Goal: Task Accomplishment & Management: Use online tool/utility

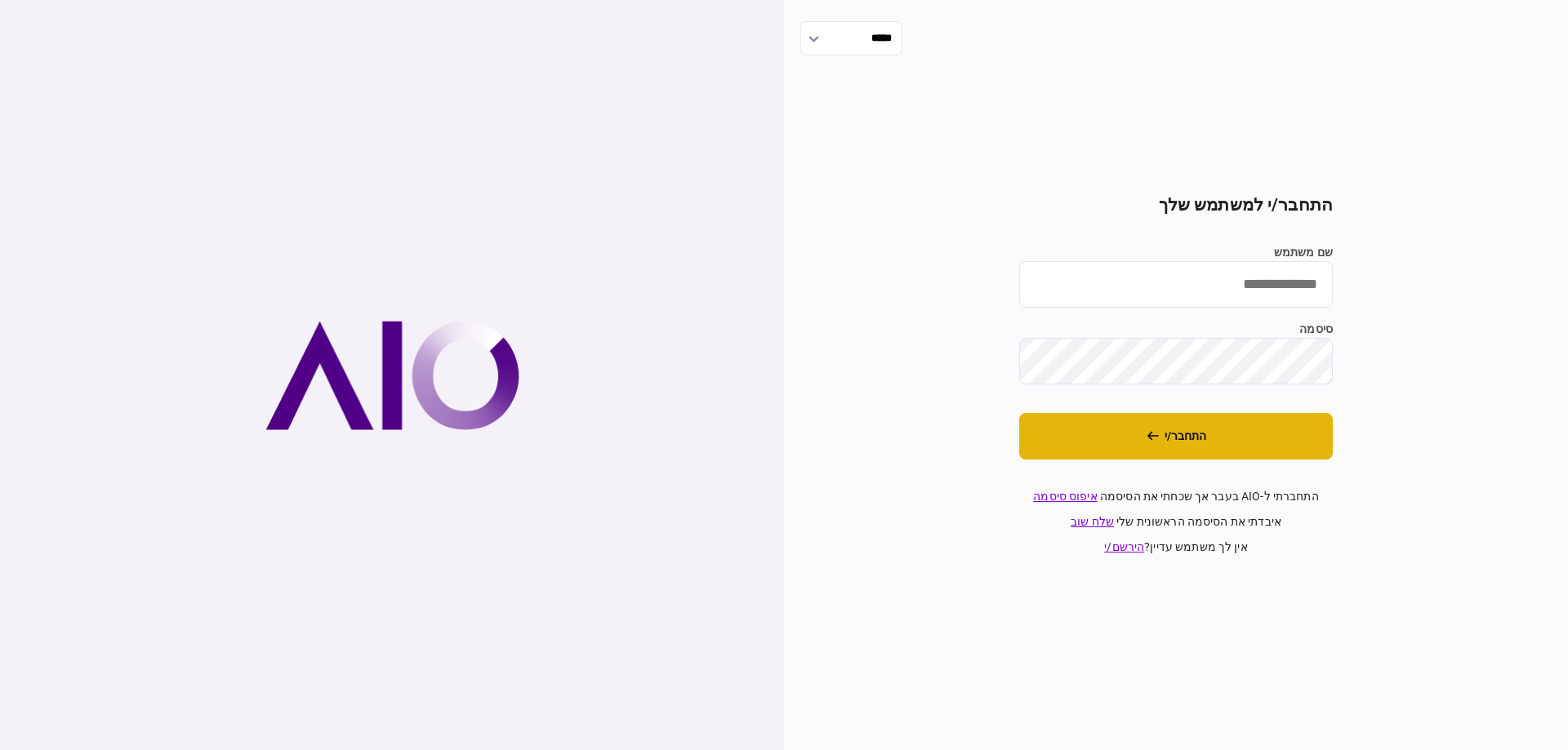
type input "*********"
click at [1142, 432] on button "התחבר/י" at bounding box center [1175, 436] width 313 height 47
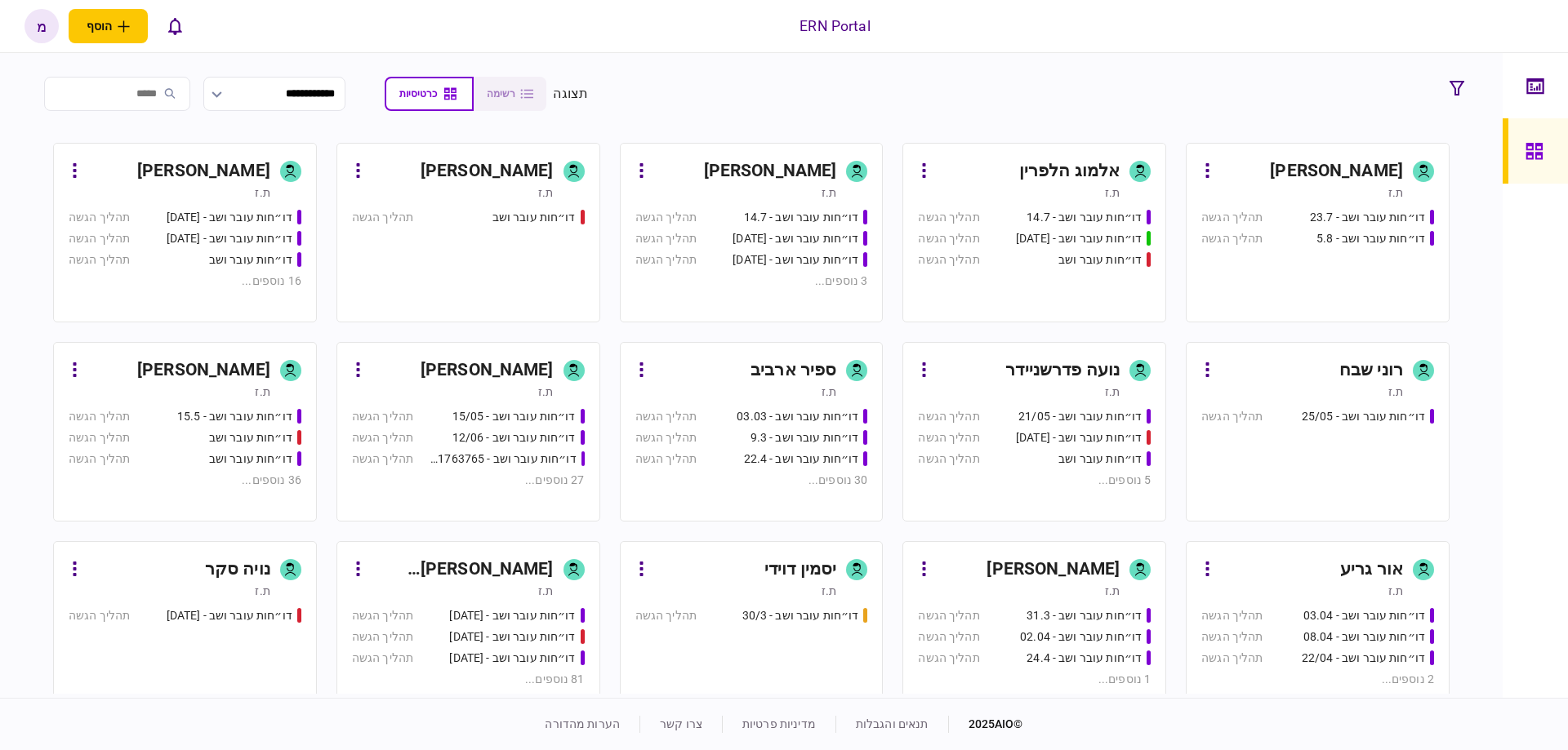
click at [505, 415] on div "דו״חות עובר ושב - 15/05" at bounding box center [514, 416] width 123 height 17
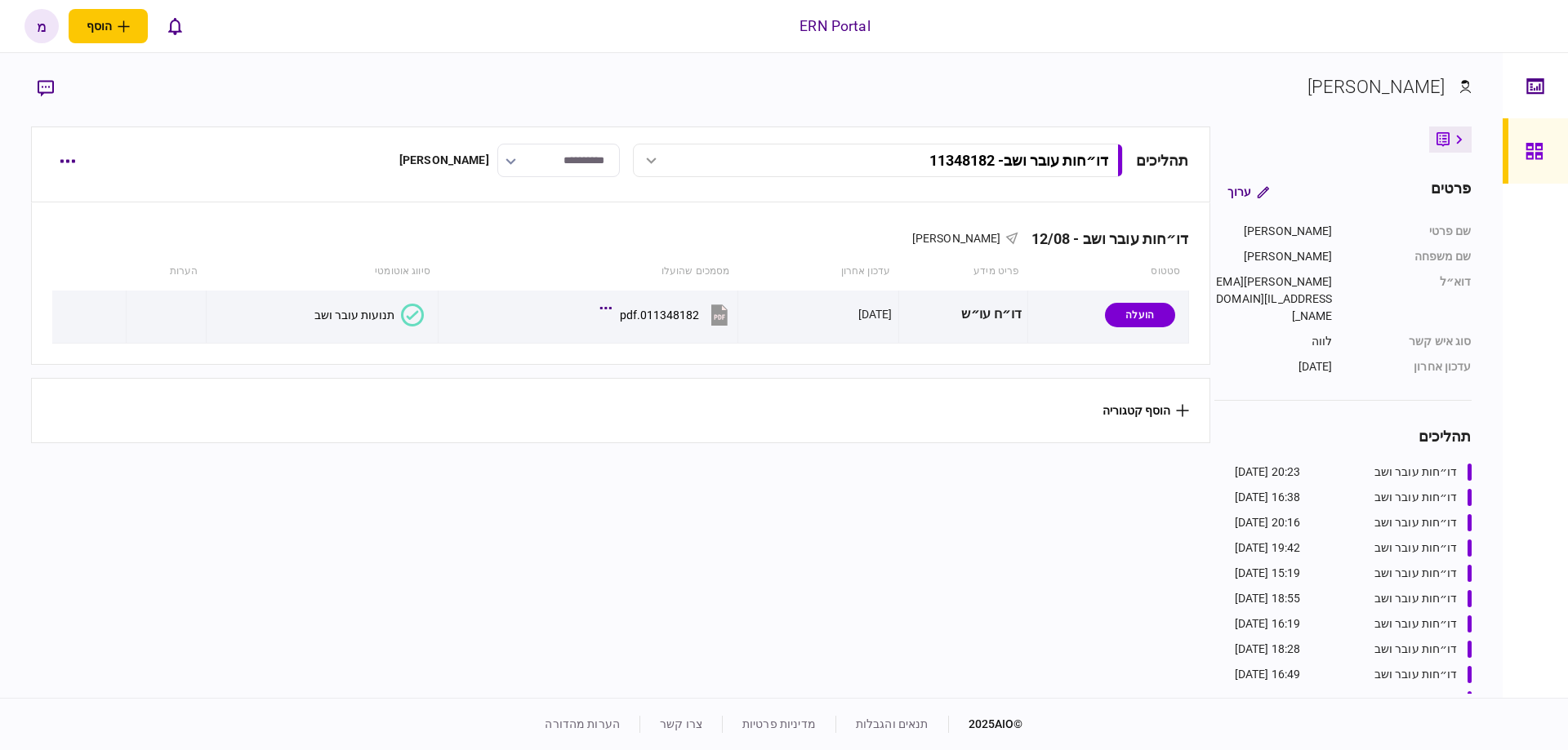
click at [556, 596] on section "תהליכים דו״חות עובר ושב - 11348182 דו״חות עובר ושב - 11348182 20:23 12/08/2025 …" at bounding box center [620, 410] width 1178 height 568
click at [493, 555] on section "תהליכים דו״חות עובר ושב - 11348182 דו״חות עובר ושב - 11348182 20:23 12/08/2025 …" at bounding box center [620, 410] width 1178 height 568
click at [65, 179] on div "תהליכים דו״חות עובר ושב - 11348182 דו״חות עובר ושב - 11348182 20:23 12/08/2025 …" at bounding box center [620, 165] width 1178 height 76
click at [70, 174] on button "button" at bounding box center [66, 160] width 29 height 29
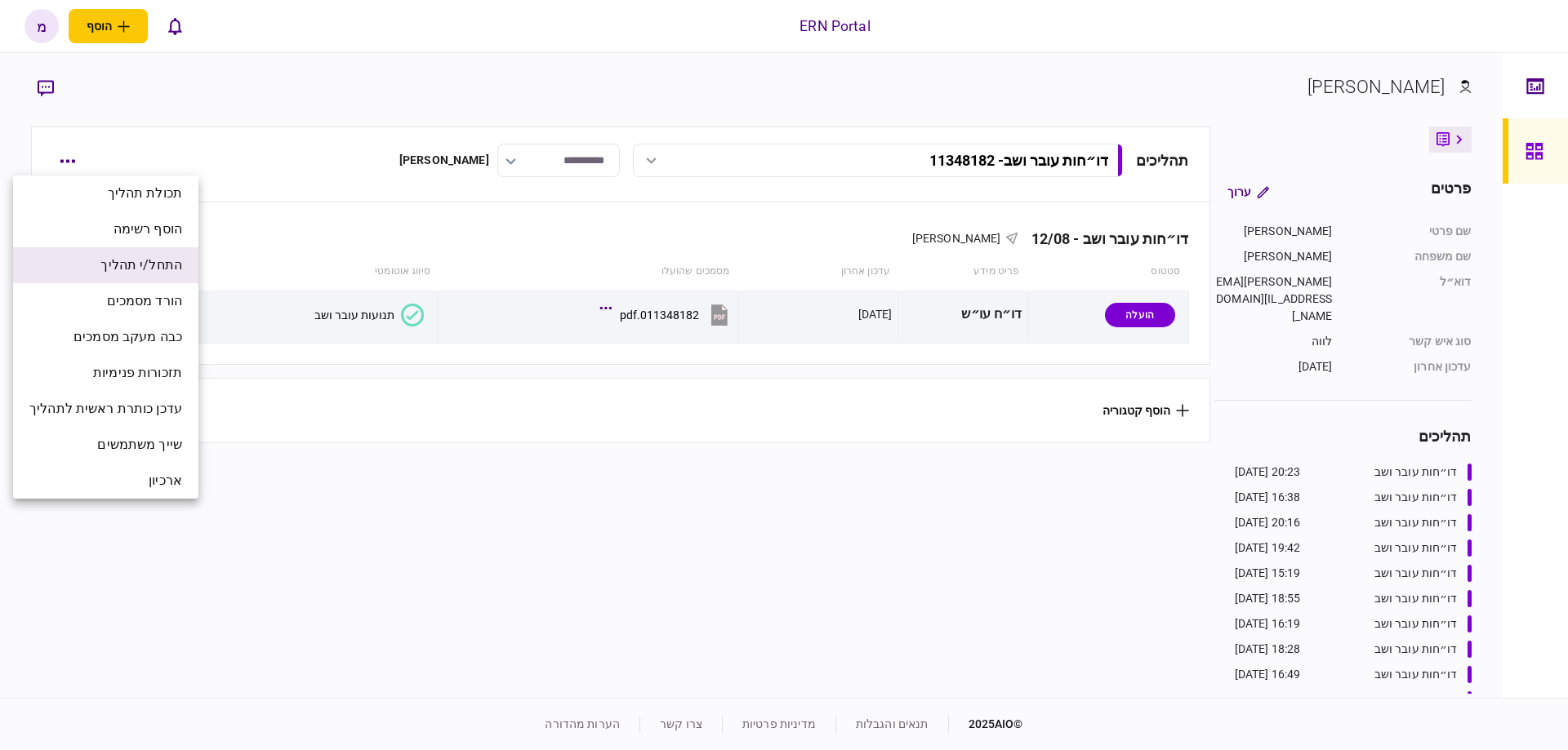
click at [120, 275] on span "התחל/י תהליך" at bounding box center [141, 265] width 82 height 19
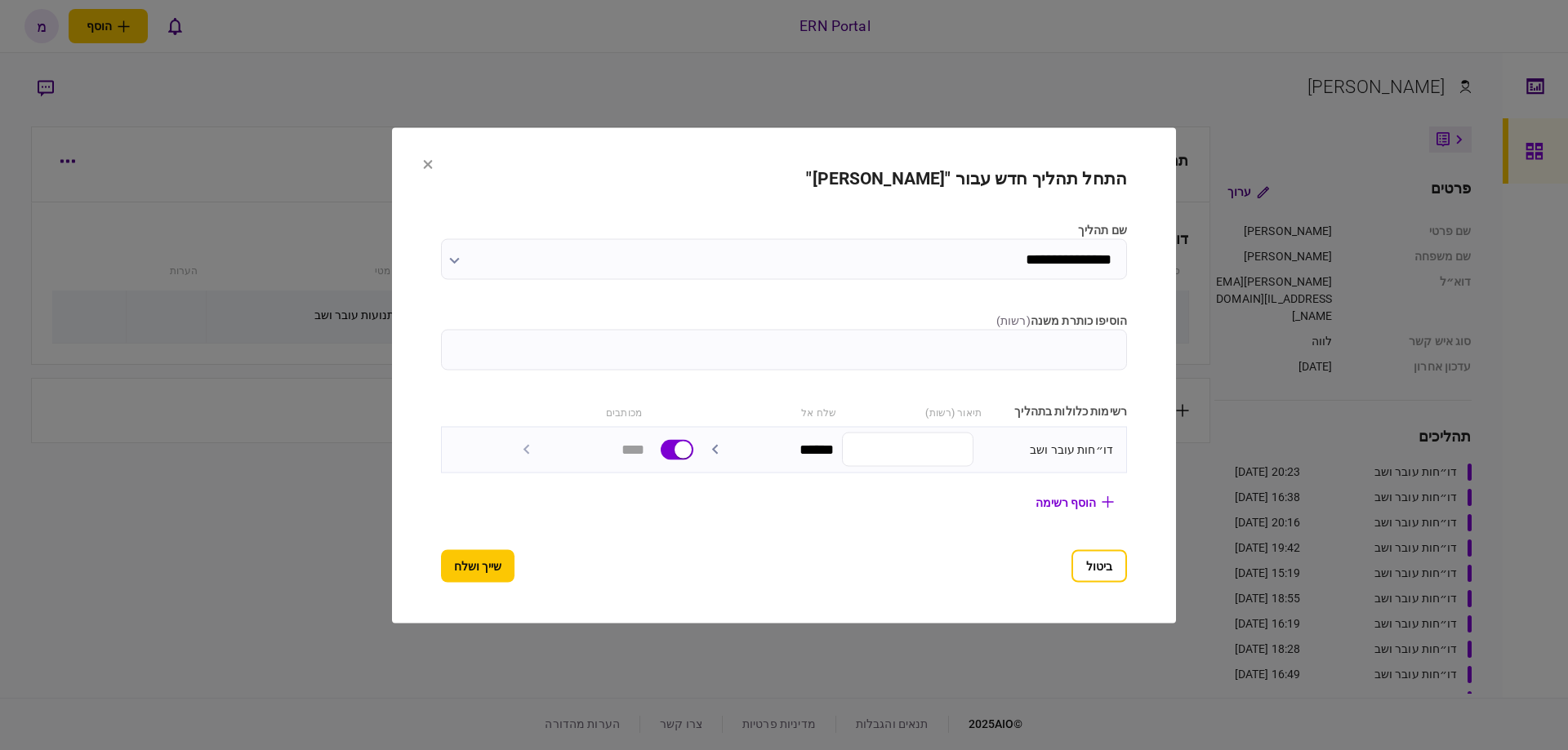
click at [1005, 340] on input "הוסיפו כותרת משנה ( רשות )" at bounding box center [784, 349] width 686 height 40
click at [1108, 329] on input "הוסיפו כותרת משנה ( רשות )" at bounding box center [784, 349] width 686 height 40
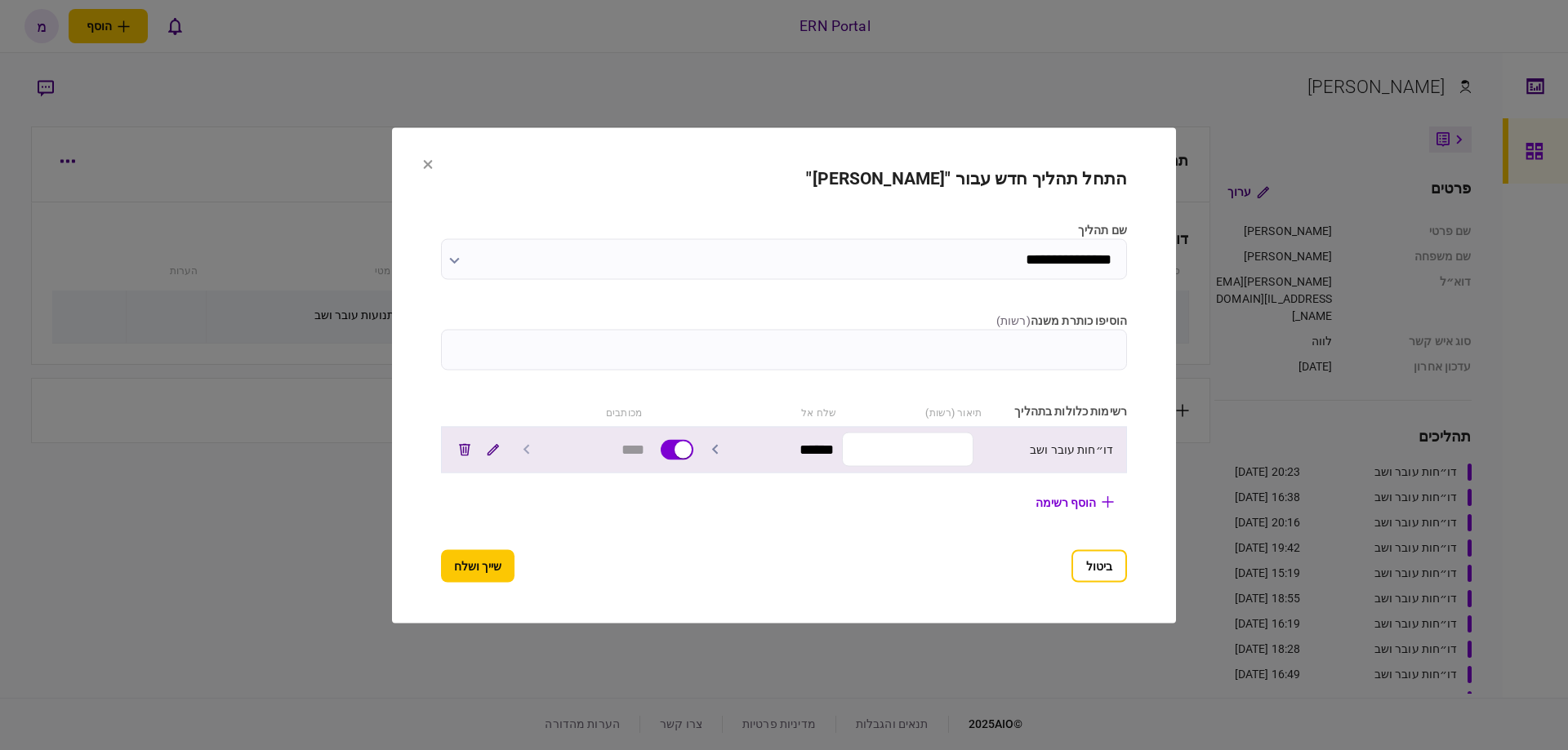
paste input "*********"
type input "*********"
click at [920, 456] on input "text" at bounding box center [907, 450] width 131 height 34
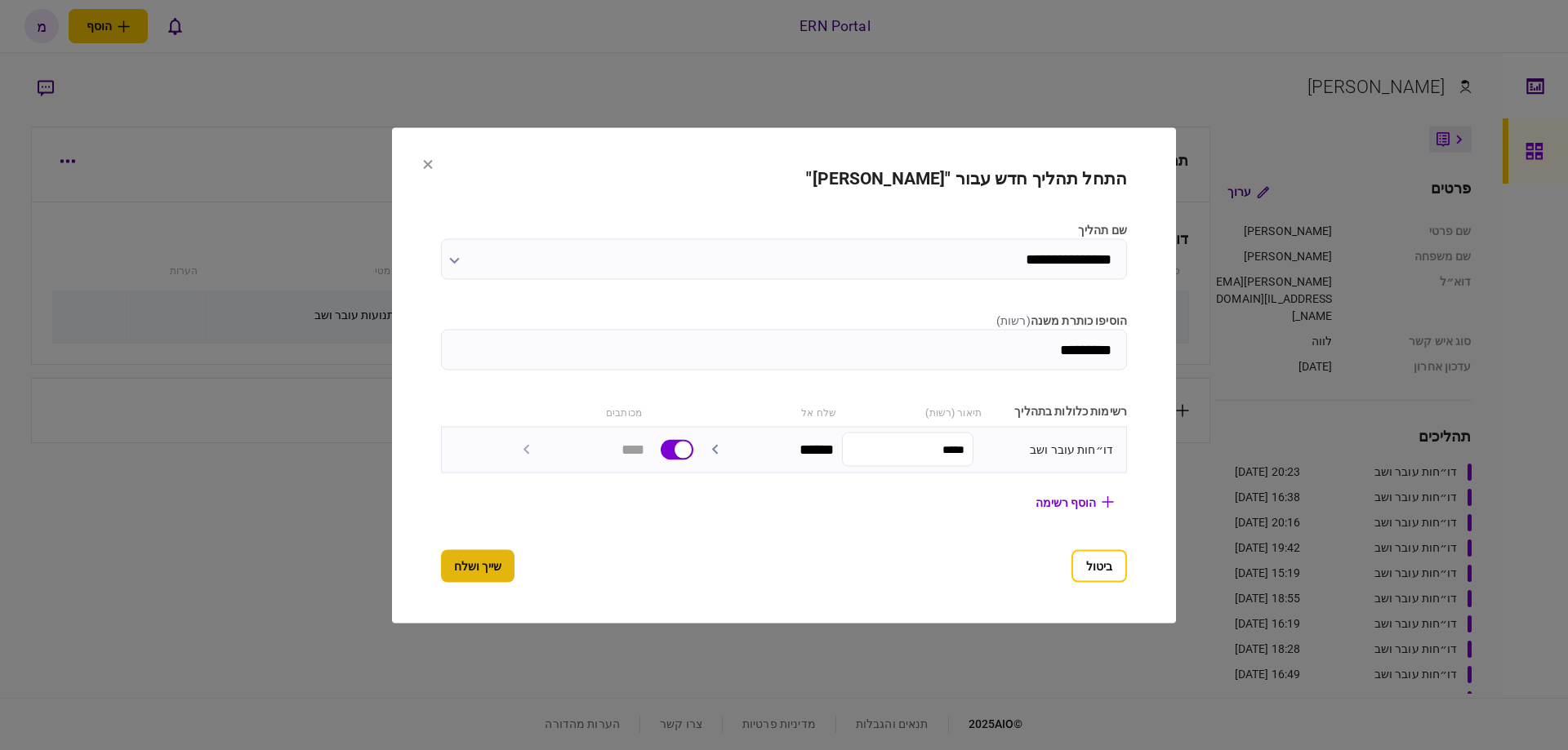
type input "*****"
drag, startPoint x: 485, startPoint y: 559, endPoint x: 487, endPoint y: 550, distance: 9.2
click at [485, 555] on button "שייך ושלח" at bounding box center [477, 565] width 73 height 33
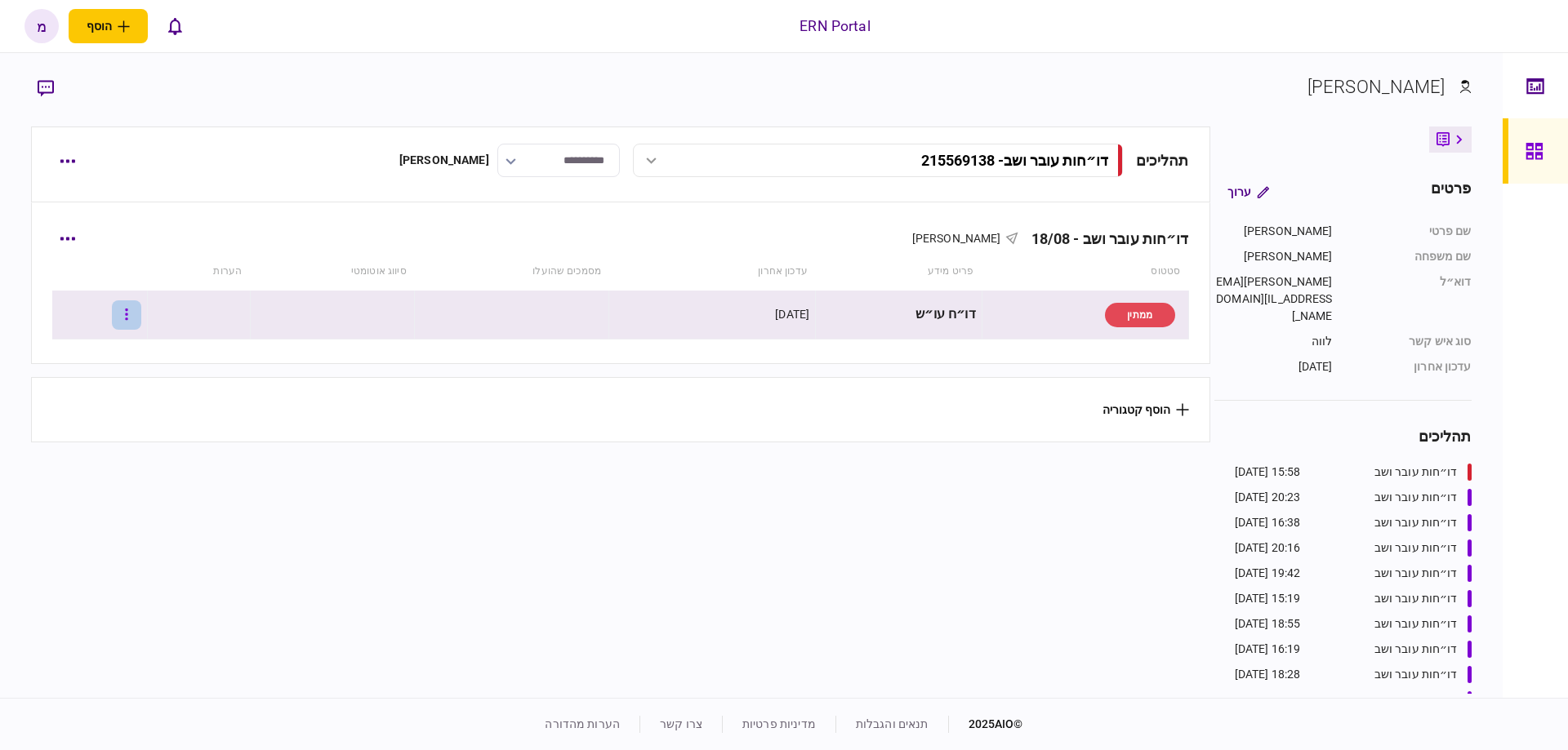
click at [141, 312] on button "button" at bounding box center [126, 314] width 29 height 29
click at [107, 491] on span "העלה קובץ" at bounding box center [108, 491] width 63 height 19
click at [659, 325] on button "215569138_1.pdf" at bounding box center [663, 315] width 140 height 37
click at [409, 322] on icon at bounding box center [412, 315] width 23 height 23
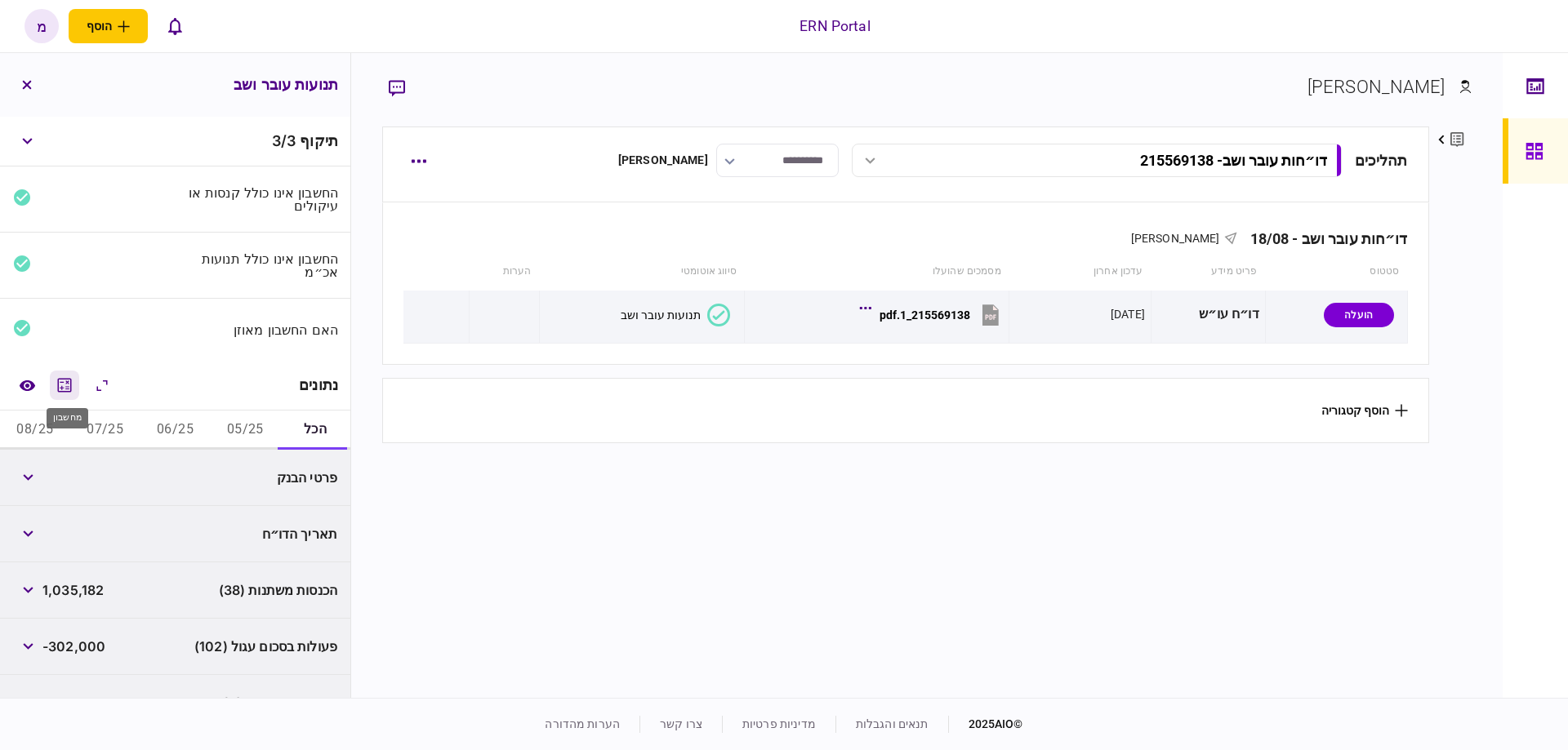
click at [70, 383] on icon "מחשבון" at bounding box center [64, 386] width 19 height 19
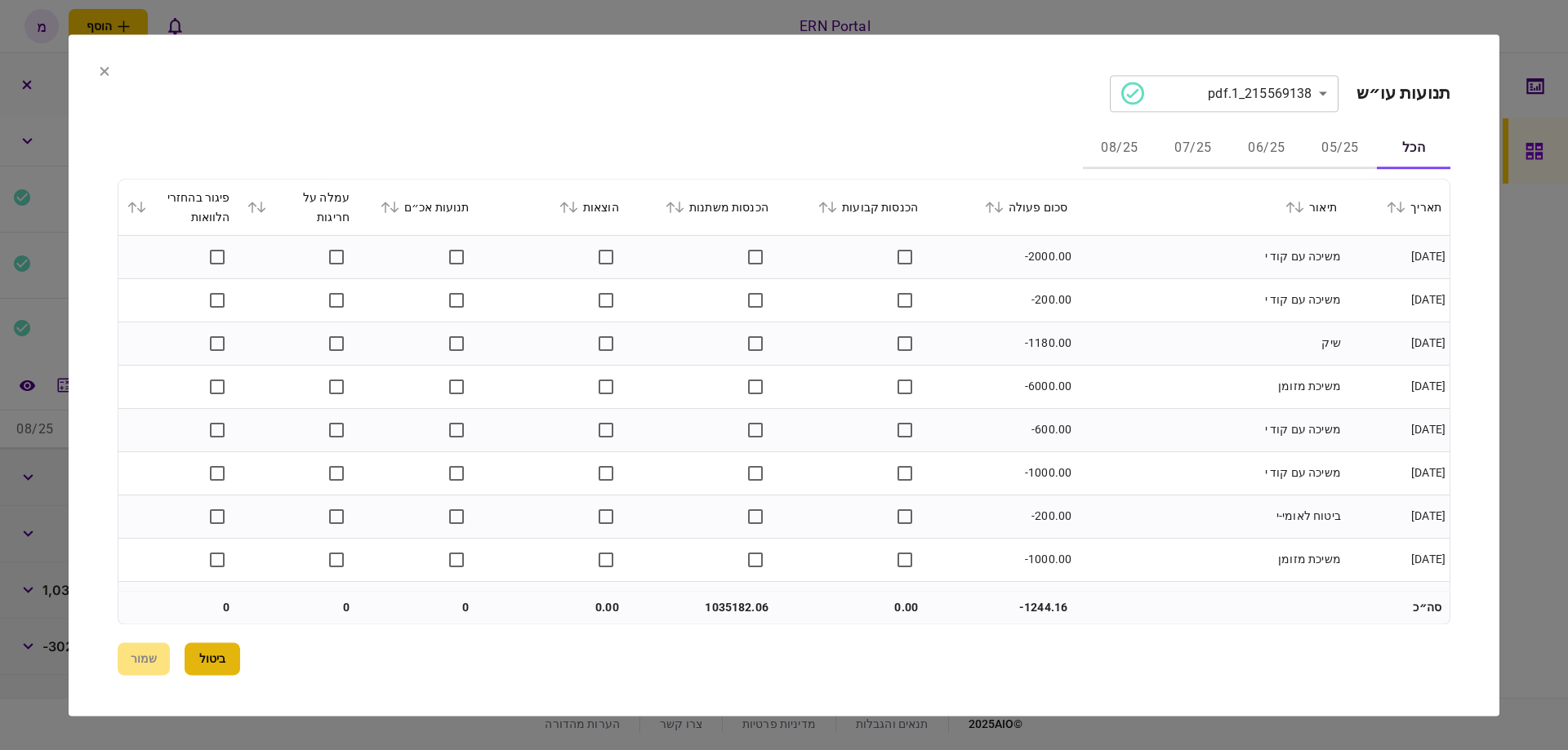
click at [214, 668] on button "ביטול" at bounding box center [212, 658] width 55 height 33
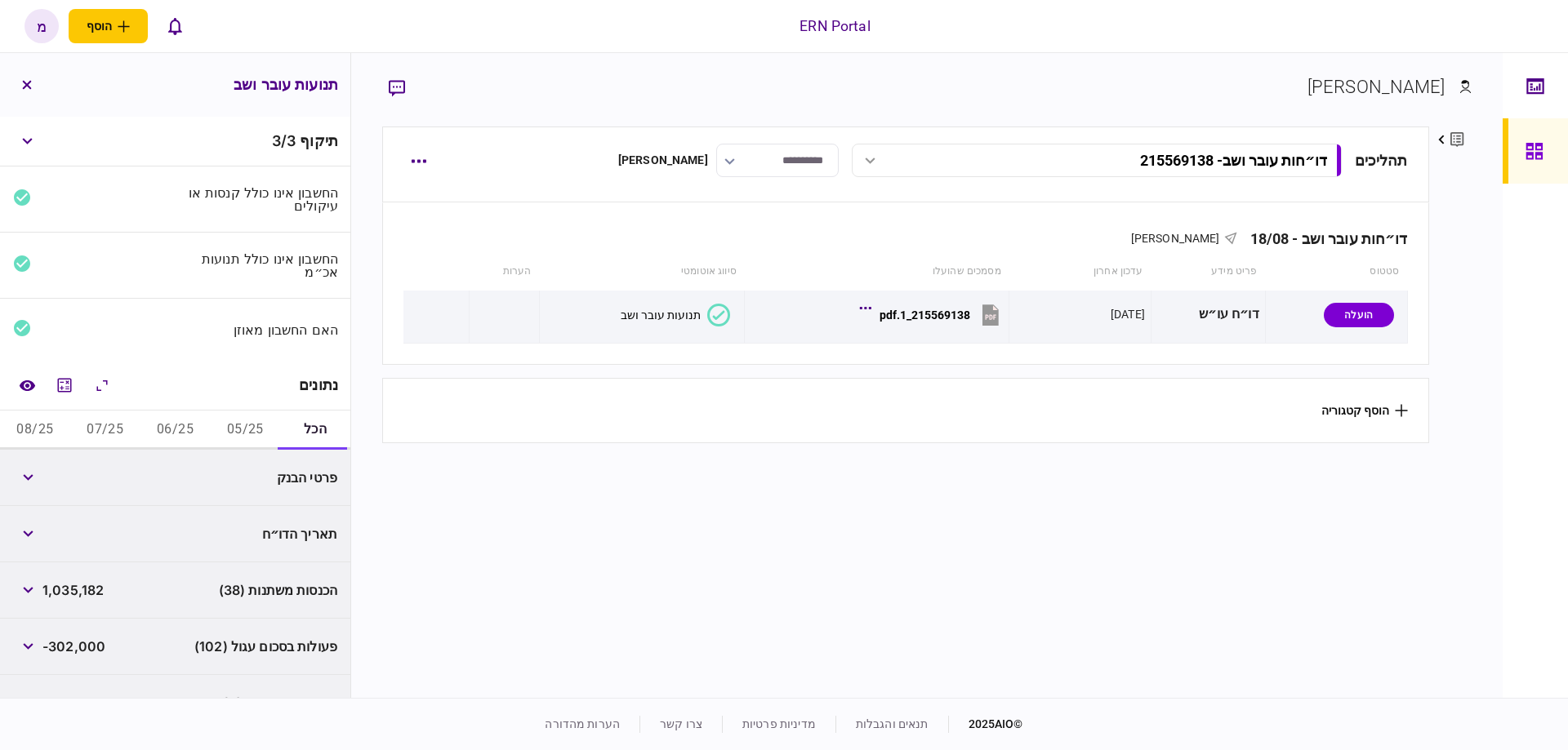
scroll to position [92, 0]
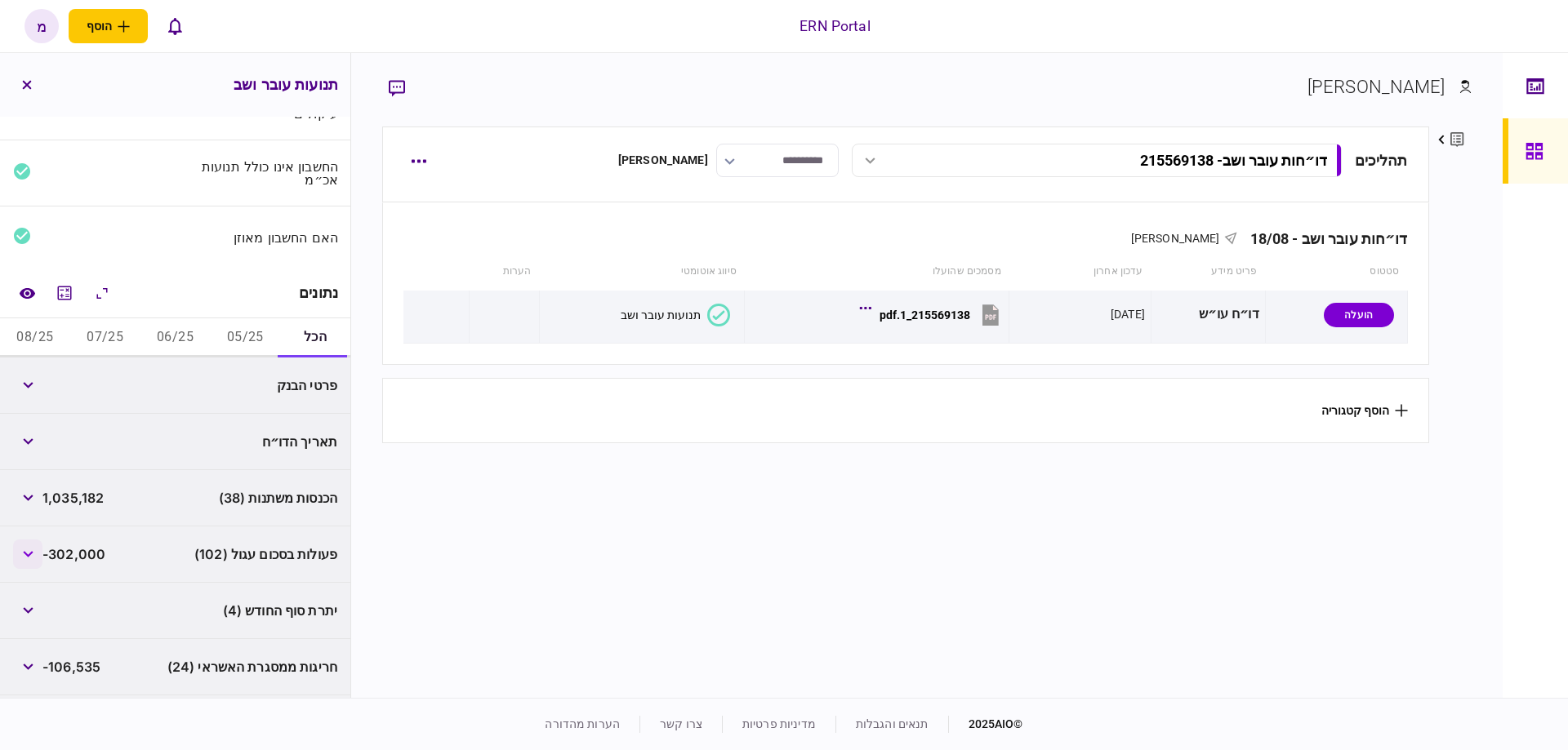
click at [35, 555] on button "button" at bounding box center [27, 554] width 29 height 29
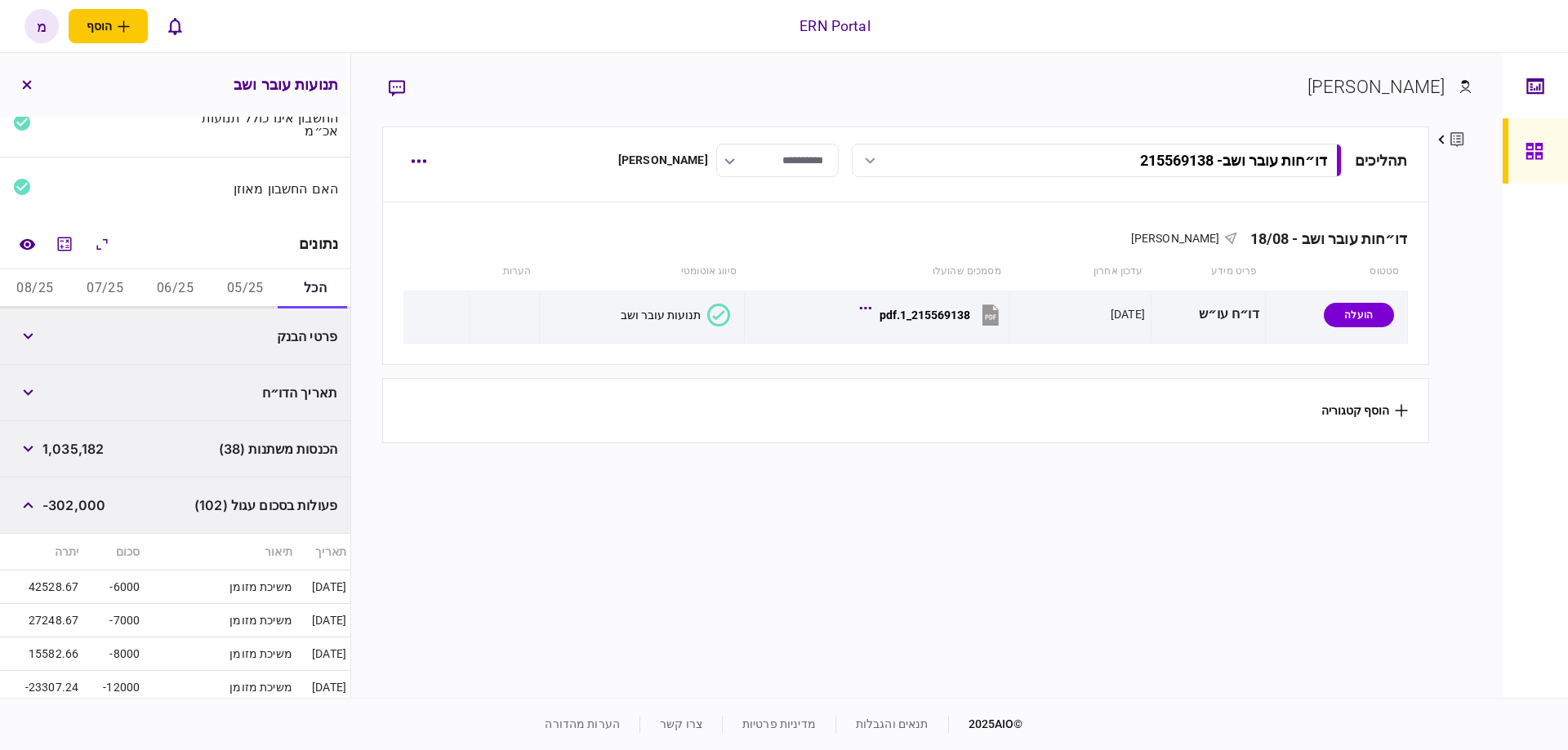
scroll to position [0, 0]
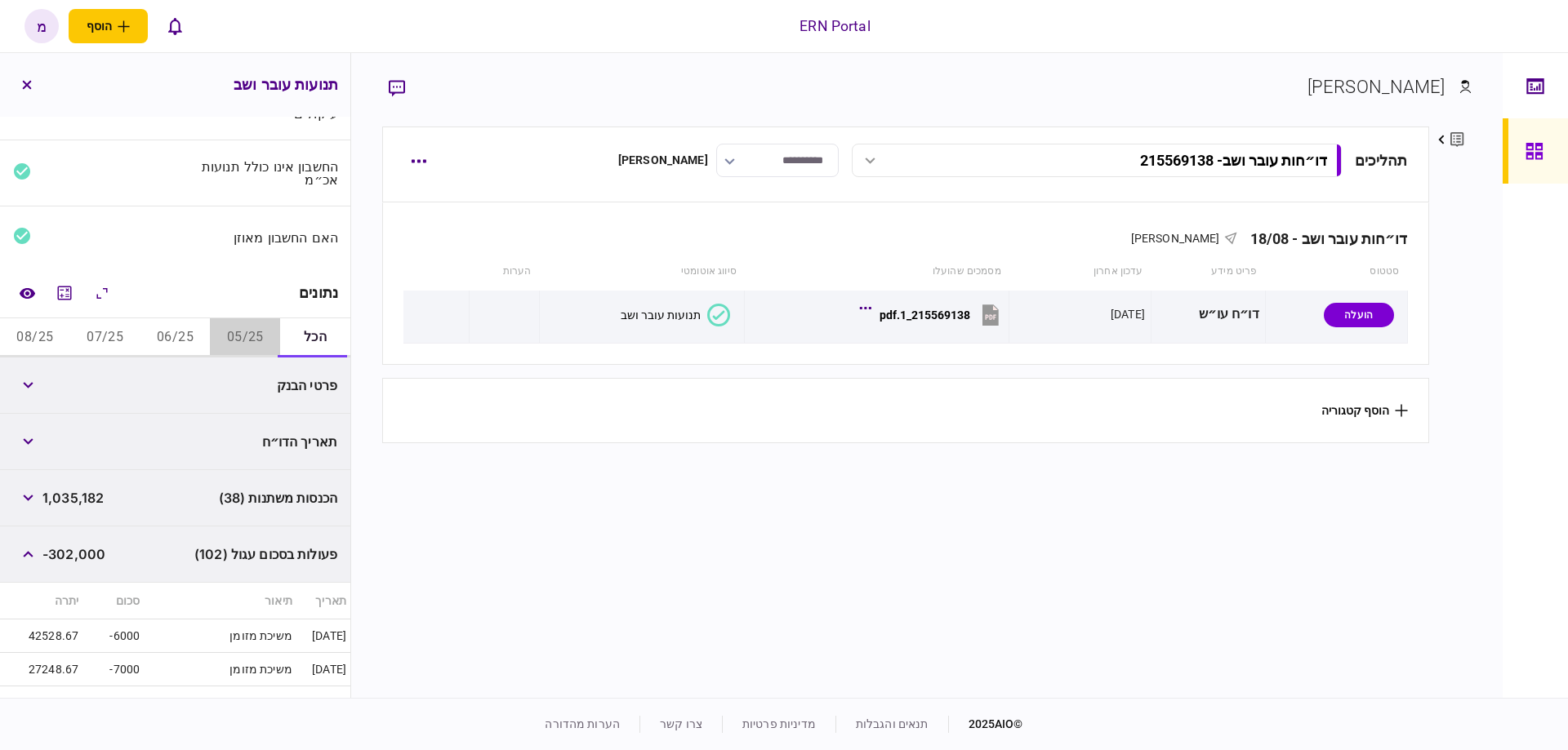
click at [256, 339] on button "05/25" at bounding box center [245, 338] width 70 height 40
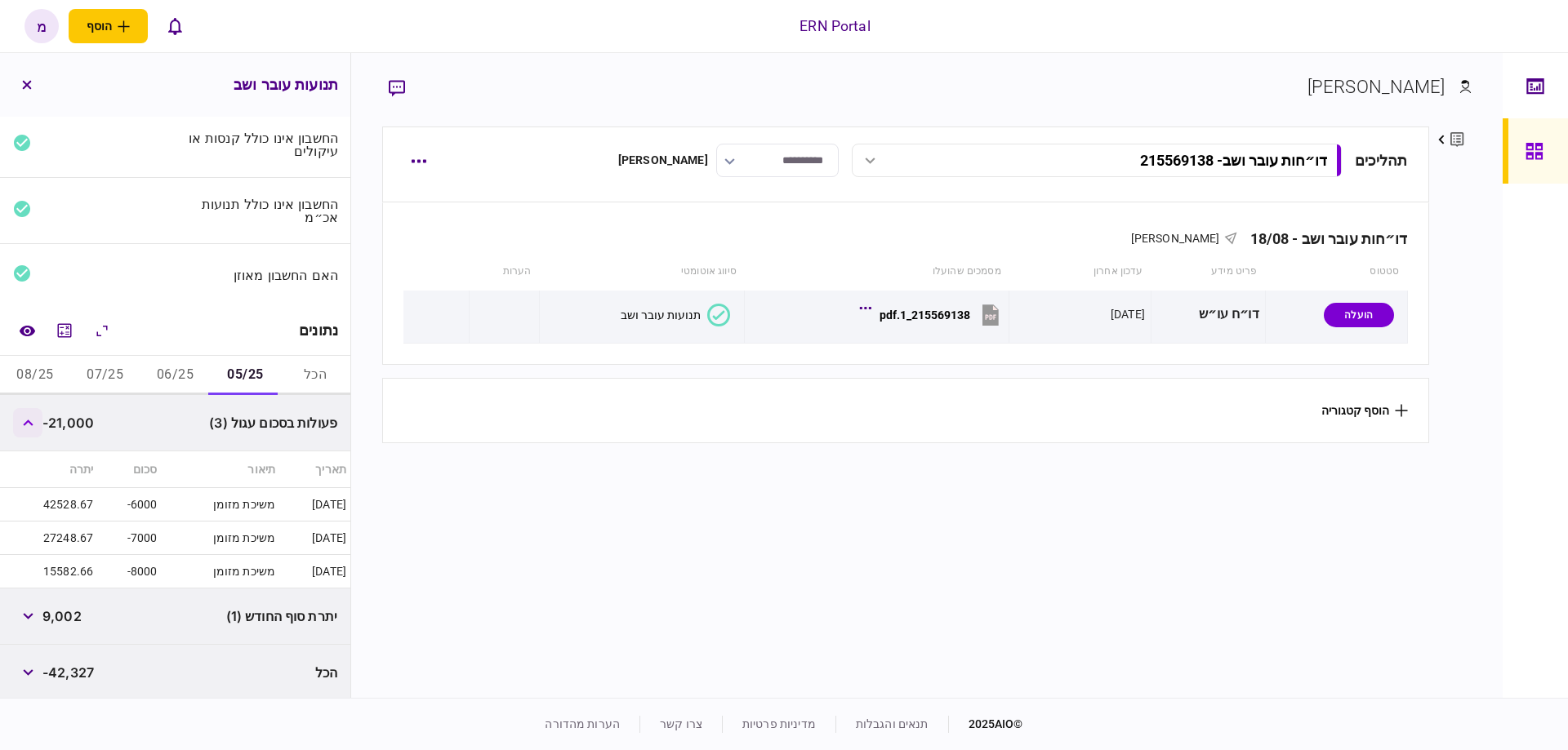
click at [28, 422] on icon "button" at bounding box center [27, 423] width 10 height 6
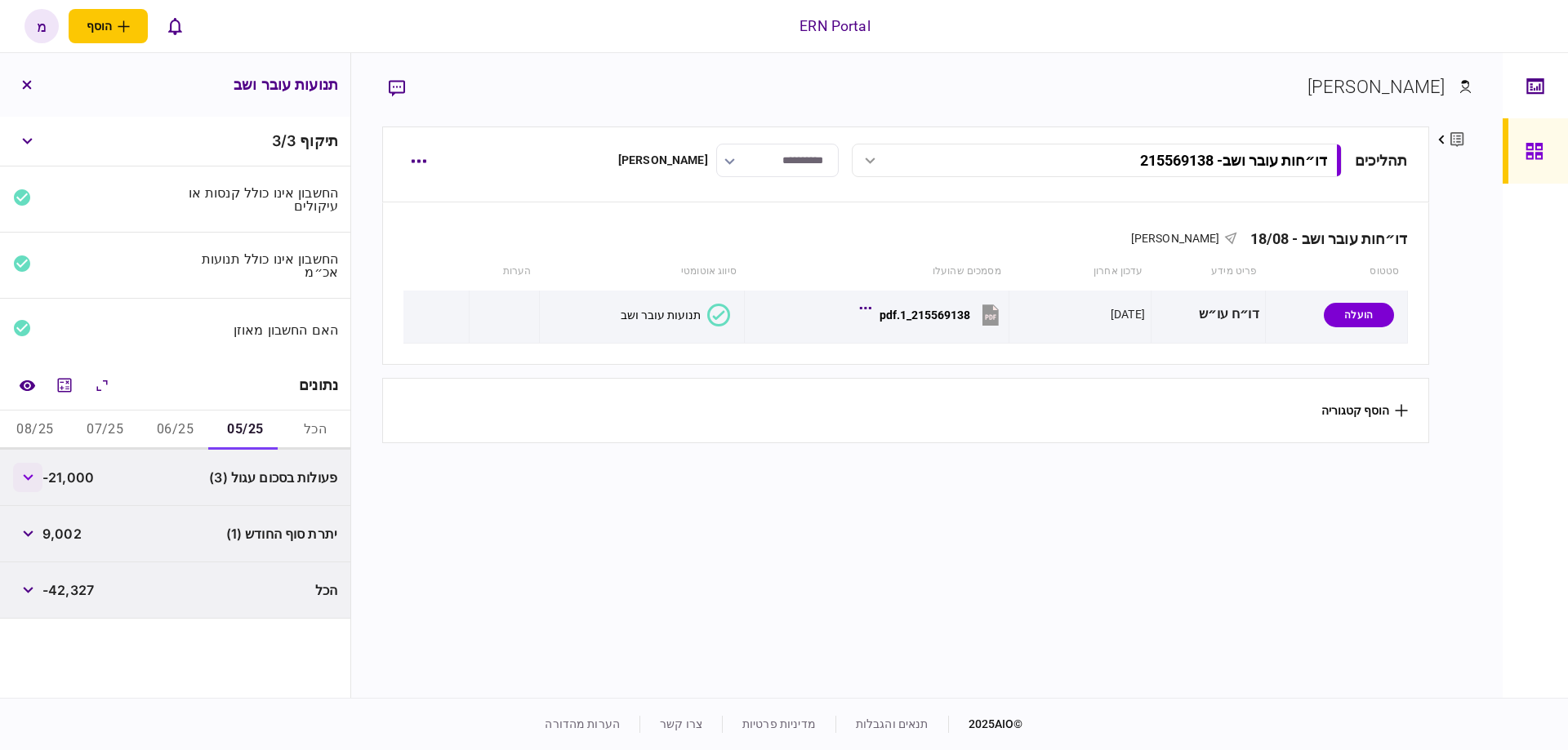
scroll to position [0, 0]
click at [27, 474] on icon "button" at bounding box center [27, 477] width 10 height 6
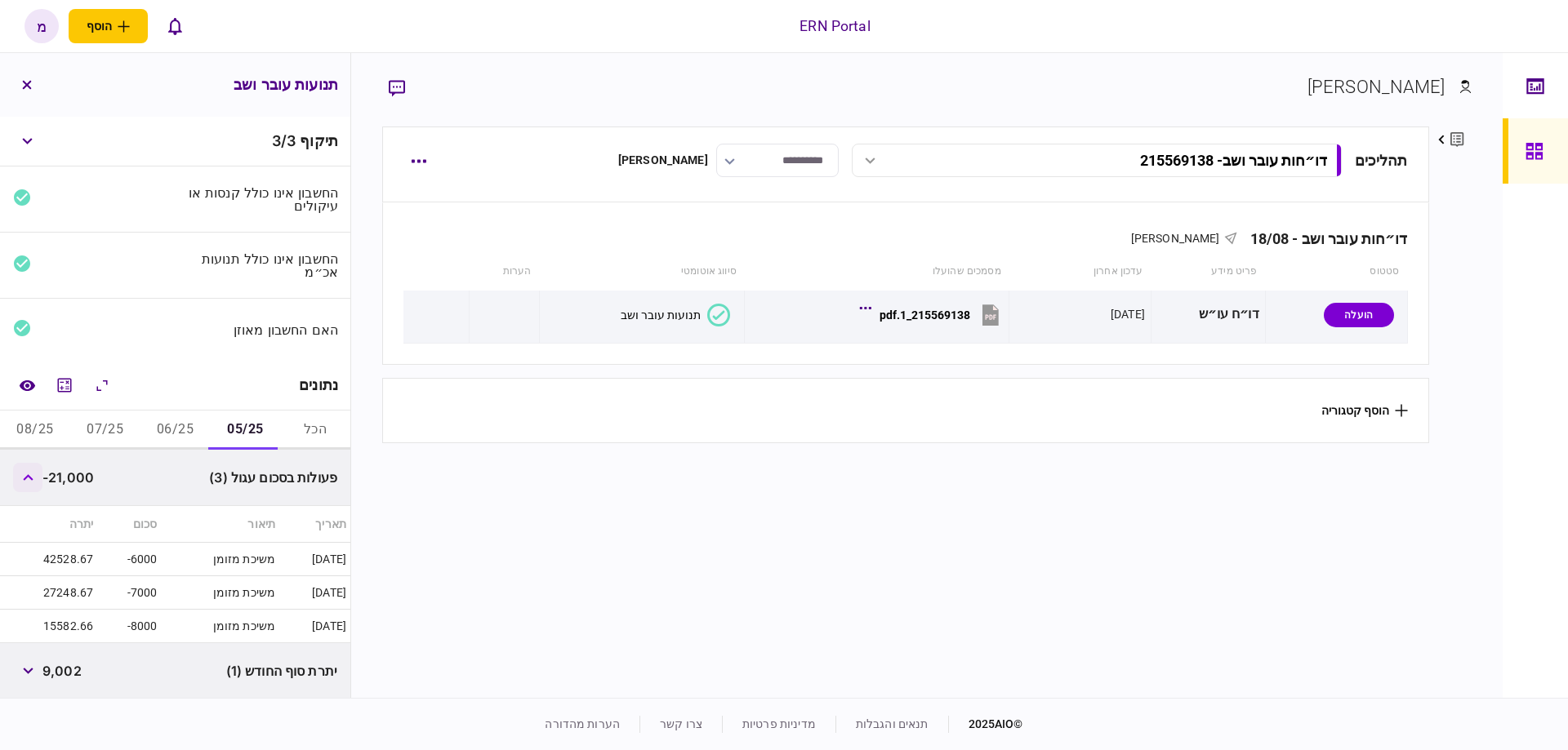
click at [30, 476] on icon "button" at bounding box center [28, 477] width 11 height 6
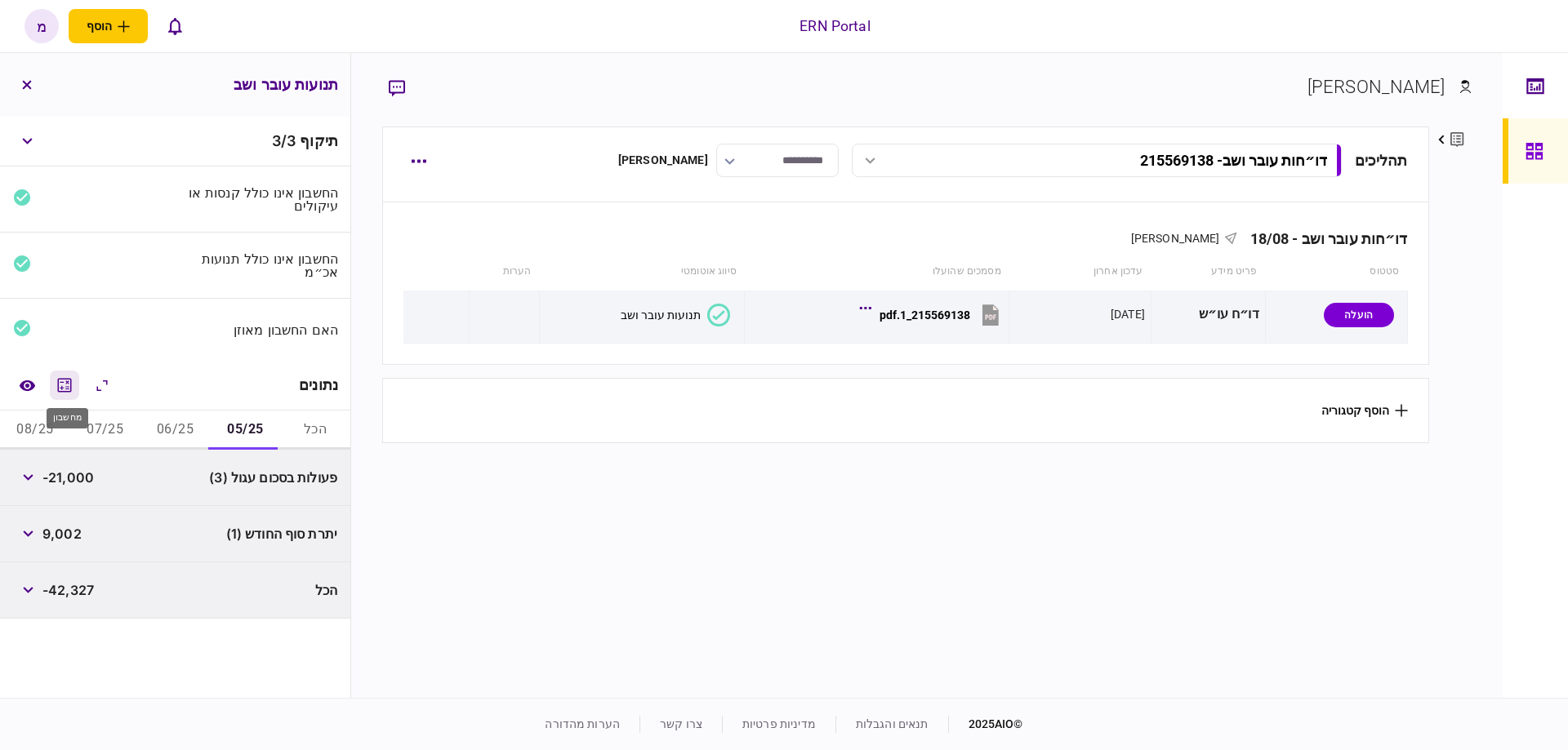
click at [73, 391] on icon "מחשבון" at bounding box center [64, 386] width 19 height 19
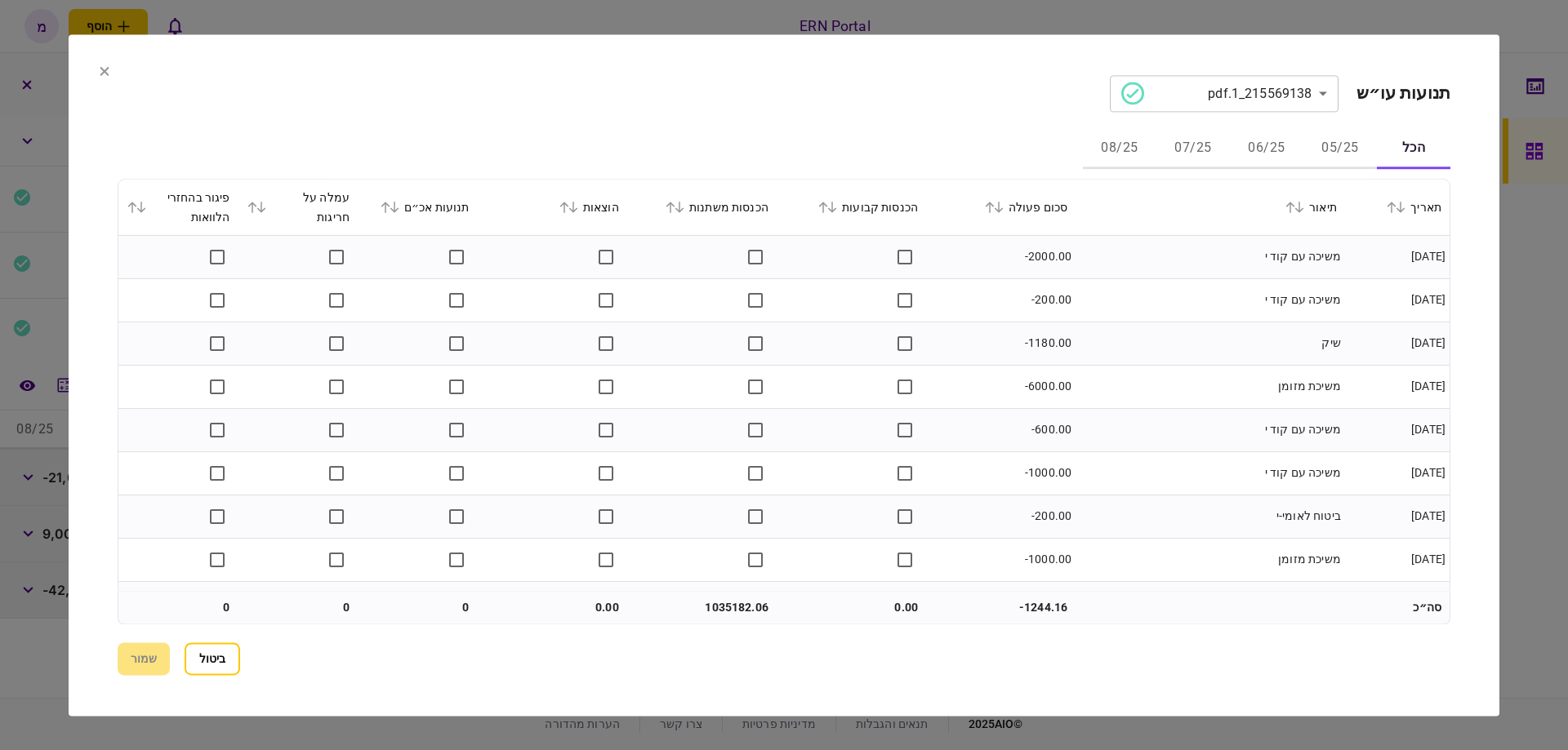
click at [1314, 140] on button "05/25" at bounding box center [1339, 149] width 73 height 40
click at [206, 654] on button "ביטול" at bounding box center [212, 658] width 55 height 33
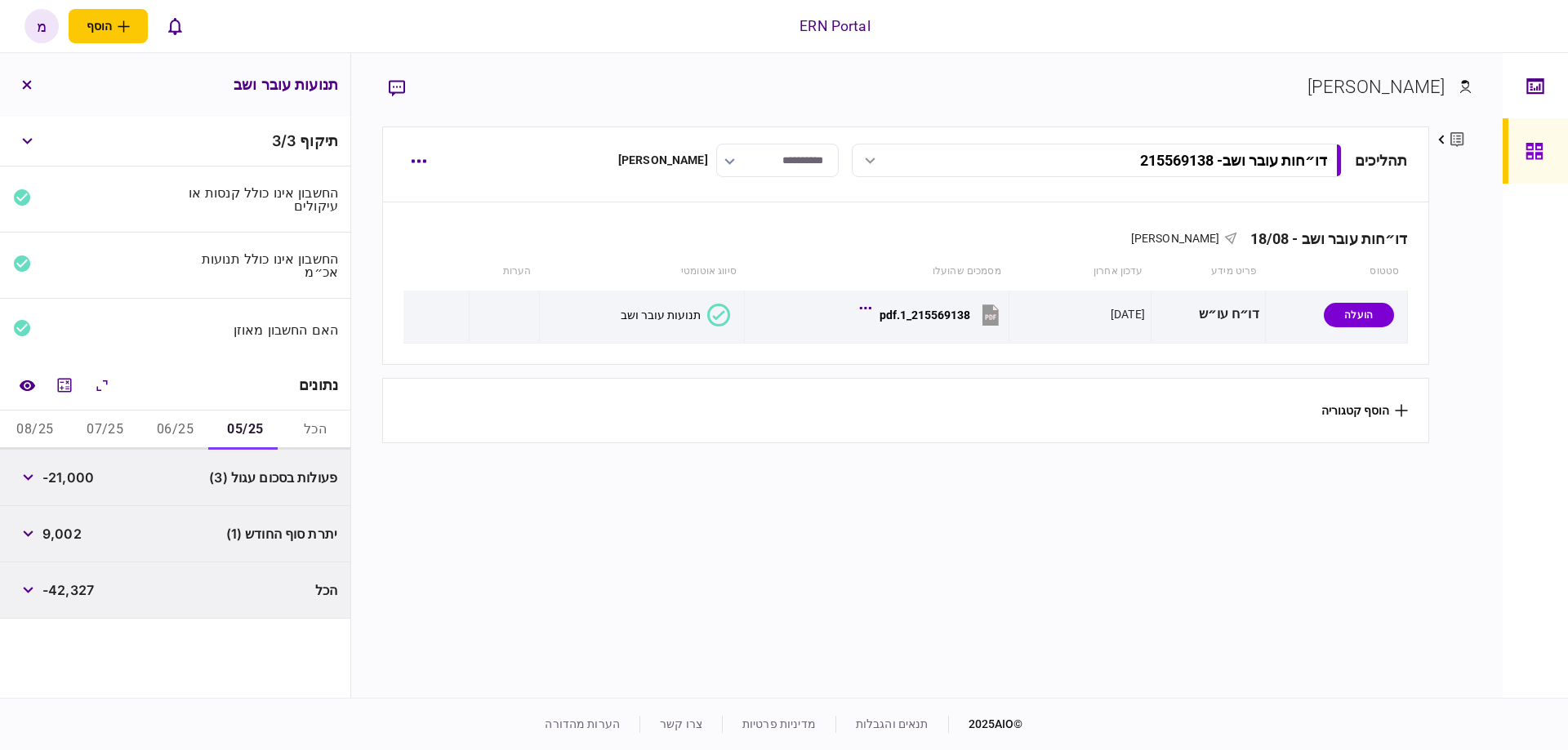
drag, startPoint x: 613, startPoint y: 567, endPoint x: 497, endPoint y: 548, distance: 117.5
click at [603, 564] on section "תהליכים דו״חות עובר ושב - 215569138 דו״חות עובר ושב - 215569138 15:59 18/08/202…" at bounding box center [905, 410] width 1046 height 568
click at [26, 482] on button "button" at bounding box center [27, 477] width 29 height 29
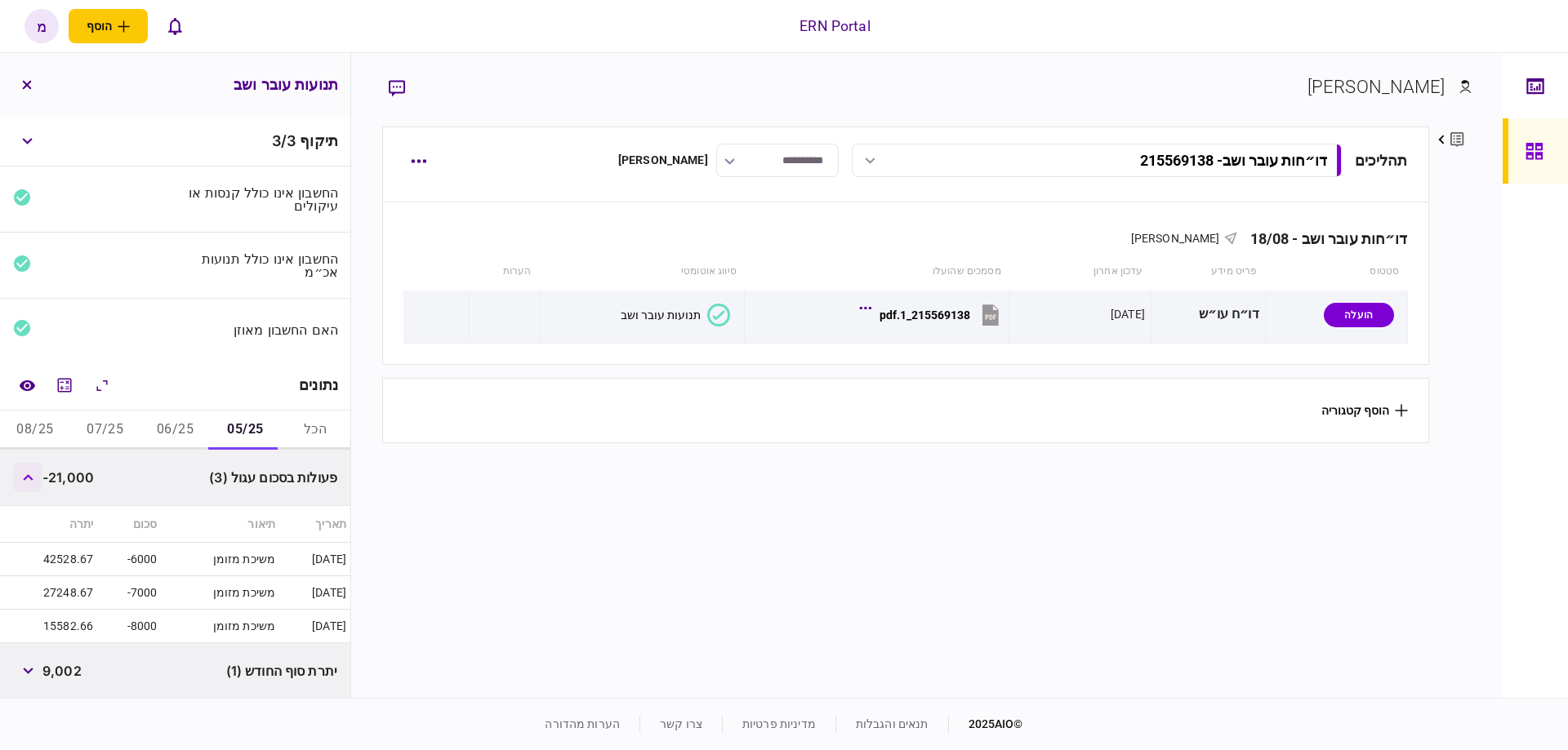
click at [35, 481] on button "button" at bounding box center [27, 477] width 29 height 29
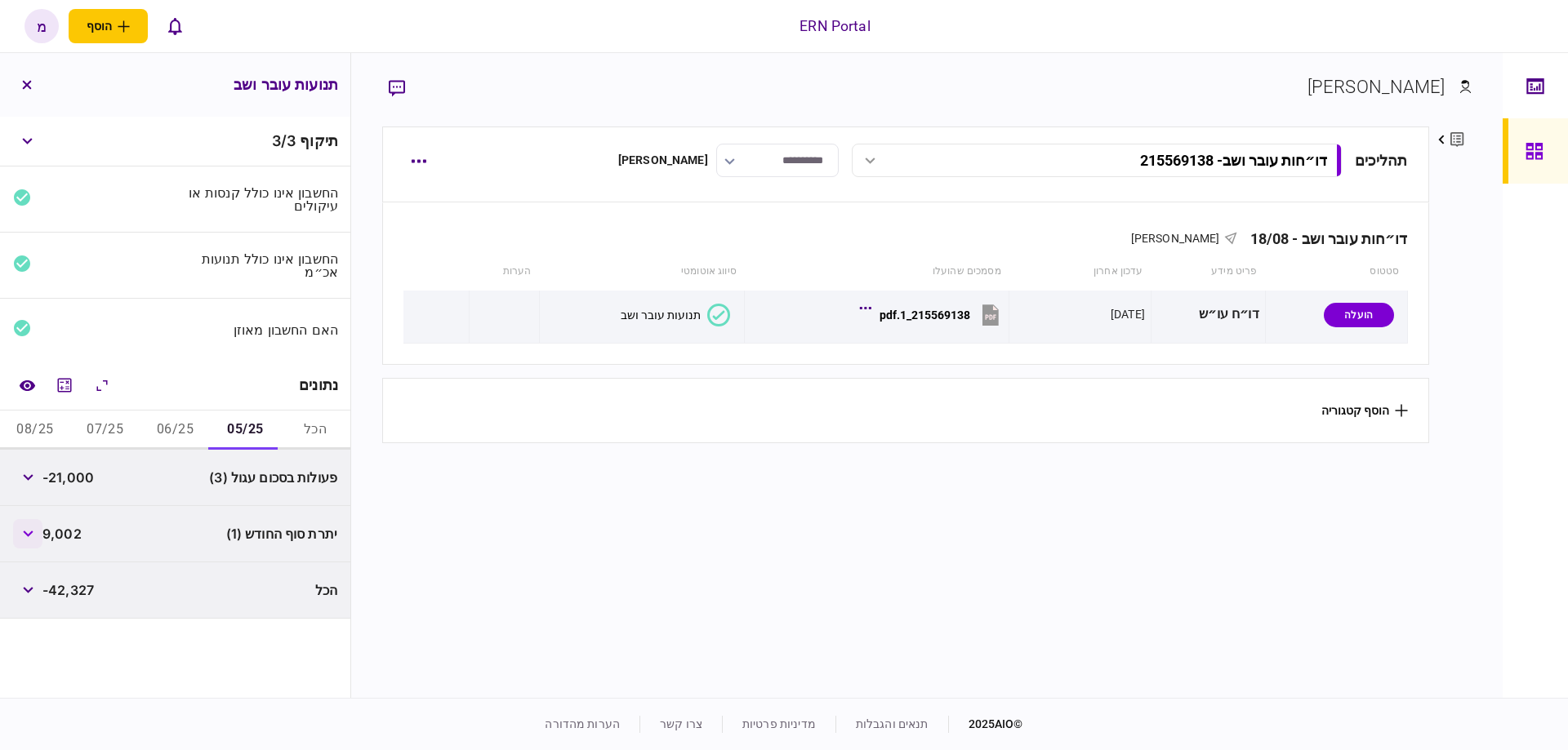
click at [33, 540] on button "button" at bounding box center [27, 533] width 29 height 29
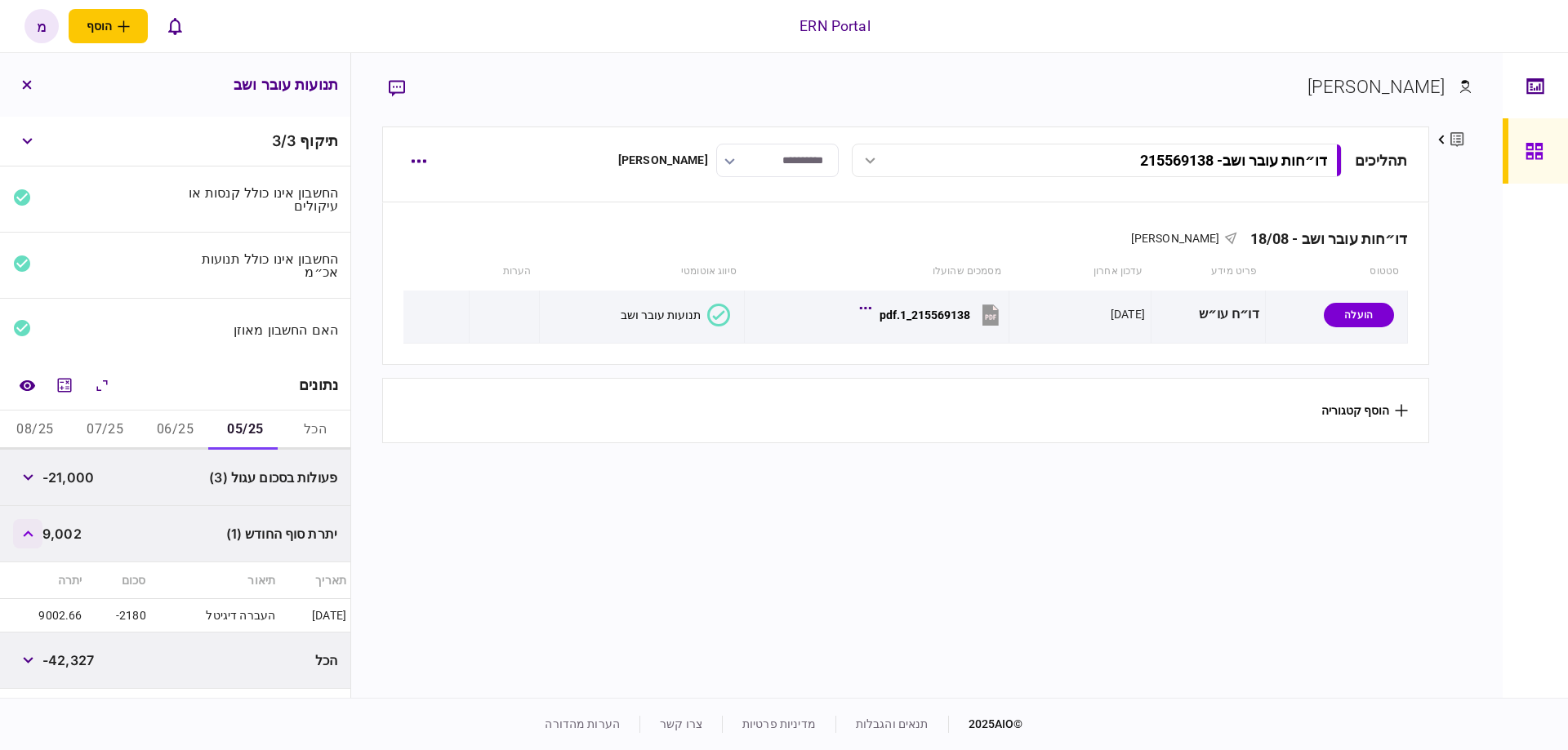
click at [28, 535] on button "button" at bounding box center [27, 533] width 29 height 29
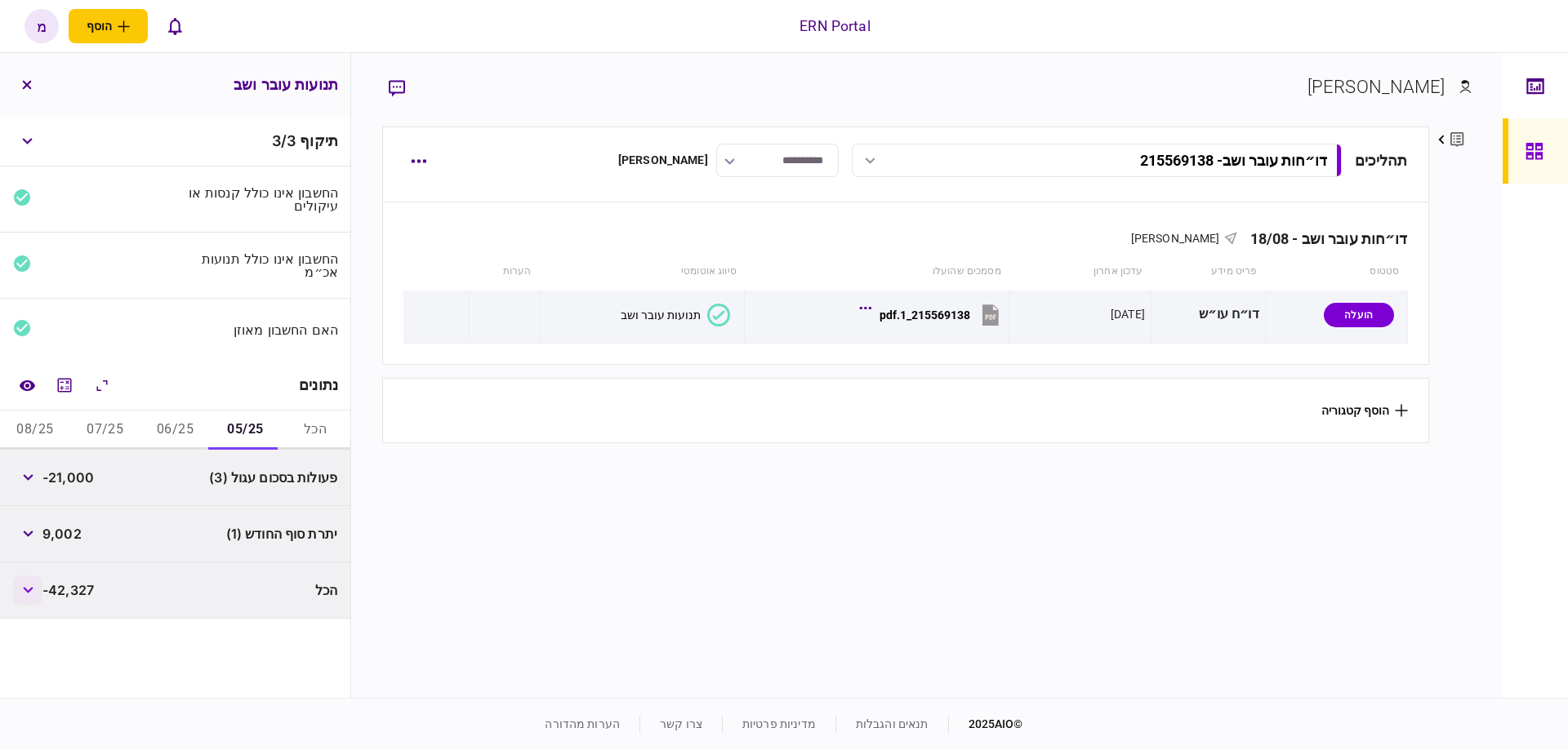
click at [40, 599] on button "button" at bounding box center [27, 590] width 29 height 29
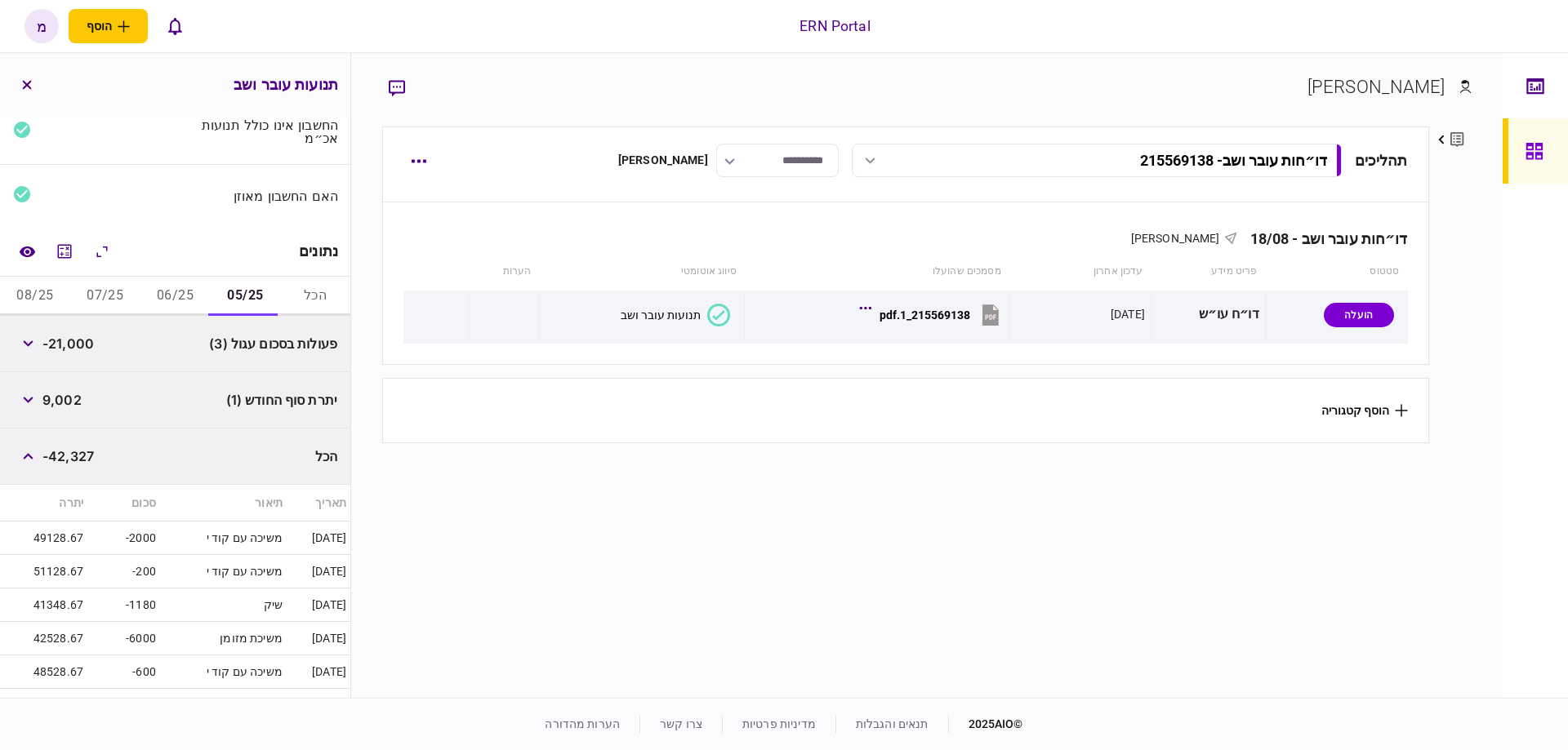
scroll to position [52, 0]
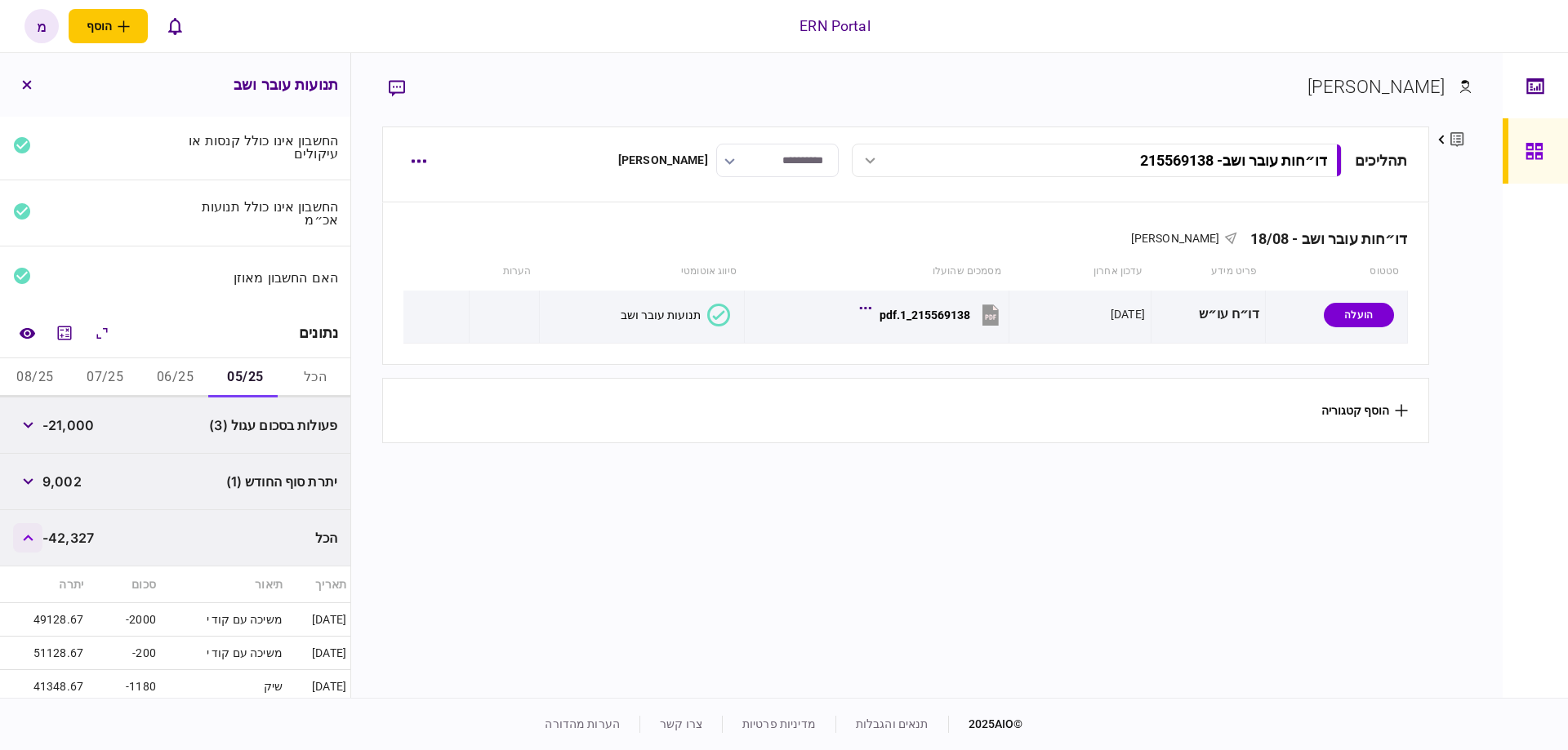
click at [37, 538] on button "button" at bounding box center [27, 537] width 29 height 29
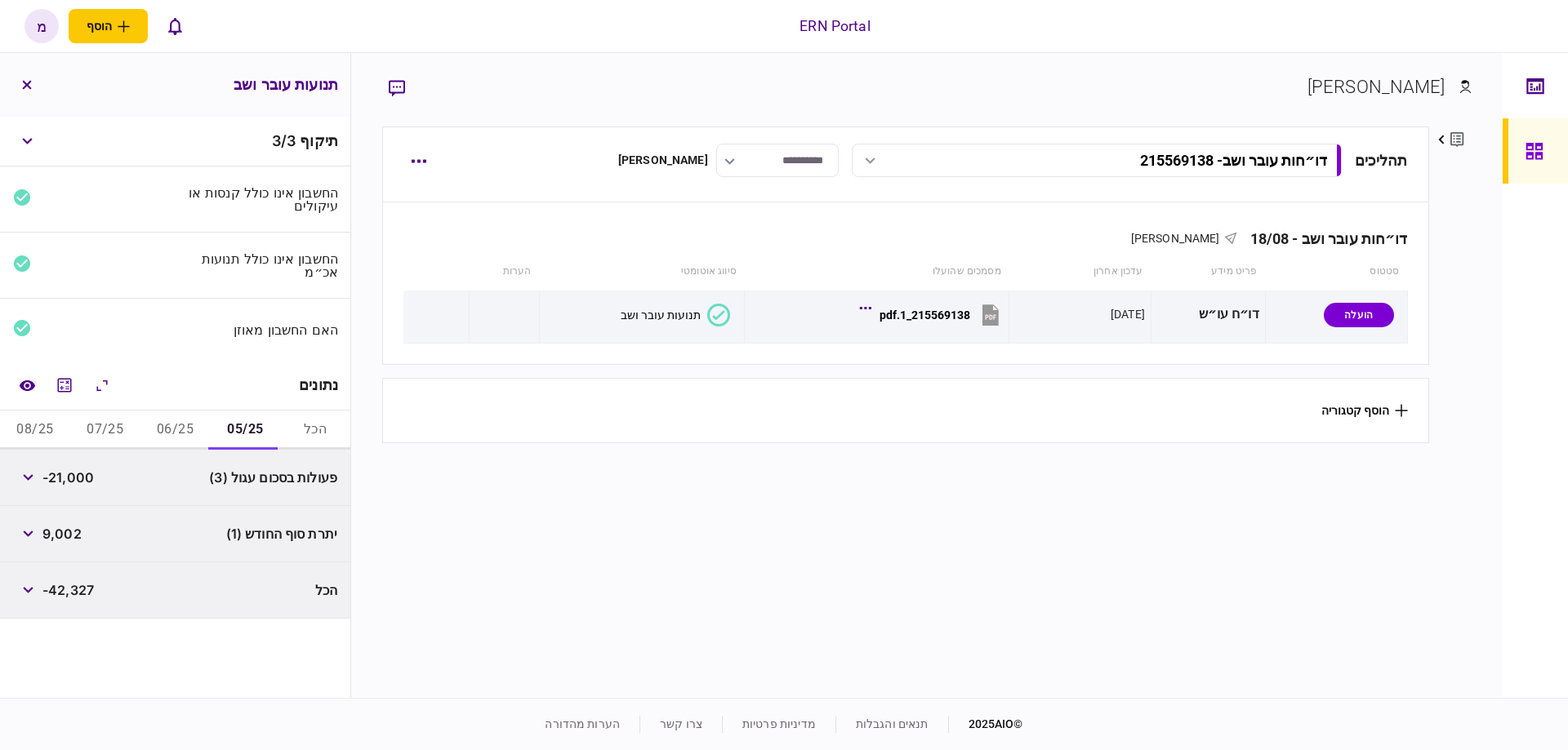
scroll to position [0, 0]
click at [191, 424] on button "06/25" at bounding box center [176, 430] width 70 height 40
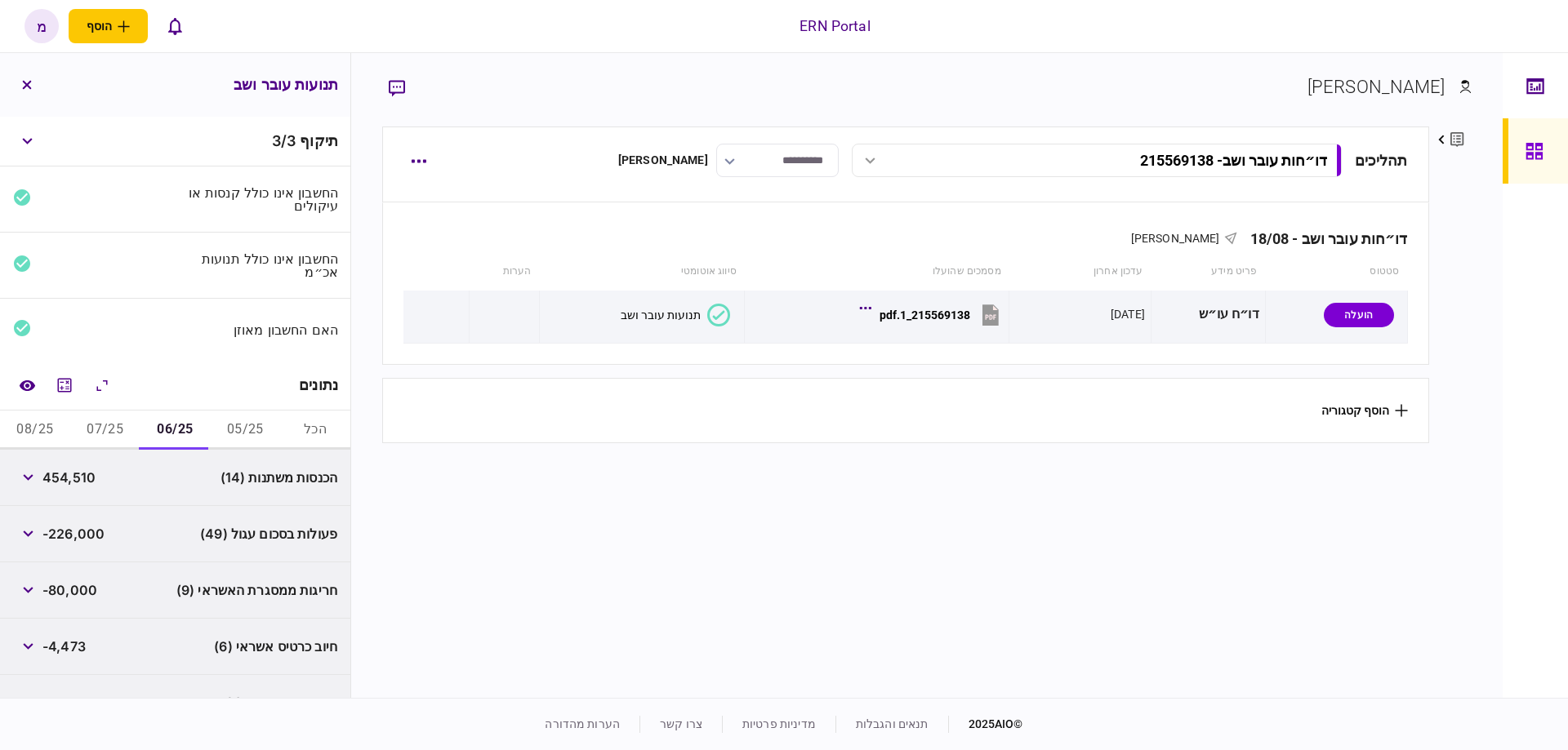
scroll to position [86, 0]
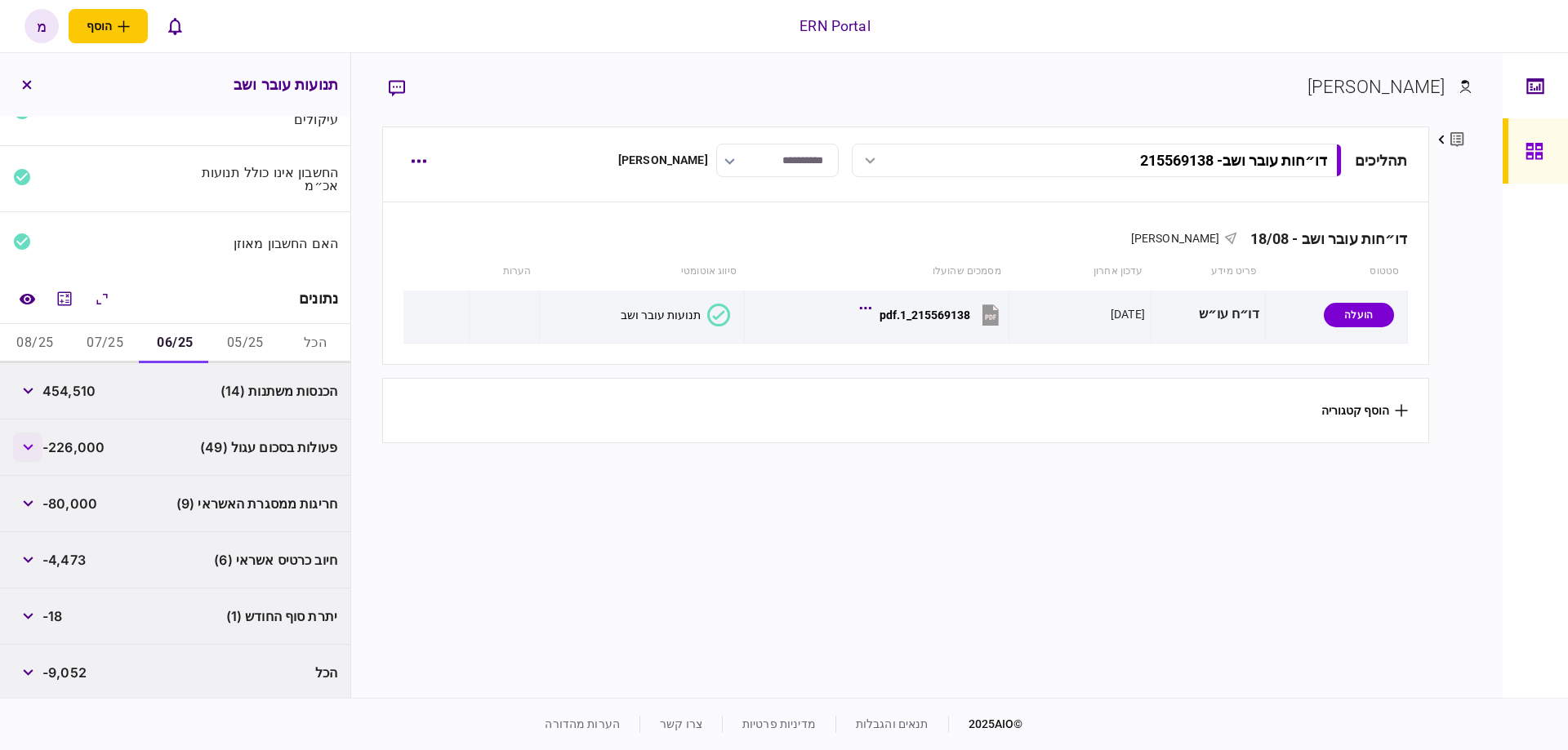
click at [26, 438] on button "button" at bounding box center [27, 447] width 29 height 29
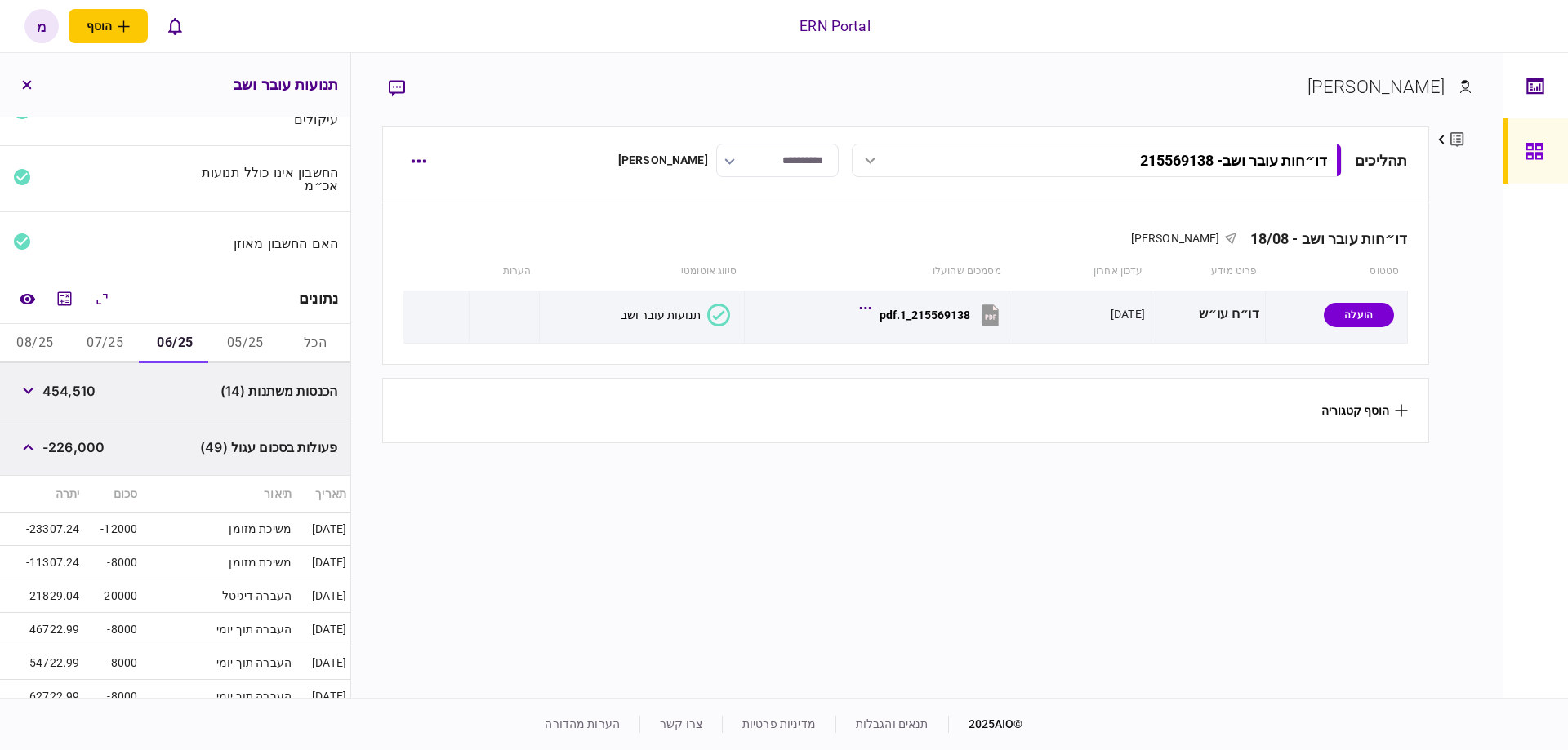
scroll to position [272, 0]
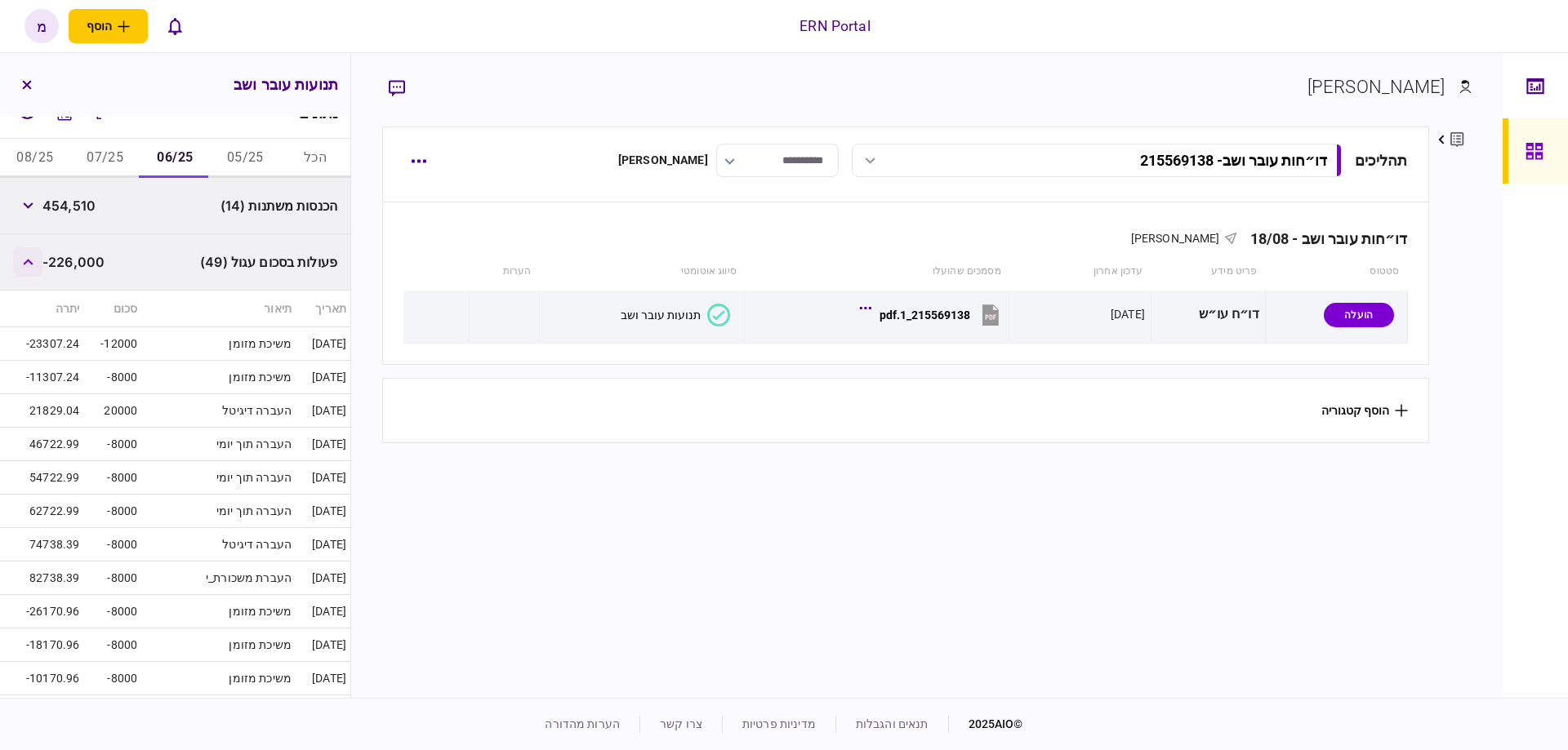
click at [28, 252] on button "button" at bounding box center [27, 261] width 29 height 29
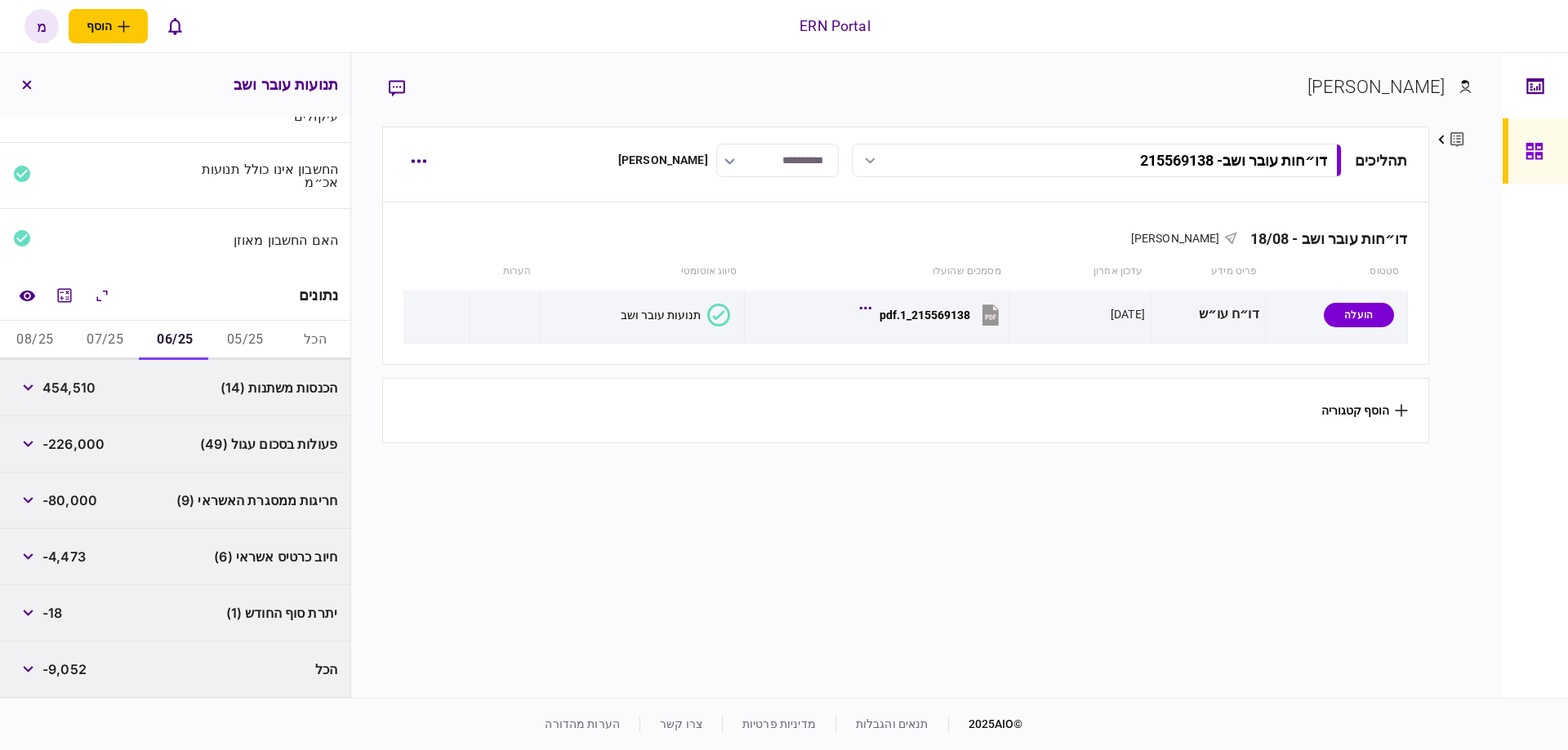
scroll to position [86, 0]
click at [33, 500] on icon "button" at bounding box center [27, 503] width 10 height 6
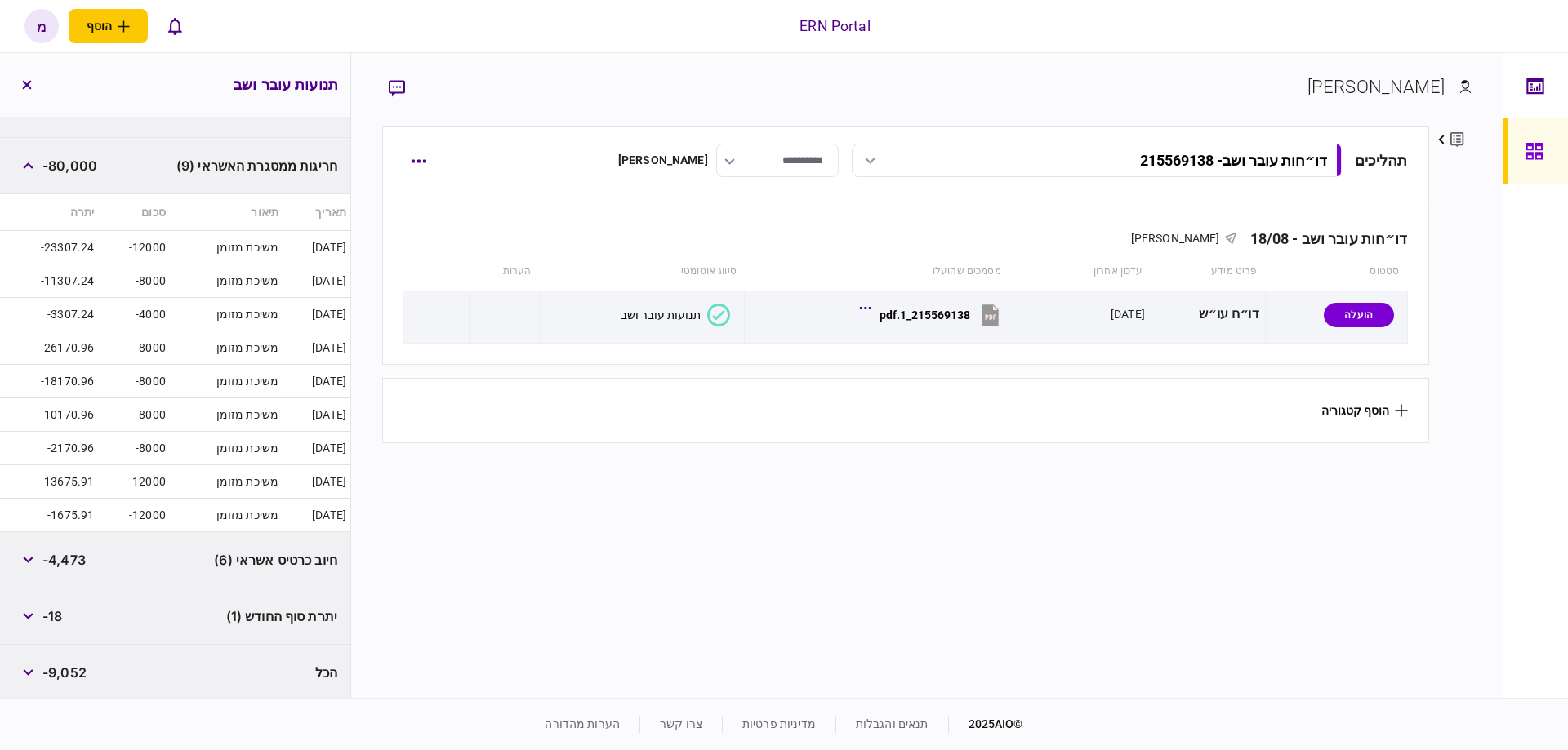
scroll to position [261, 0]
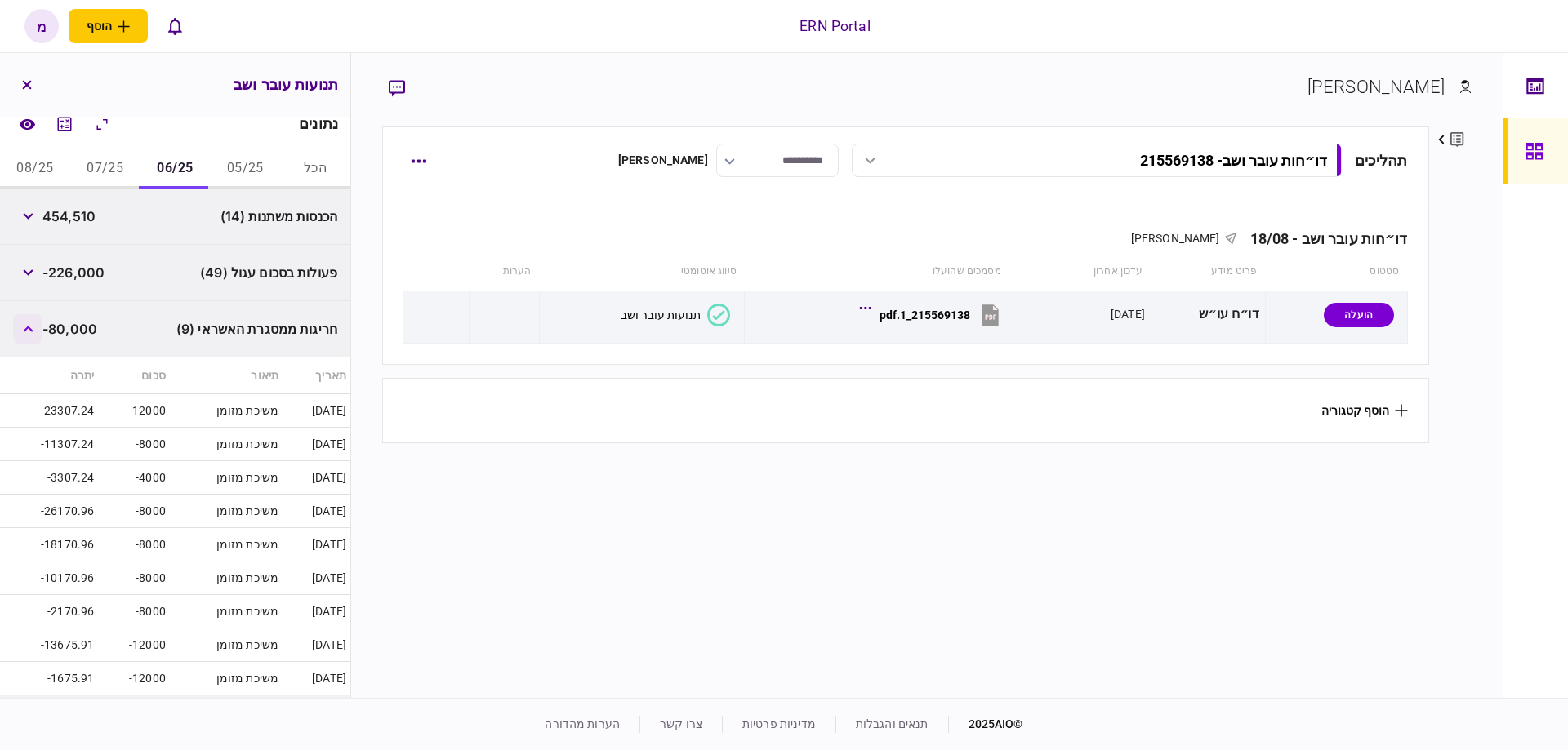
click at [38, 323] on button "button" at bounding box center [27, 328] width 29 height 29
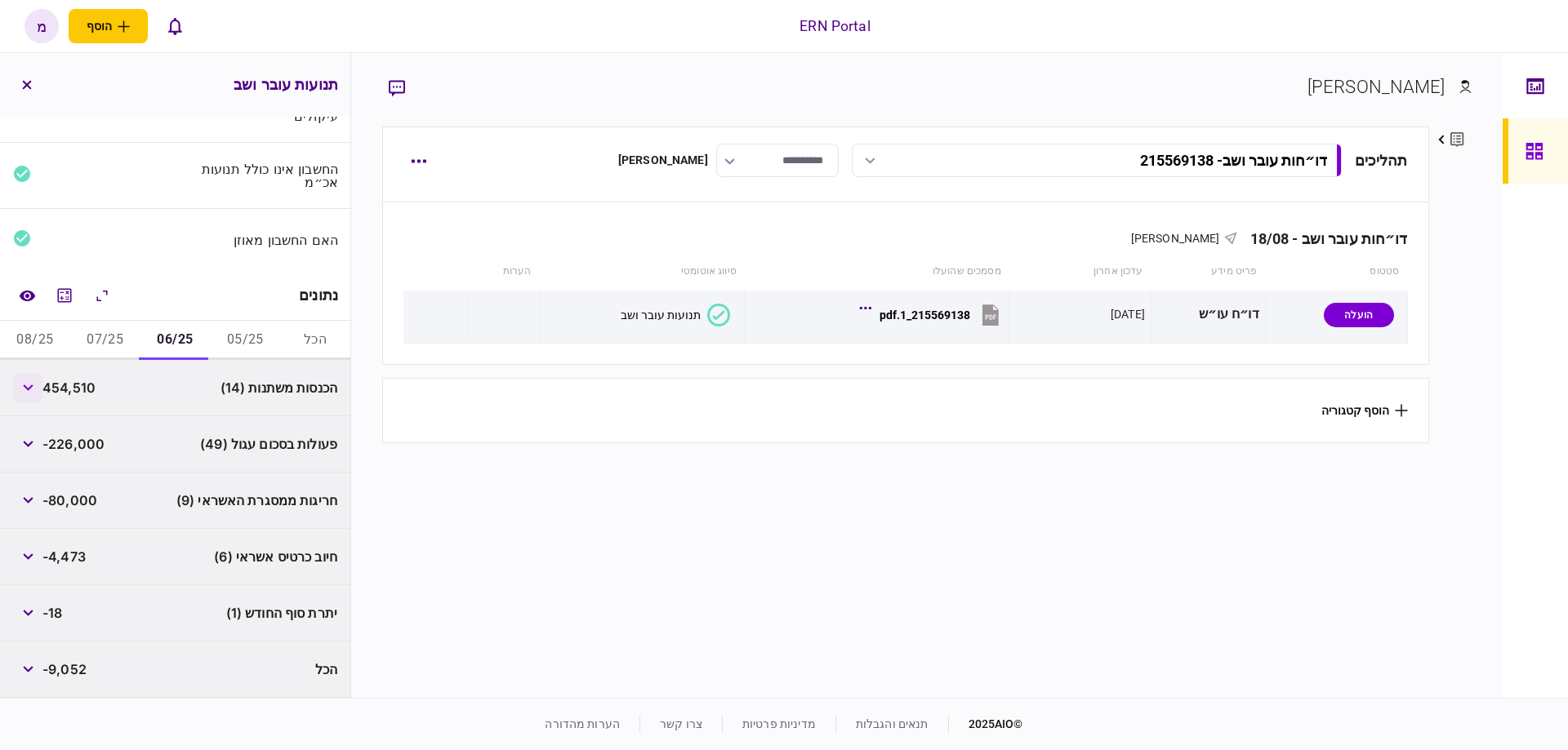
scroll to position [86, 0]
click at [40, 556] on button "button" at bounding box center [27, 560] width 29 height 29
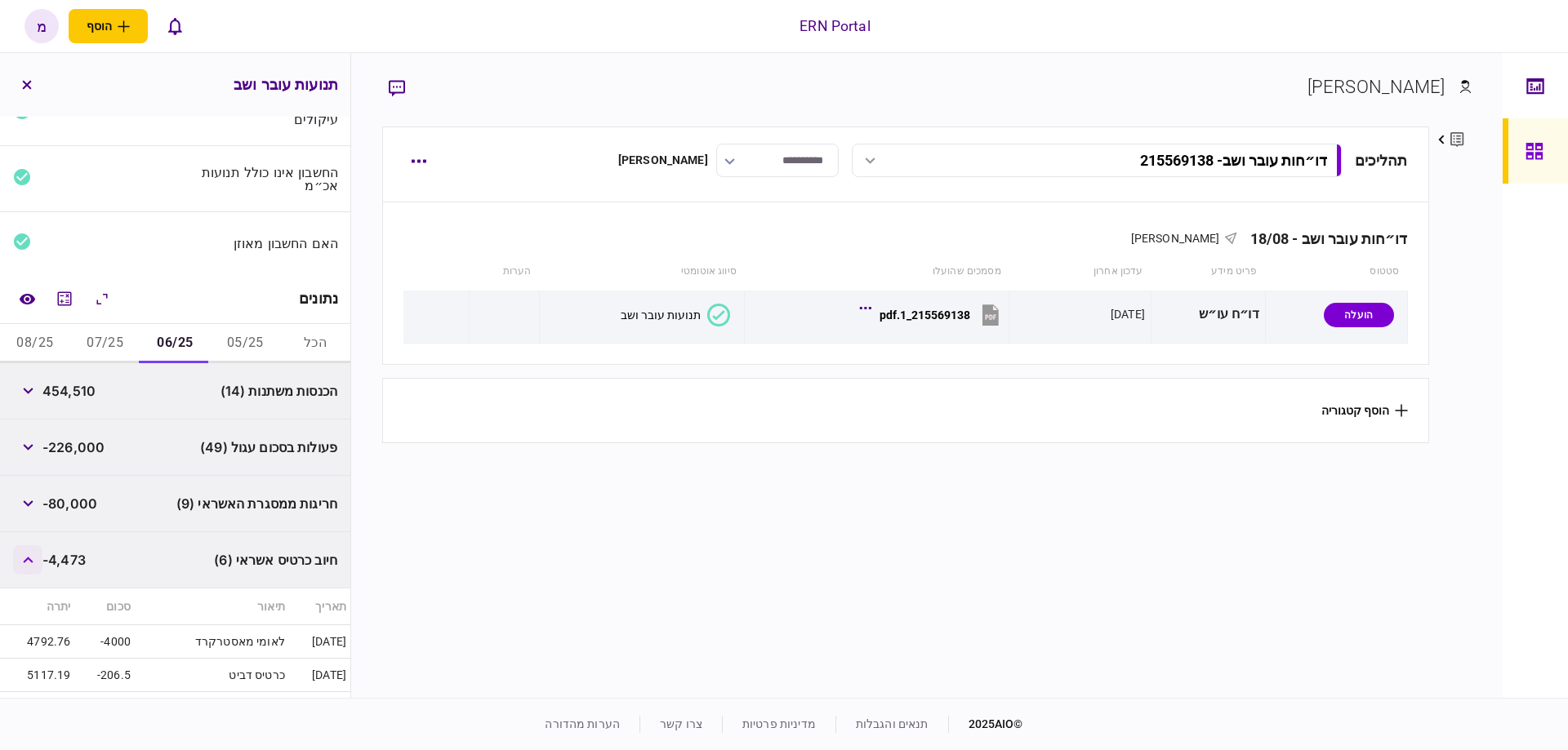
scroll to position [324, 0]
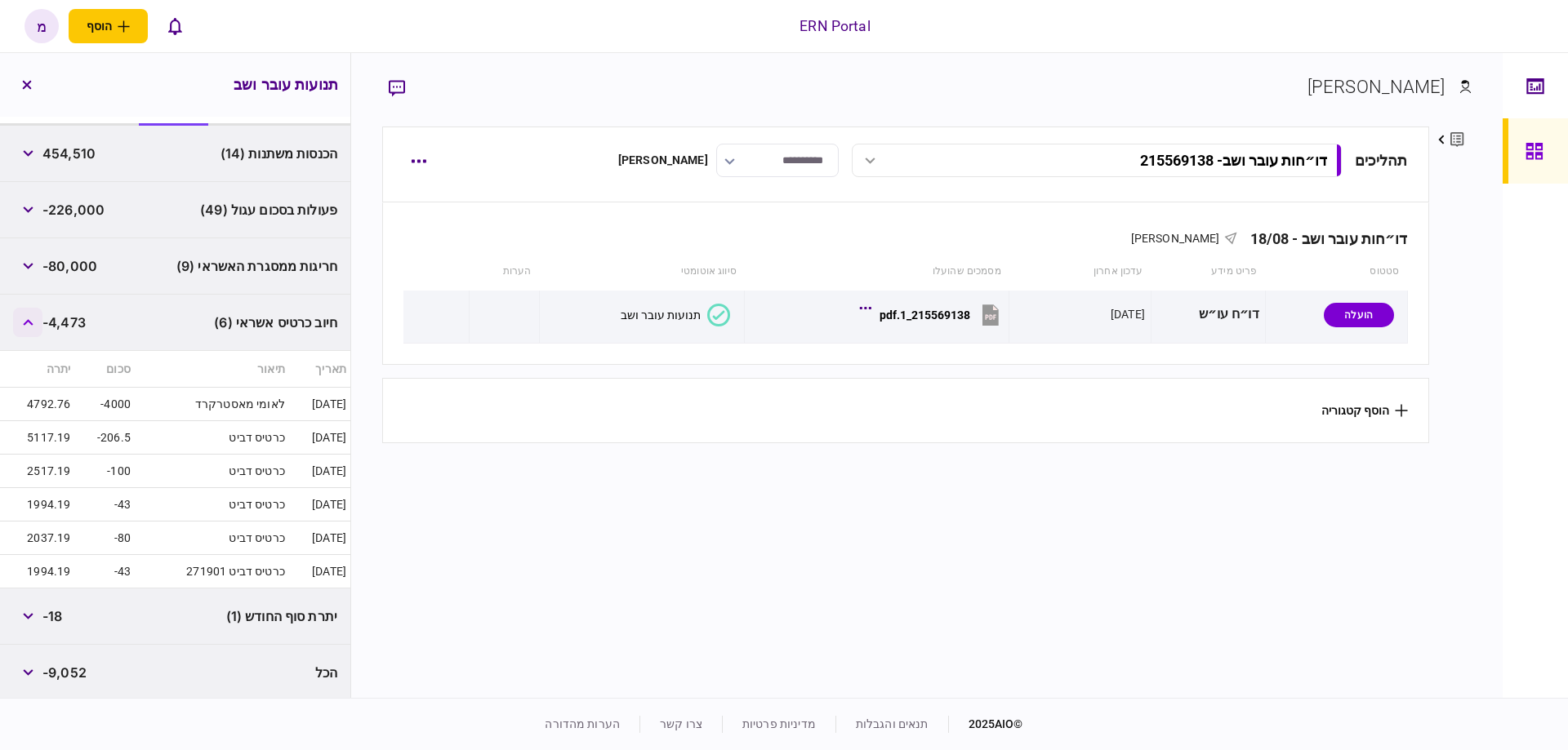
click at [27, 320] on icon "button" at bounding box center [27, 322] width 10 height 6
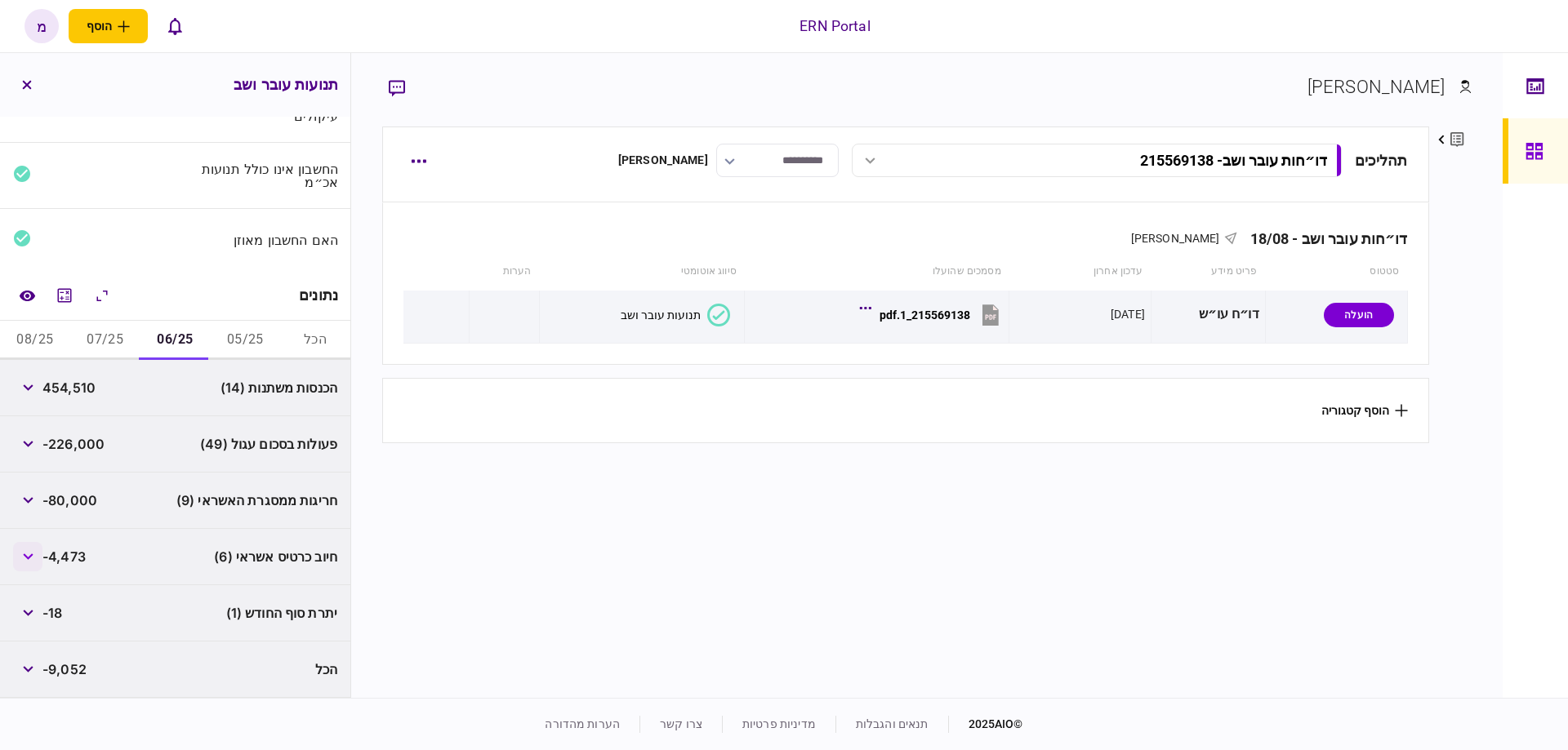
scroll to position [86, 0]
click at [34, 618] on button "button" at bounding box center [27, 615] width 29 height 29
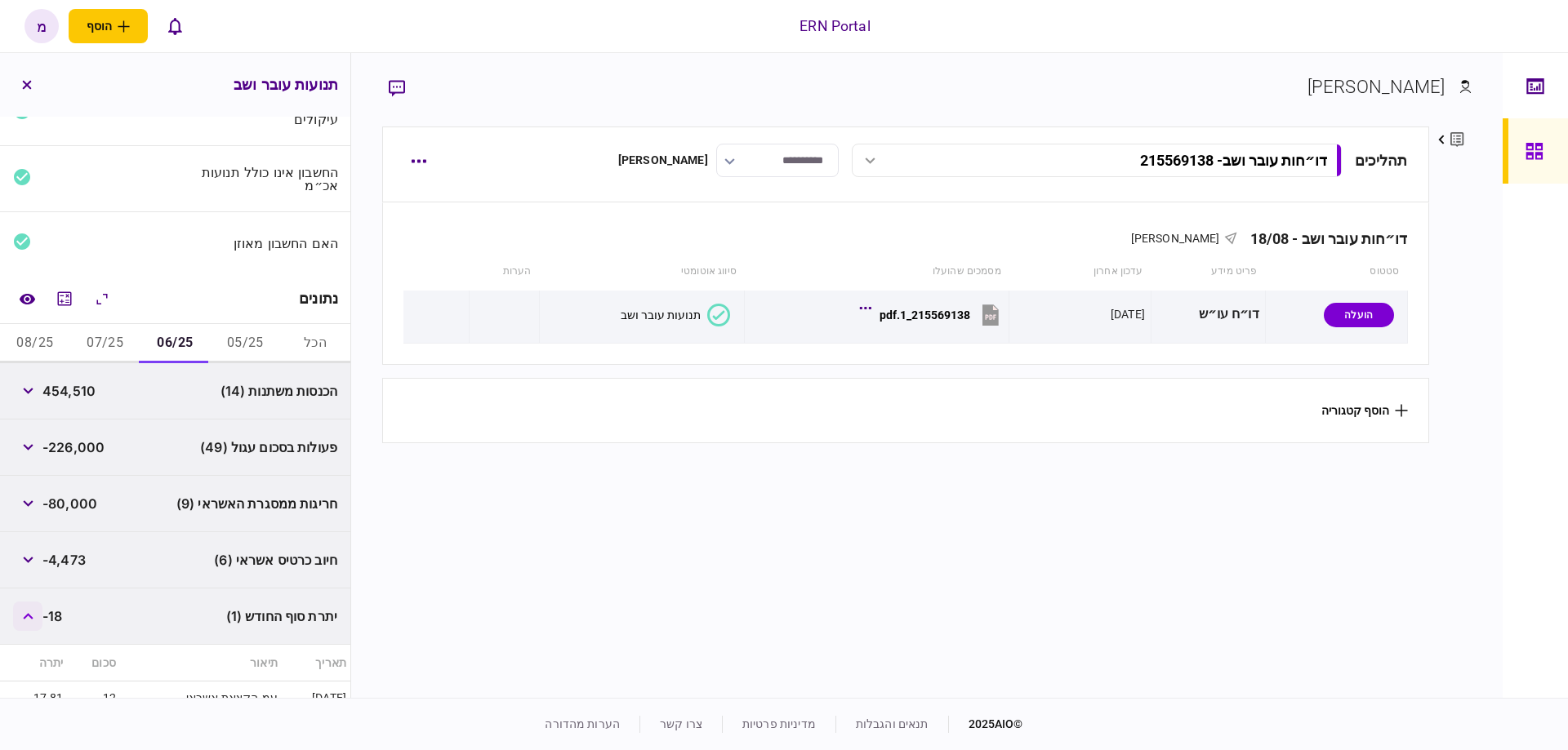
click at [34, 617] on button "button" at bounding box center [27, 615] width 29 height 29
click at [34, 453] on button "button" at bounding box center [27, 447] width 29 height 29
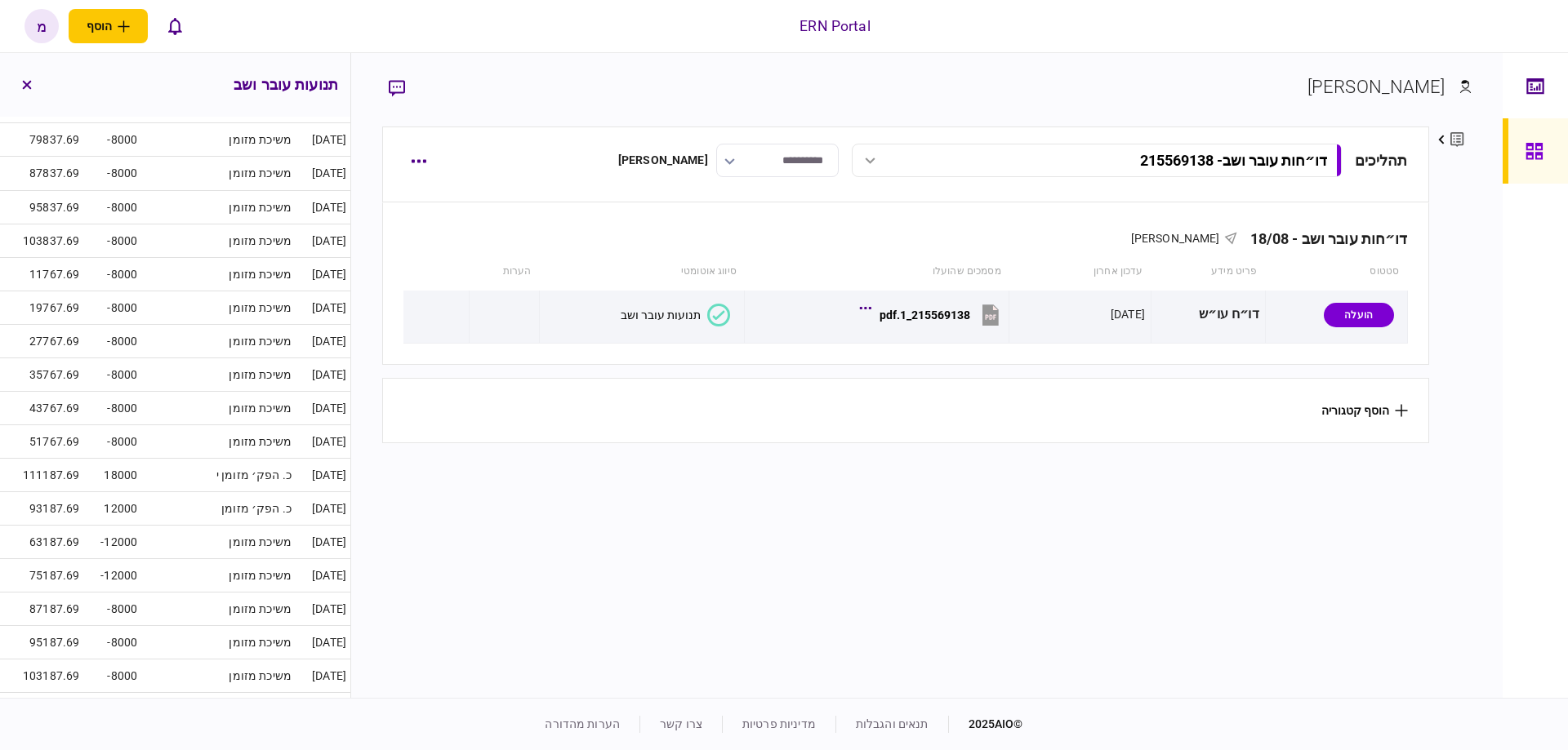
scroll to position [1764, 0]
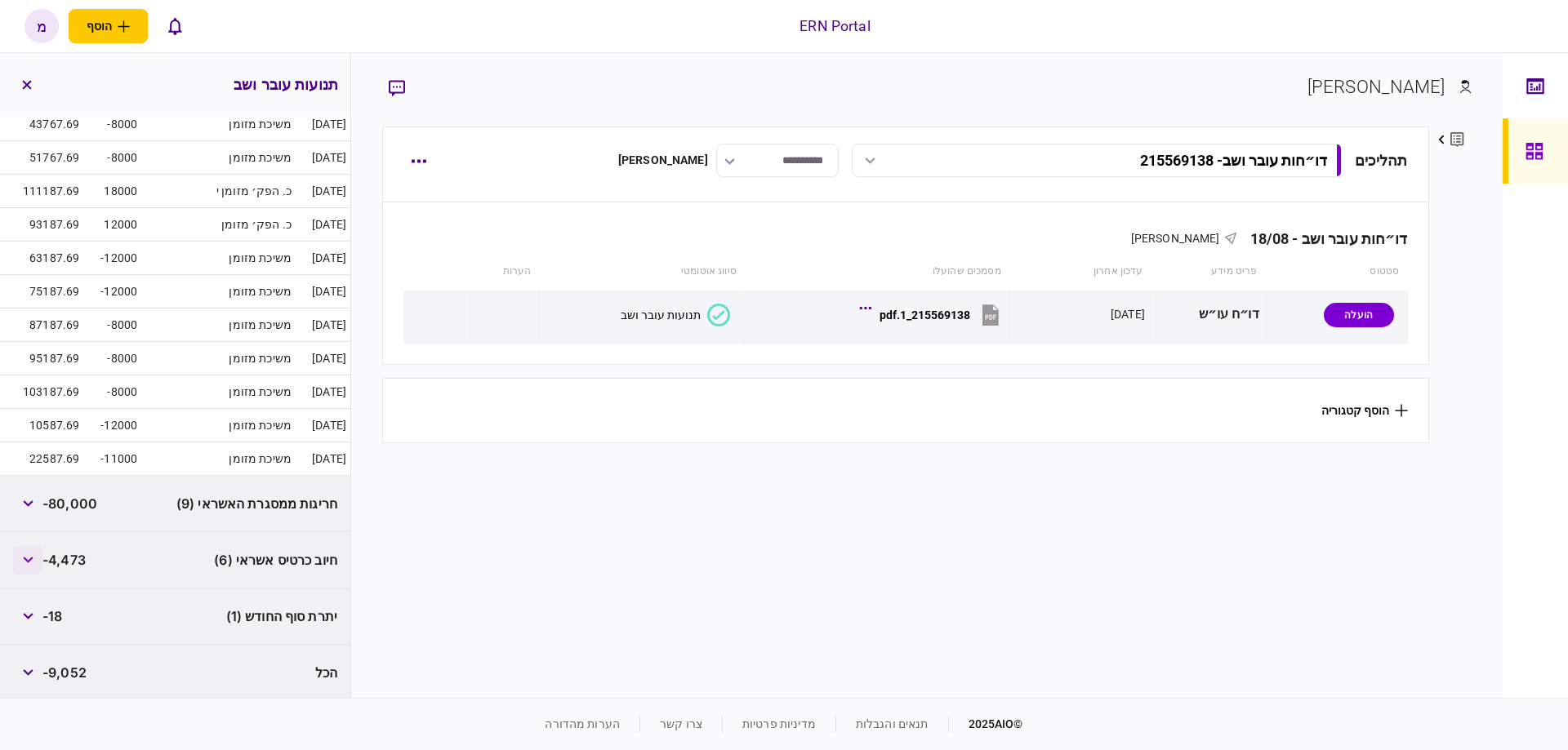
click at [33, 556] on icon "button" at bounding box center [28, 559] width 11 height 6
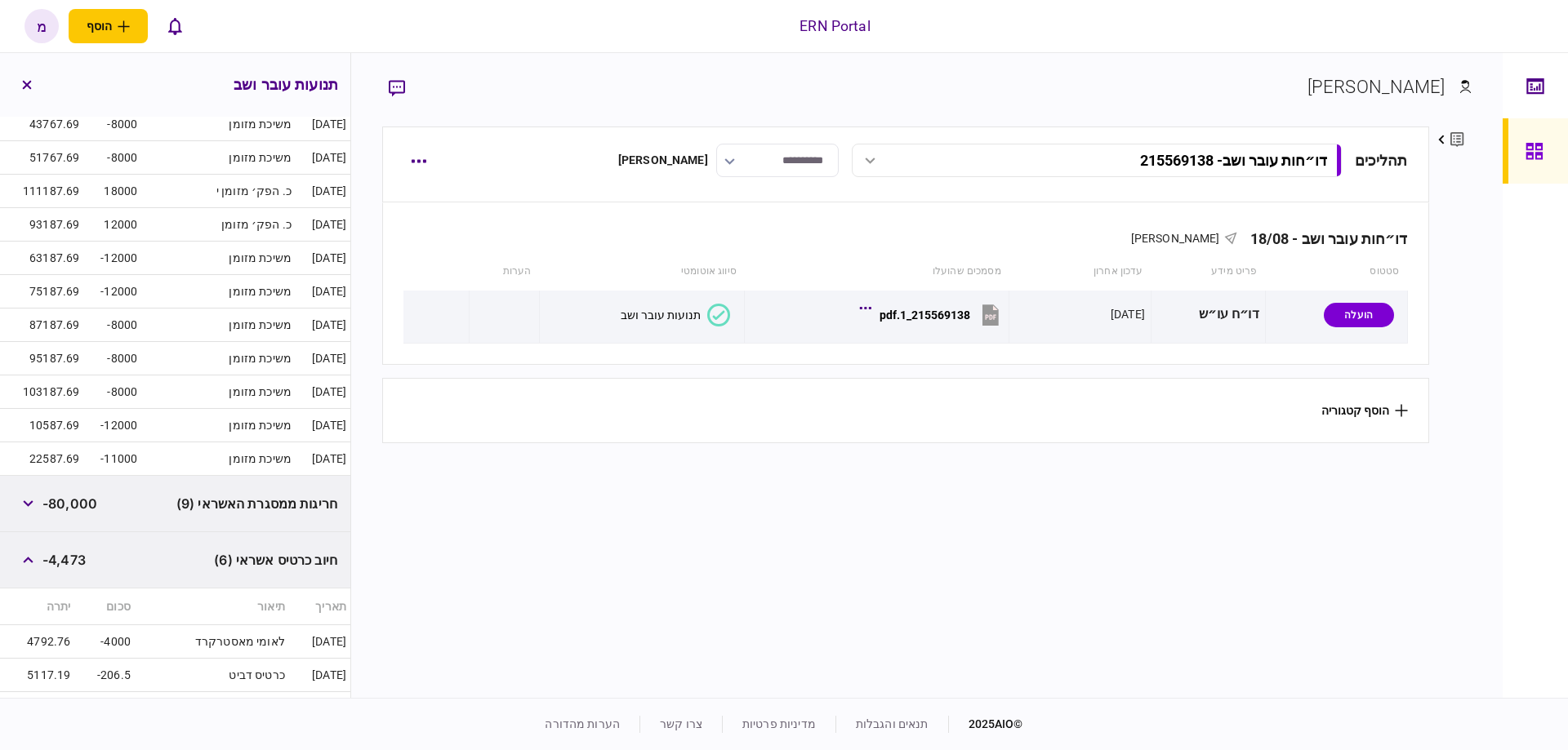
scroll to position [2002, 0]
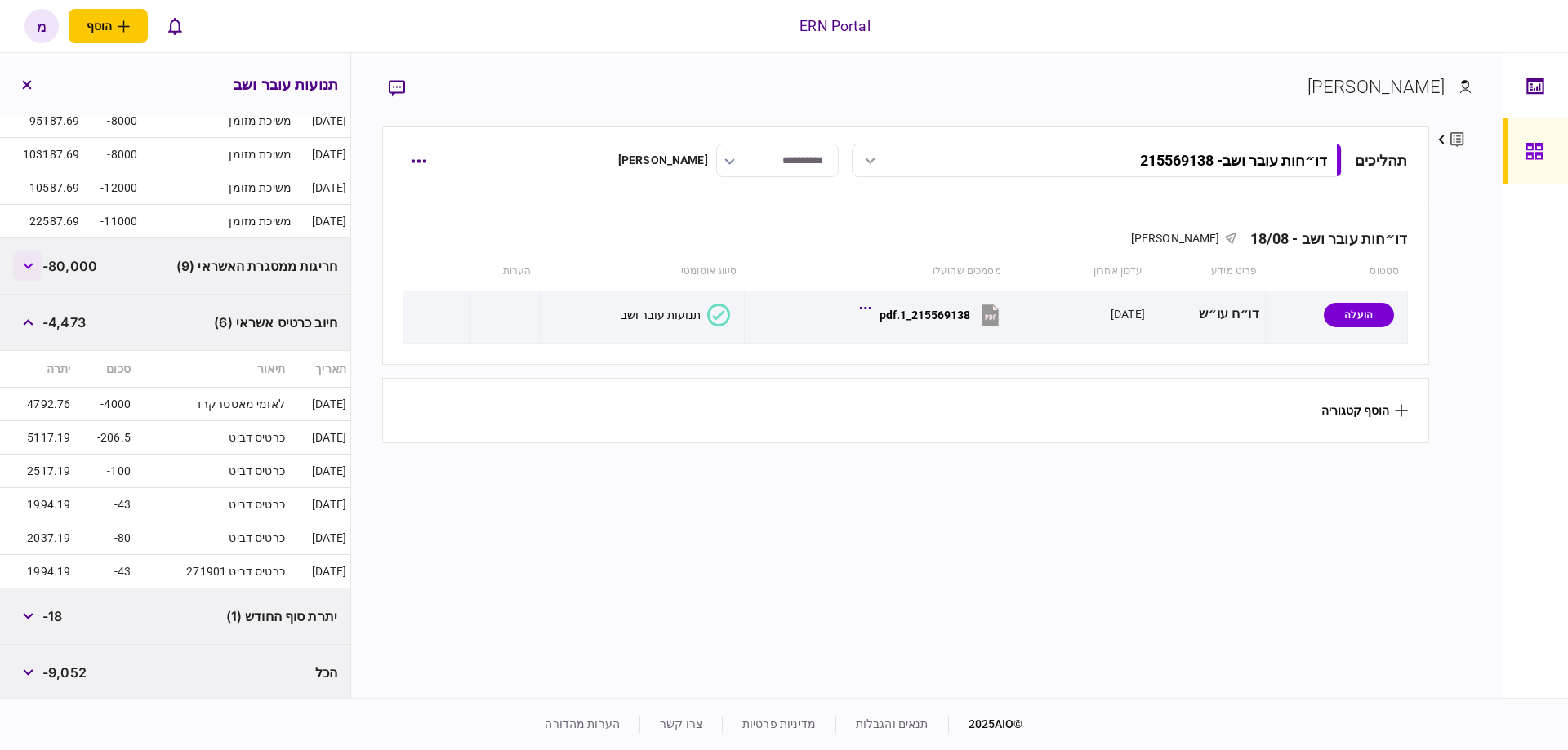
click at [31, 266] on button "button" at bounding box center [27, 266] width 29 height 29
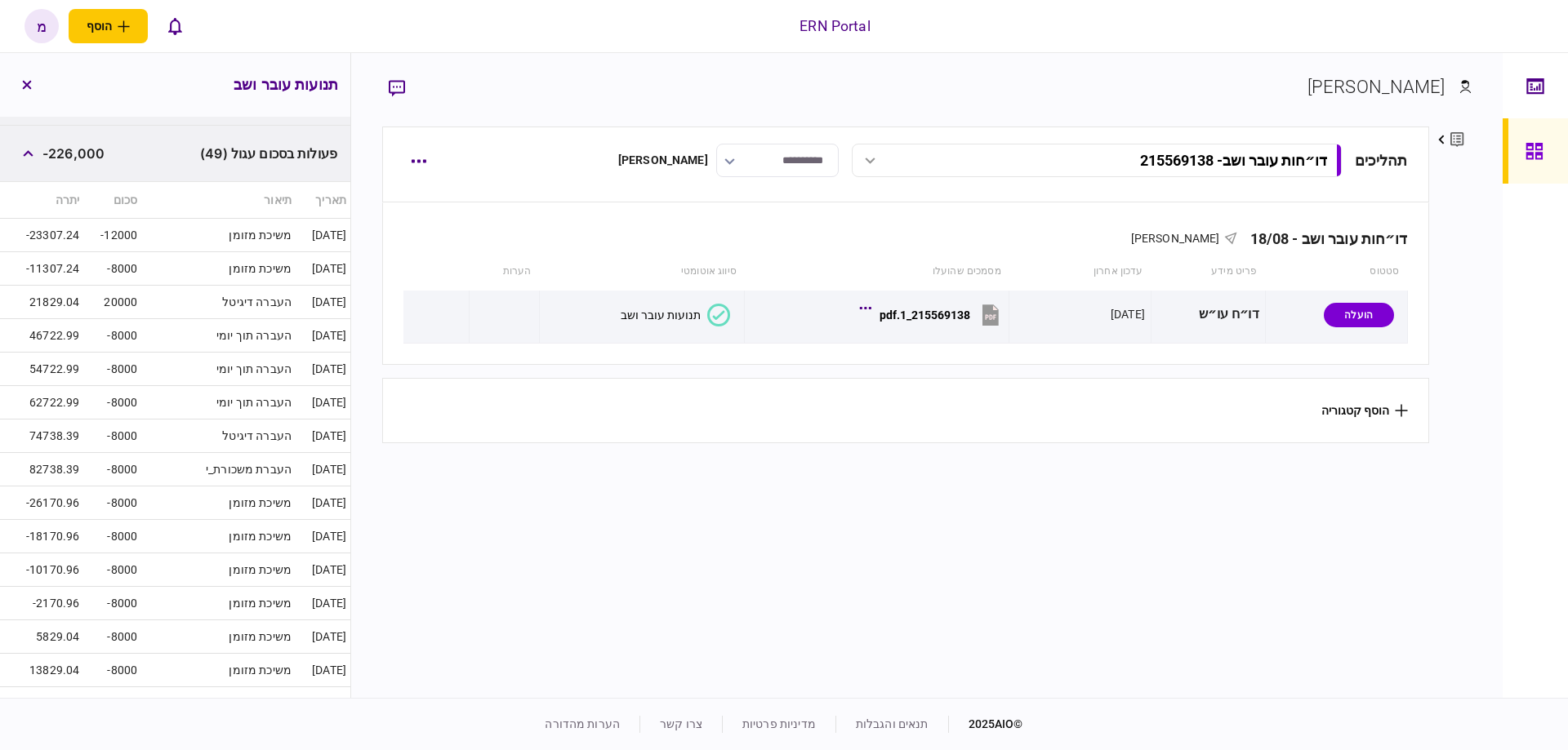
scroll to position [0, 0]
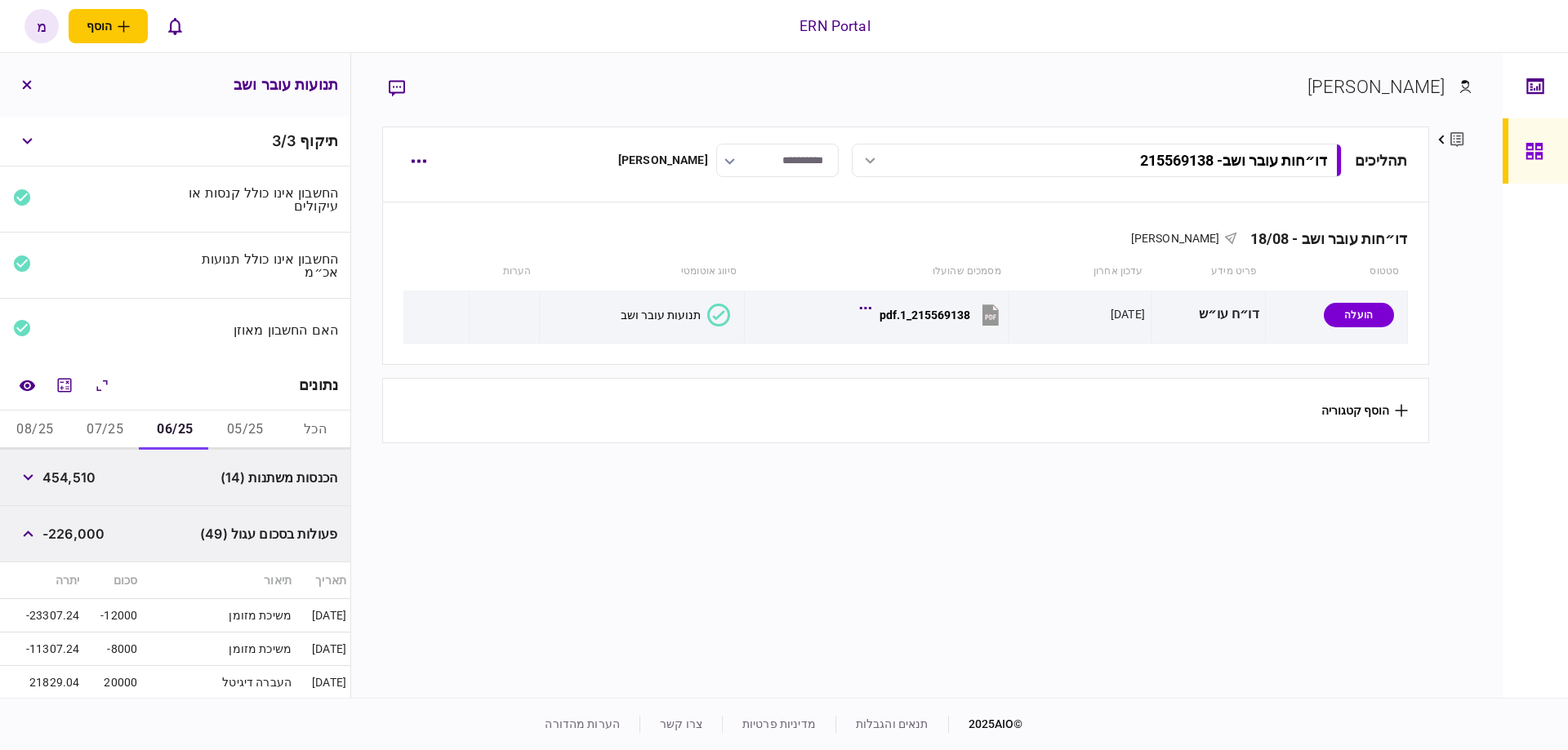
click at [99, 437] on button "07/25" at bounding box center [106, 430] width 70 height 40
click at [33, 474] on icon "button" at bounding box center [28, 477] width 11 height 6
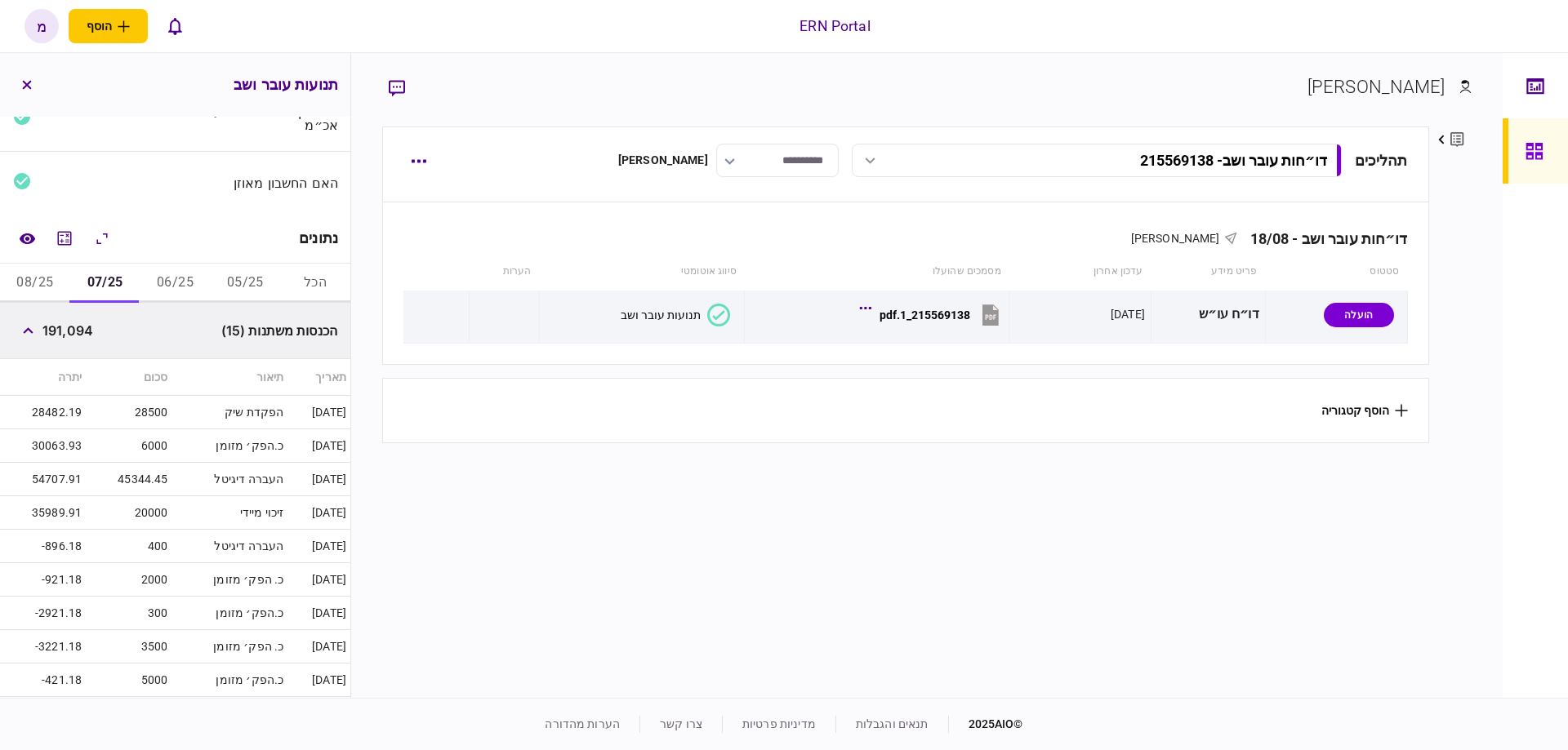
scroll to position [65, 0]
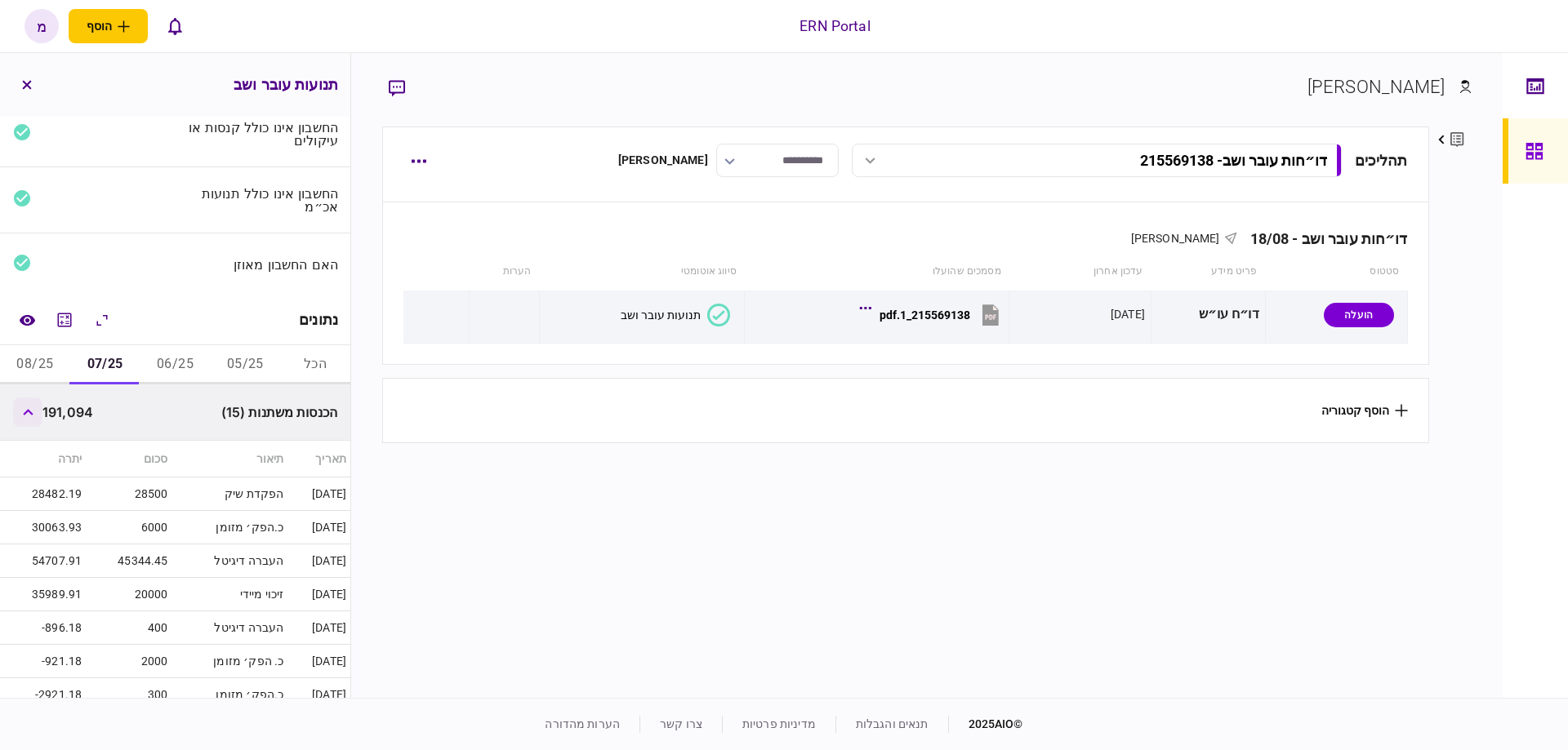
click at [40, 422] on button "button" at bounding box center [27, 412] width 29 height 29
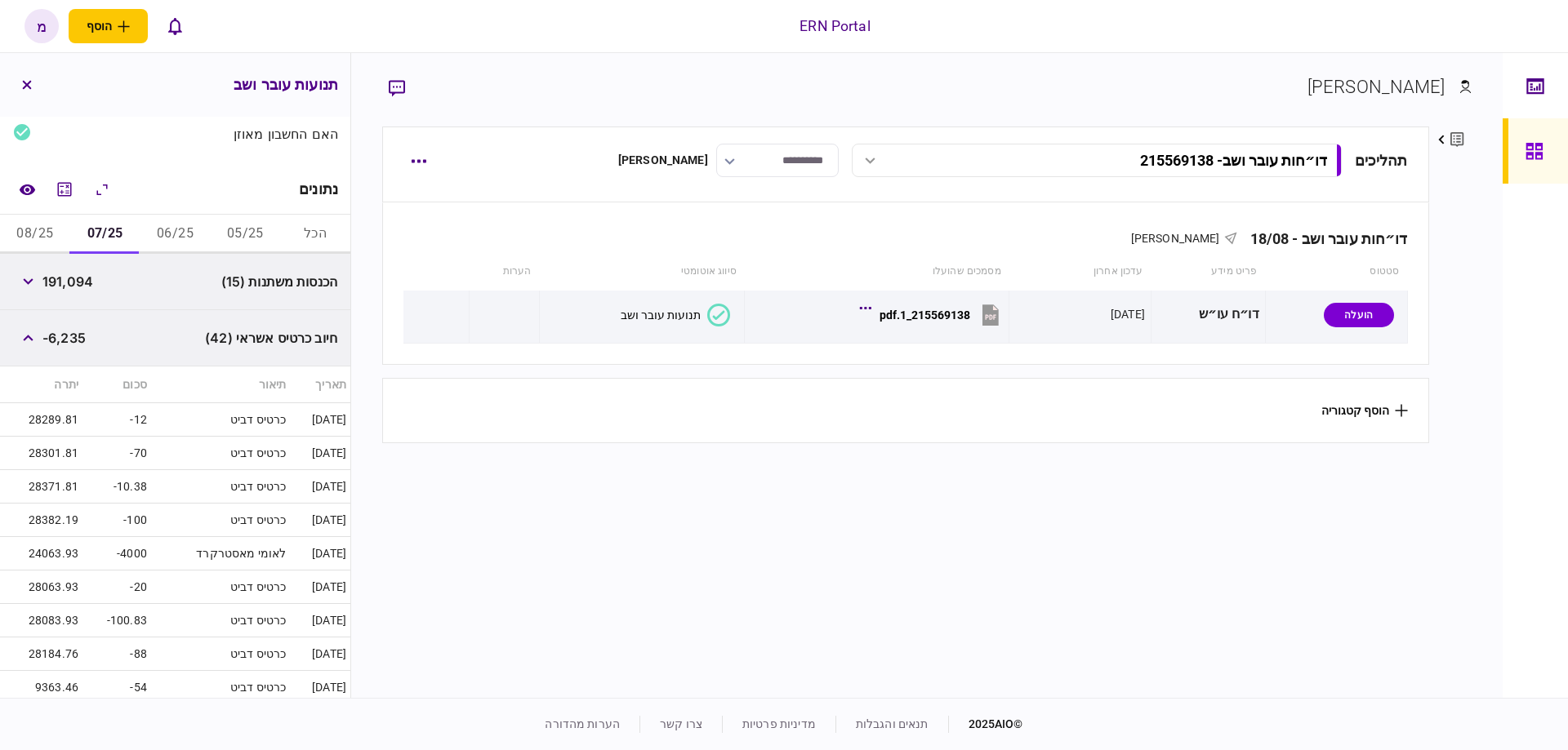
scroll to position [0, 0]
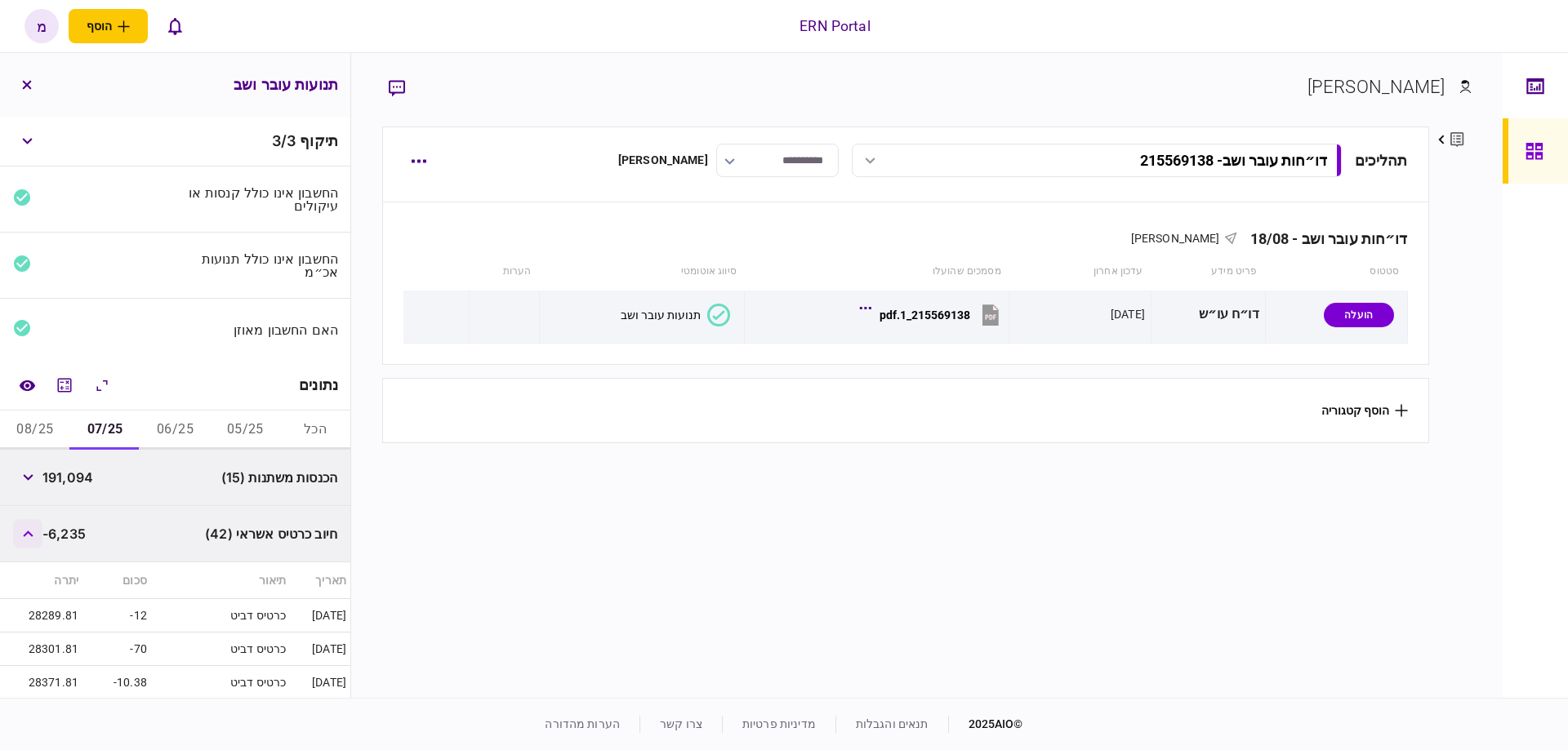
click at [33, 533] on icon "button" at bounding box center [28, 533] width 11 height 6
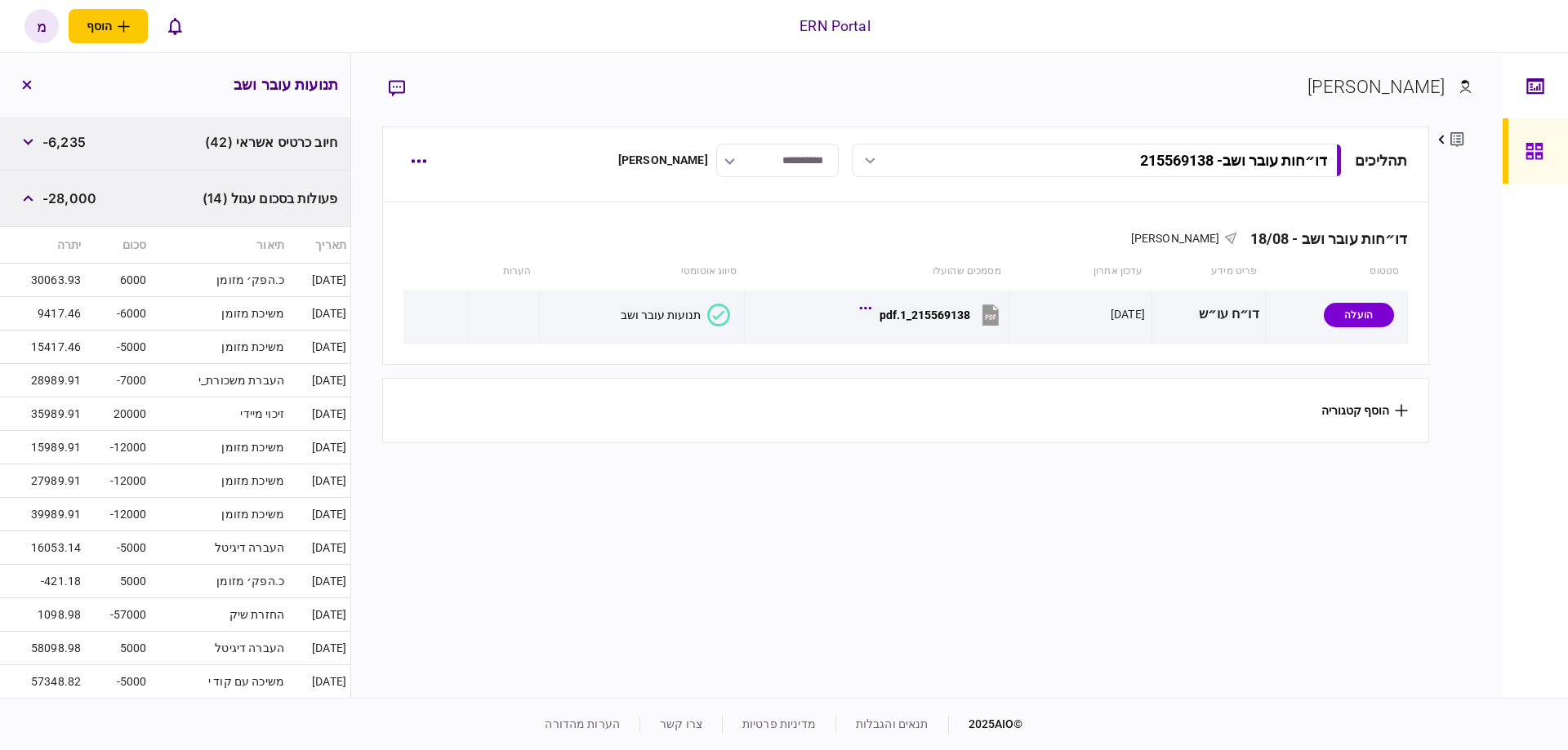
scroll to position [229, 0]
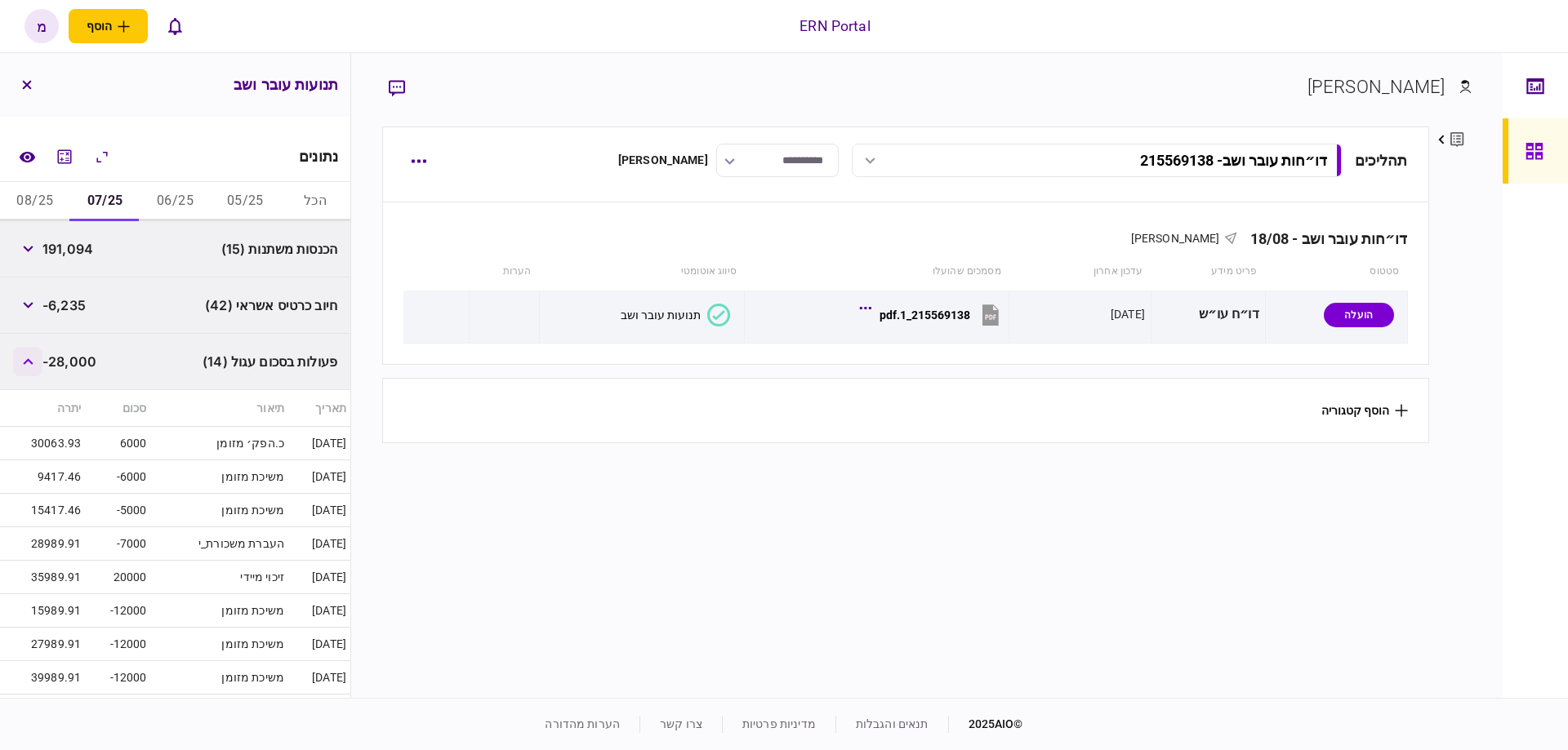
click at [42, 363] on button "button" at bounding box center [27, 361] width 29 height 29
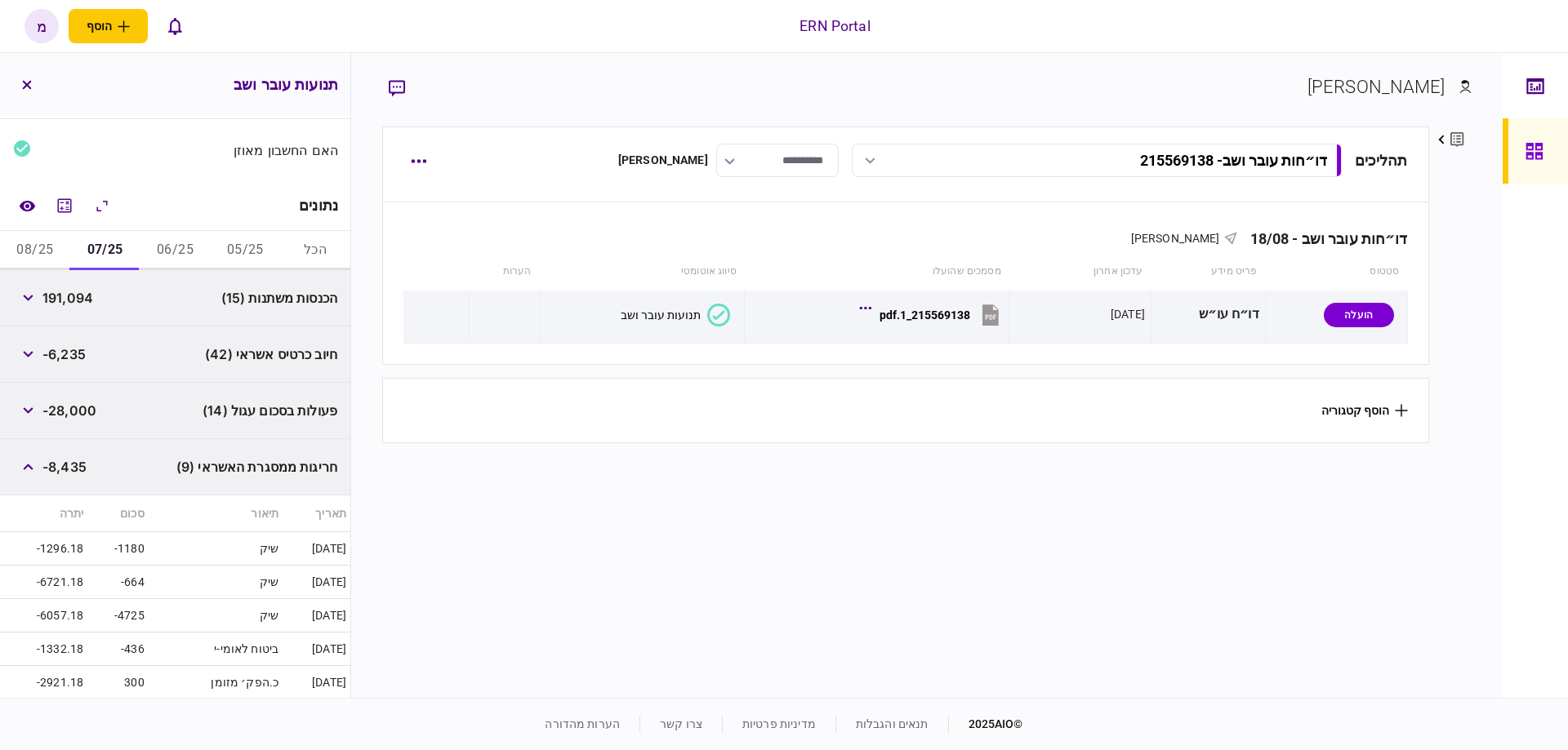
scroll to position [98, 0]
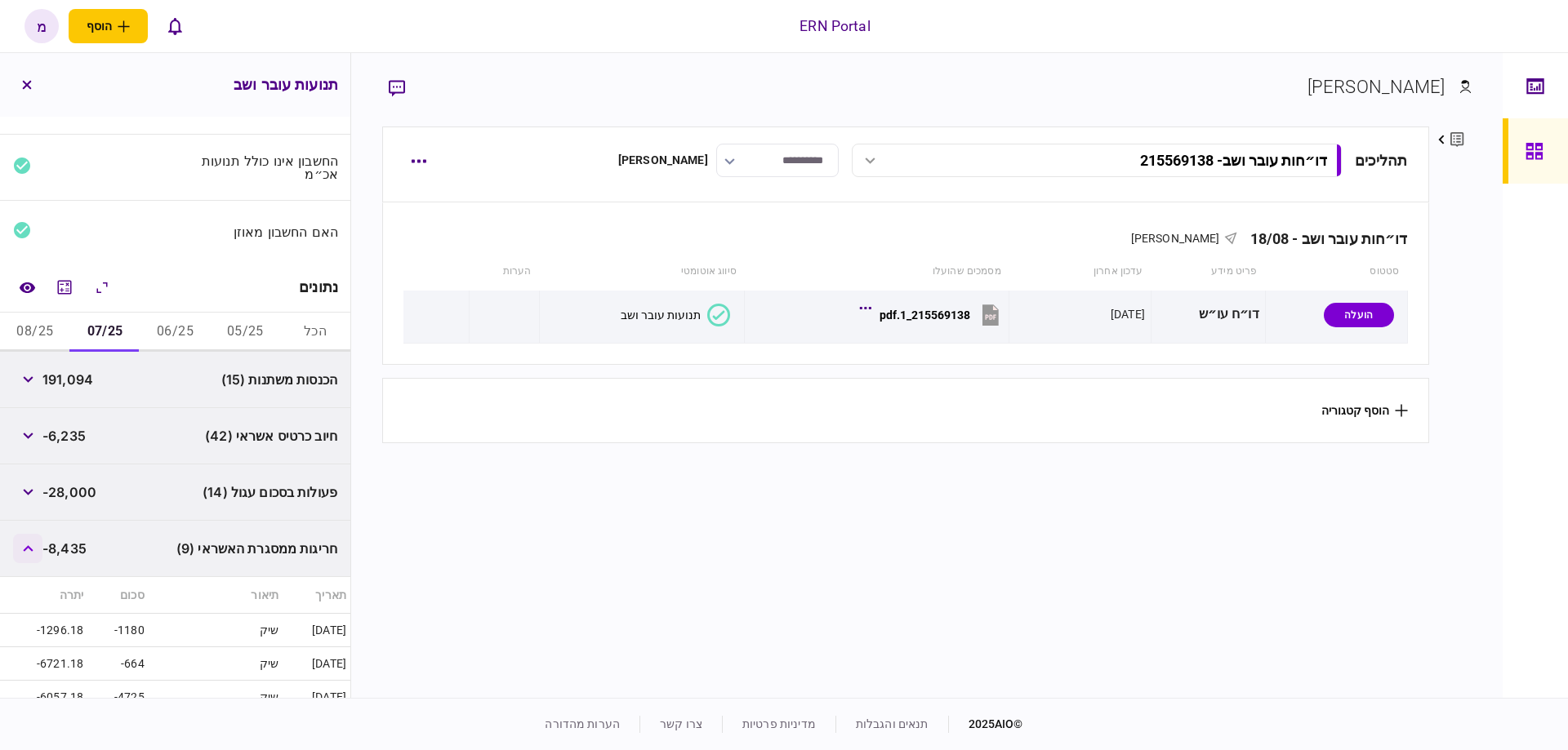
click at [33, 535] on button "button" at bounding box center [27, 548] width 29 height 29
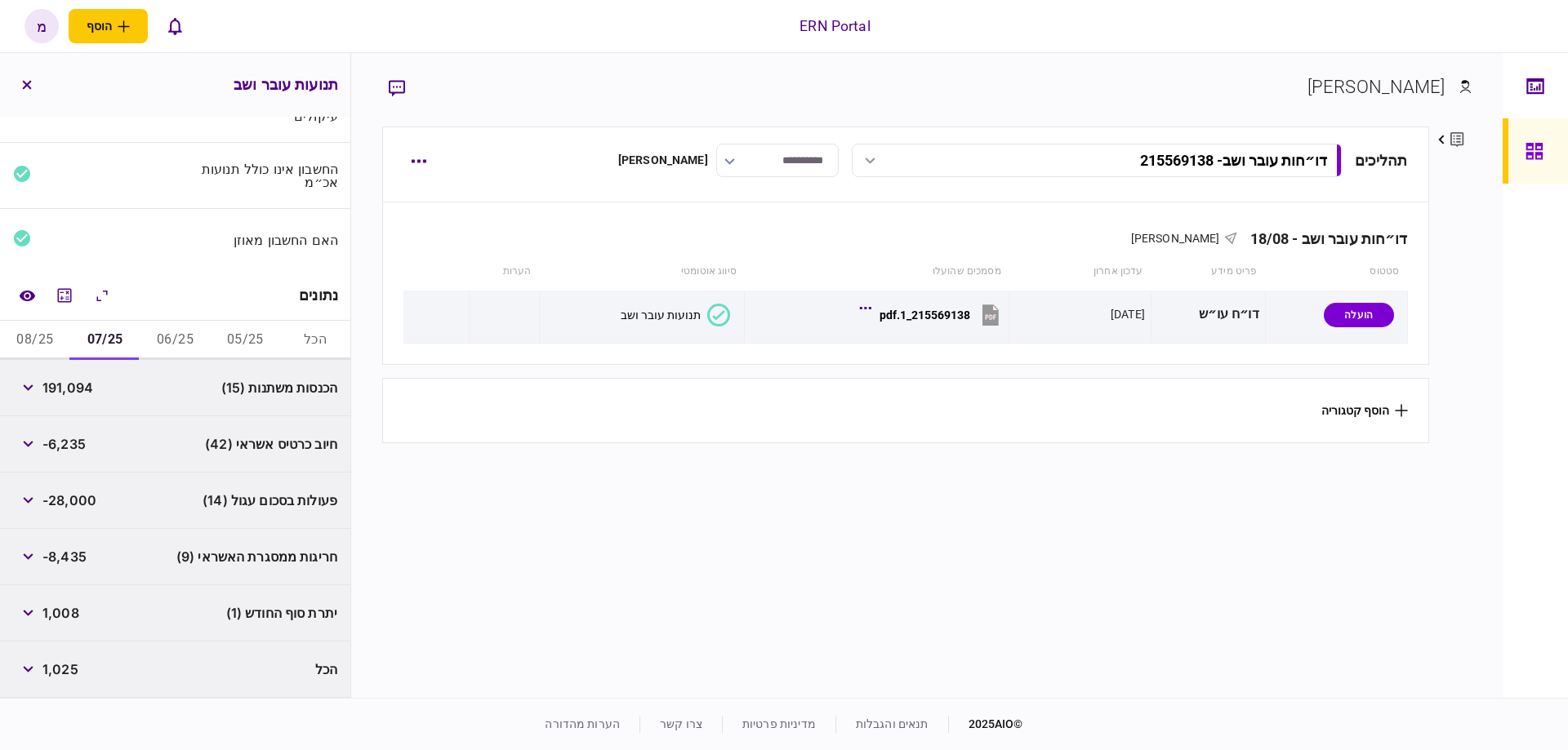
scroll to position [86, 0]
click at [50, 455] on div "-6,235" at bounding box center [49, 447] width 73 height 29
click at [37, 451] on button "button" at bounding box center [27, 447] width 29 height 29
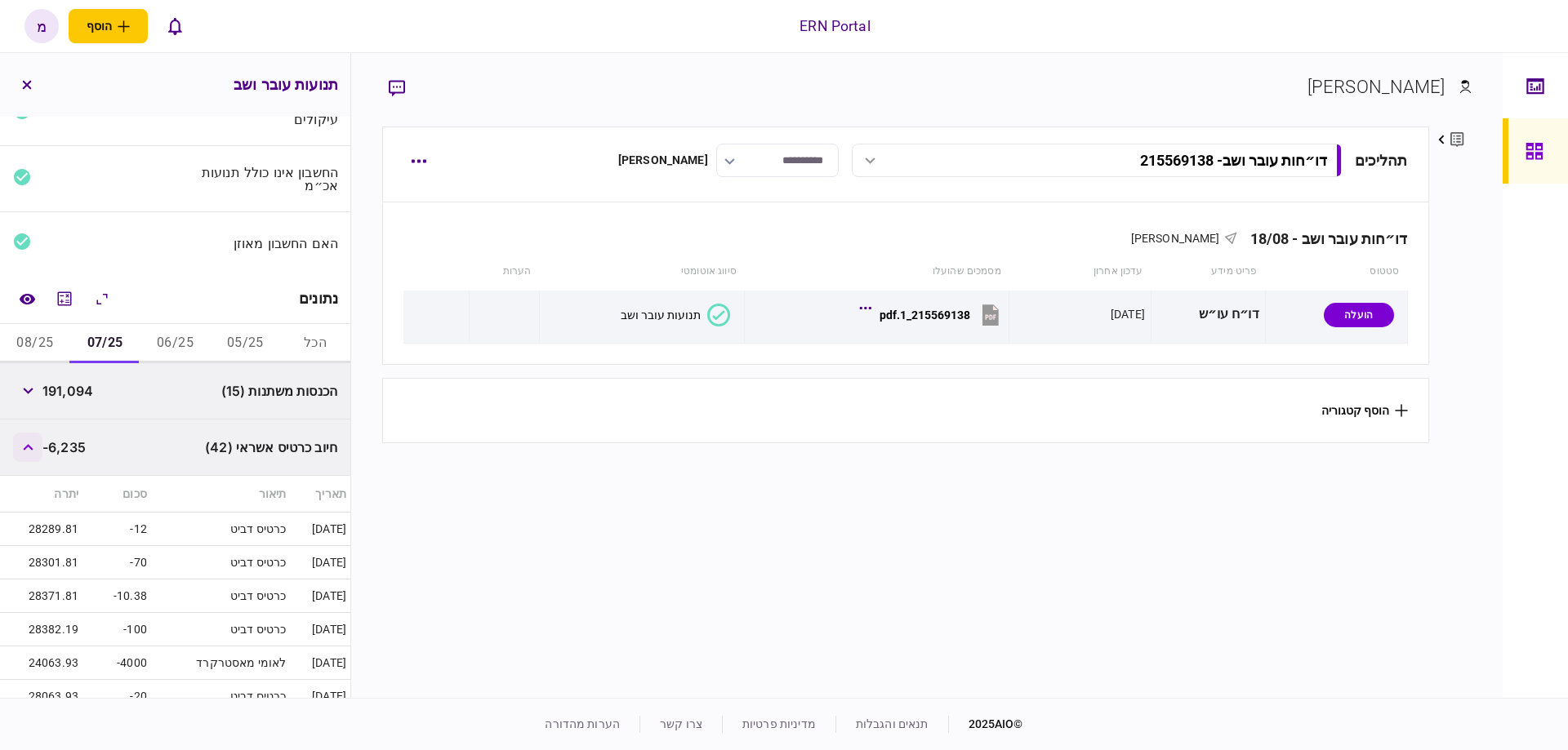
click at [37, 451] on button "button" at bounding box center [27, 447] width 29 height 29
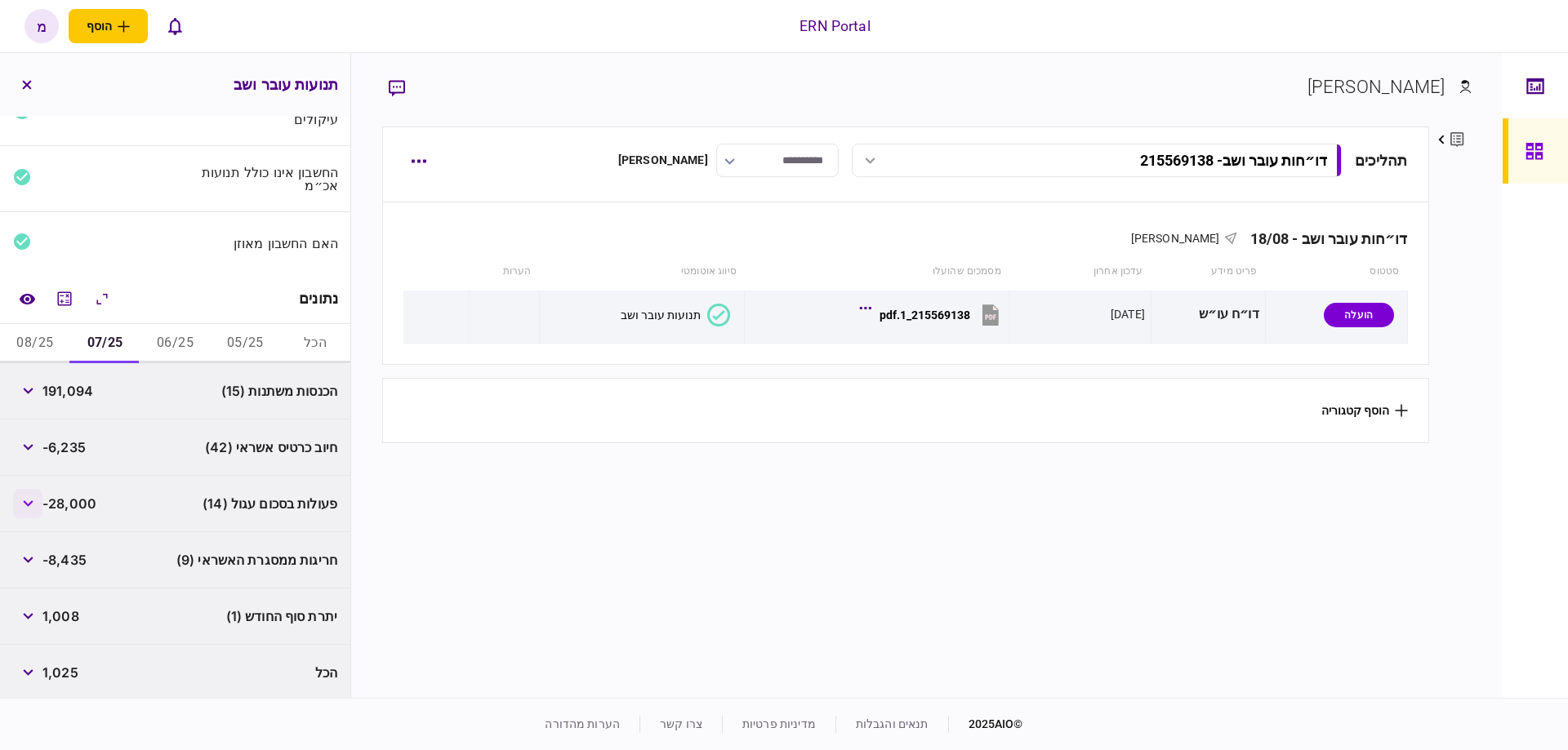
click at [25, 508] on button "button" at bounding box center [27, 504] width 29 height 29
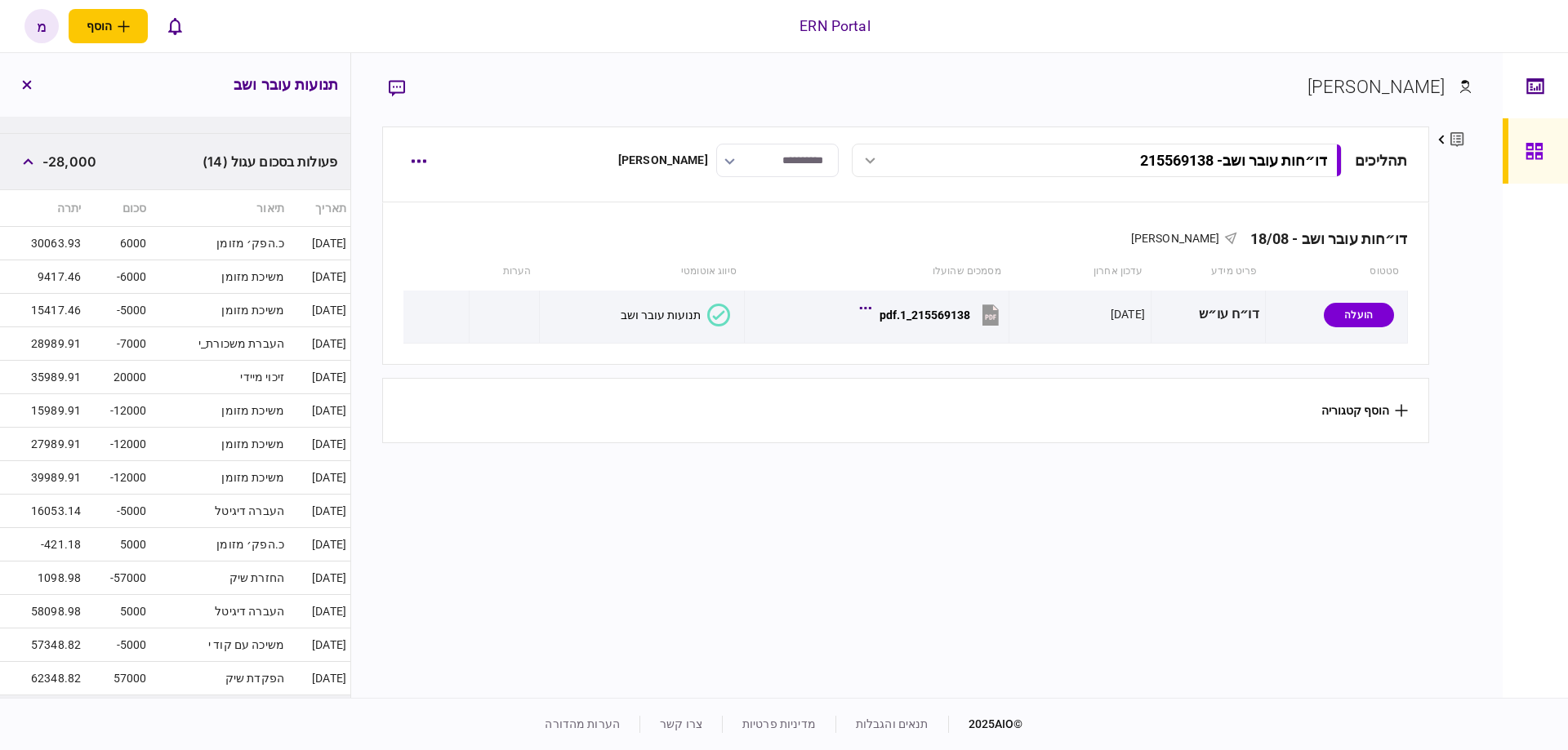
scroll to position [347, 0]
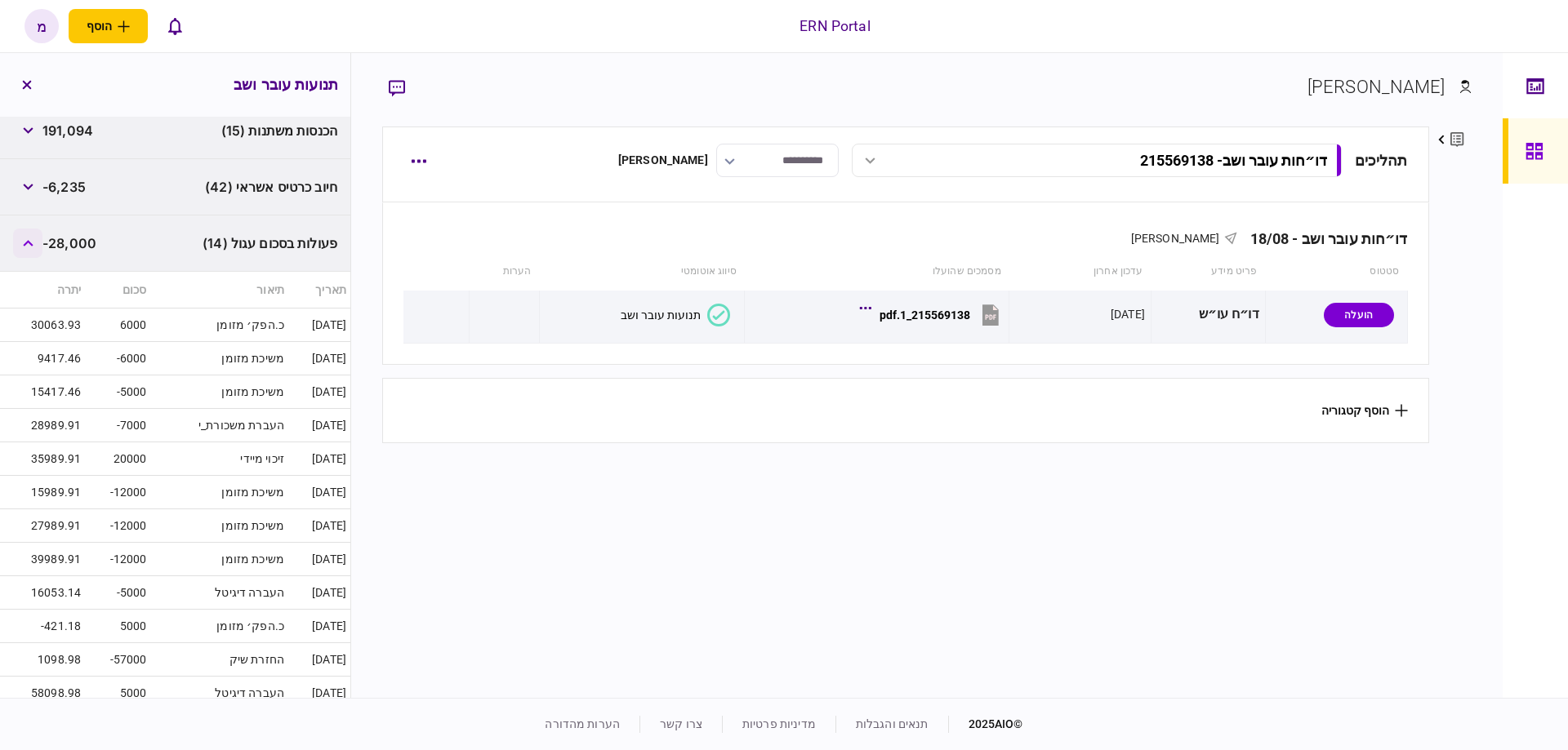
click at [35, 243] on button "button" at bounding box center [27, 243] width 29 height 29
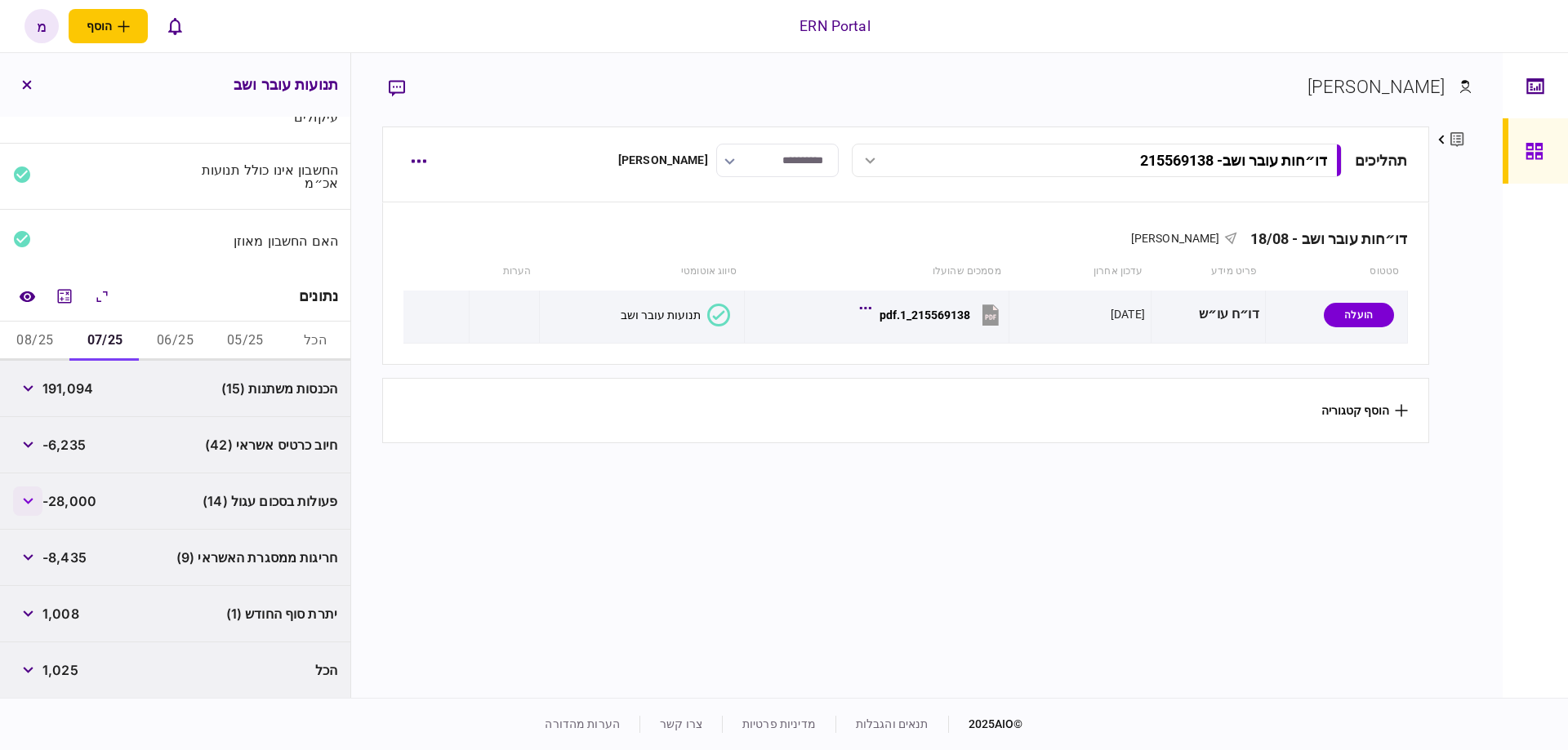
scroll to position [86, 0]
click at [167, 355] on button "06/25" at bounding box center [176, 343] width 70 height 40
click at [217, 345] on button "05/25" at bounding box center [245, 343] width 70 height 40
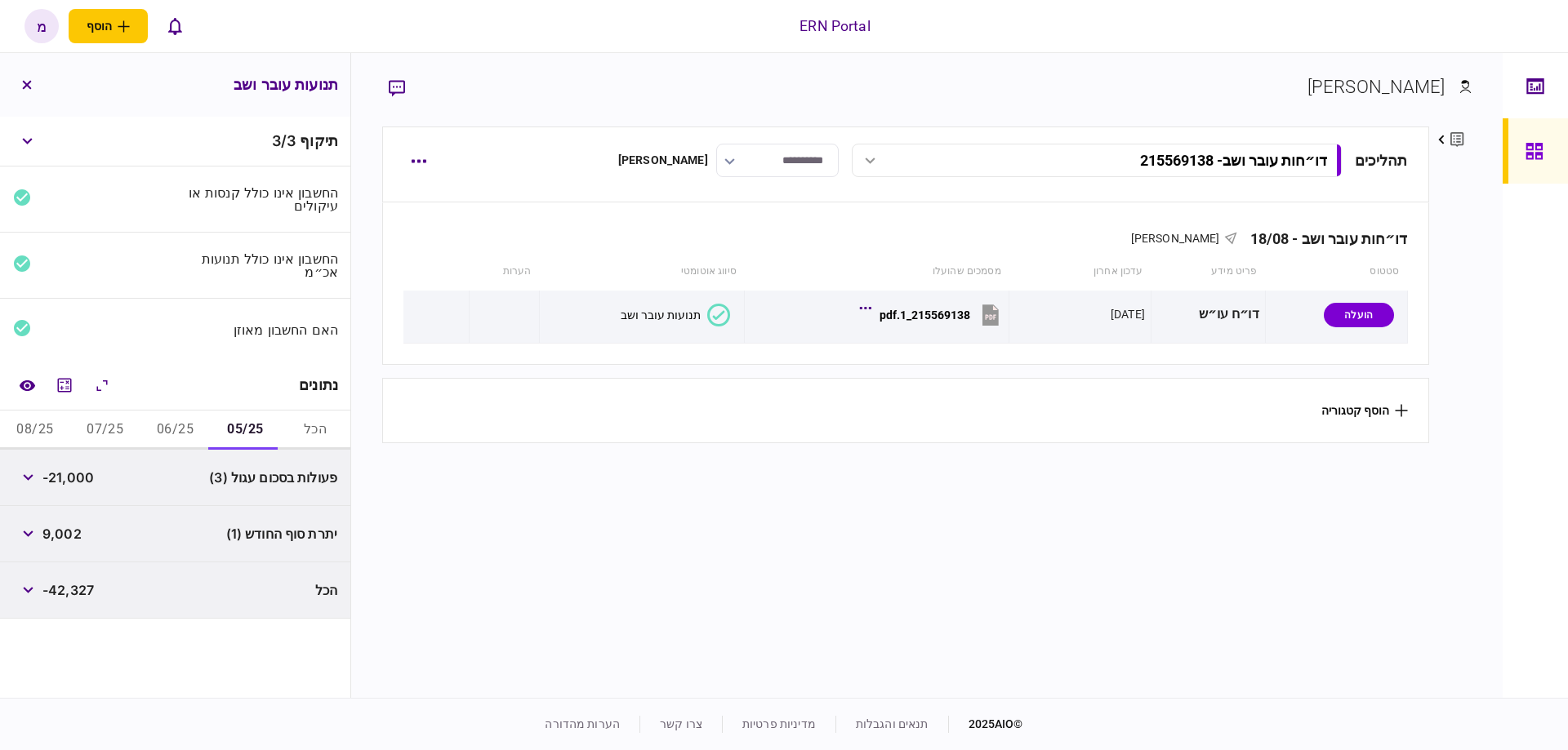
scroll to position [0, 0]
click at [173, 428] on button "06/25" at bounding box center [176, 430] width 70 height 40
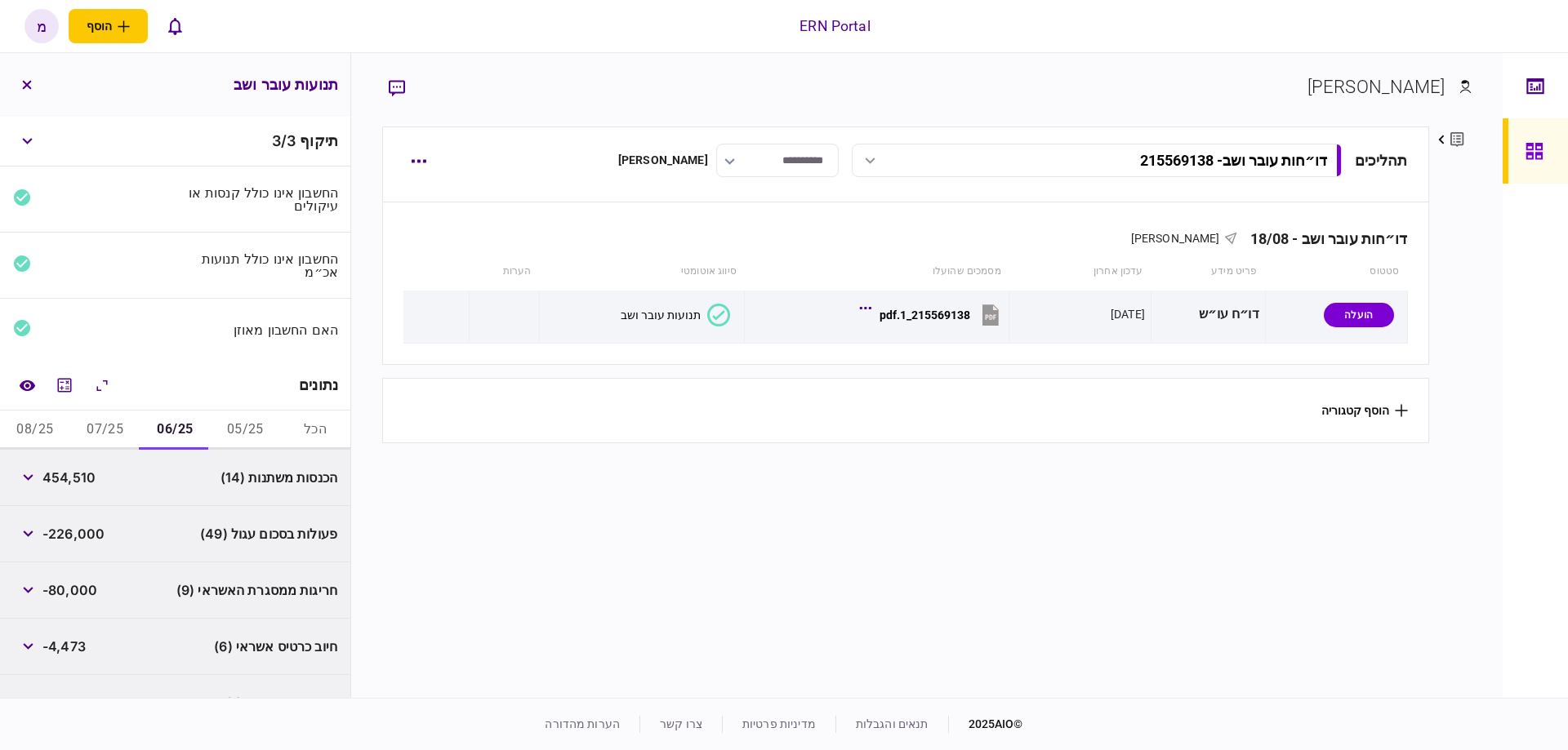
scroll to position [86, 0]
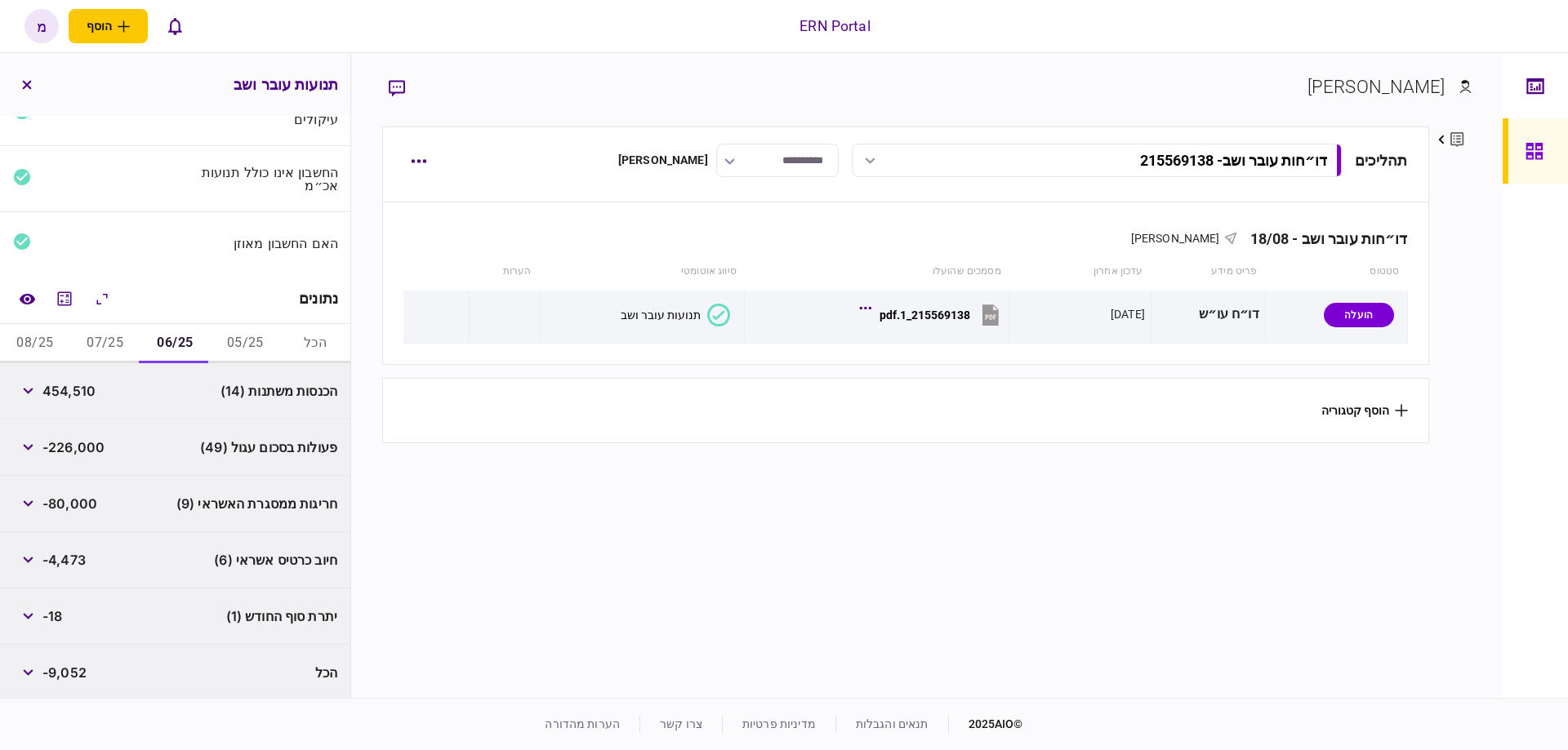
click at [112, 350] on button "07/25" at bounding box center [106, 343] width 70 height 40
click at [70, 343] on button "08/25" at bounding box center [35, 343] width 70 height 40
click at [17, 444] on button "button" at bounding box center [27, 447] width 29 height 29
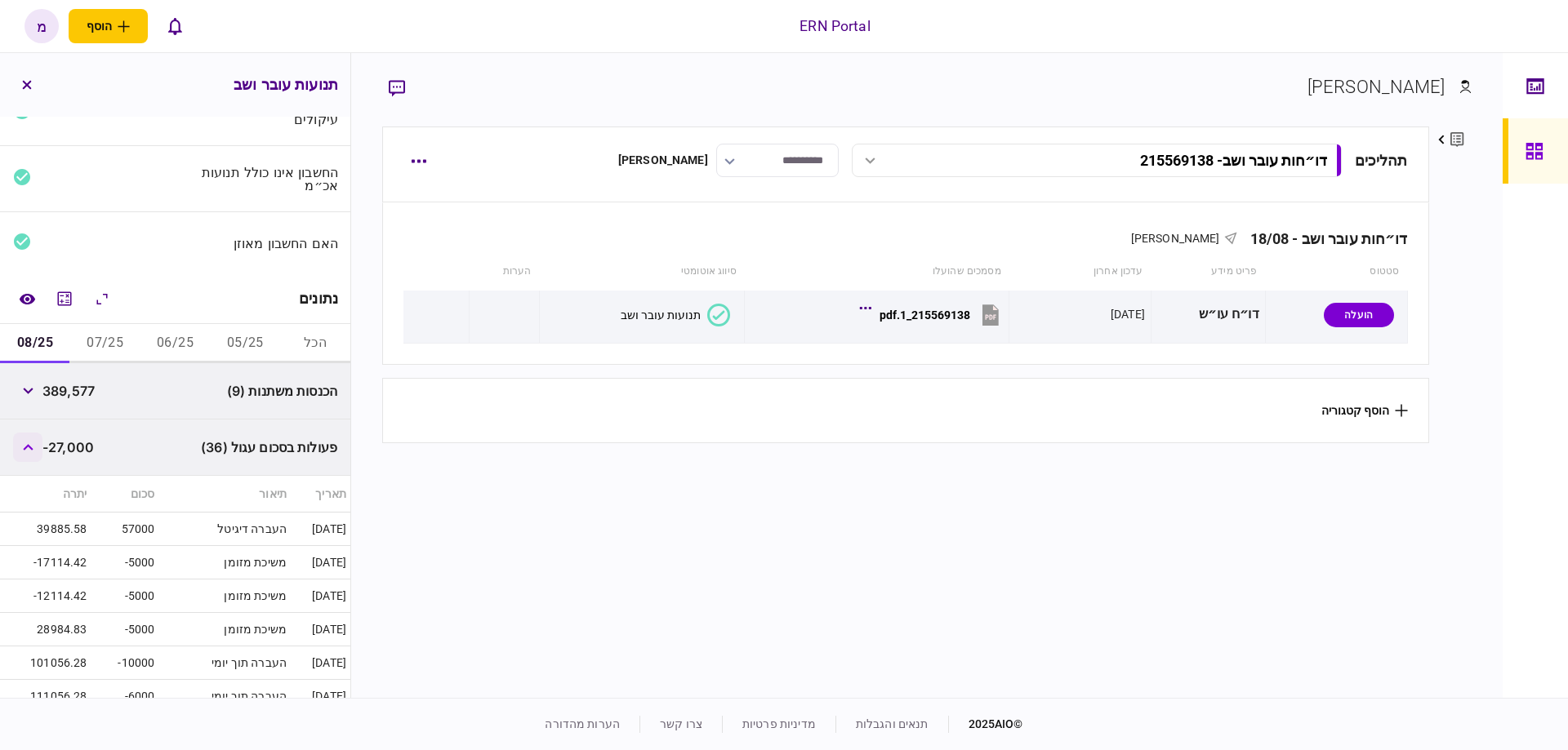
click at [28, 445] on icon "button" at bounding box center [27, 447] width 10 height 6
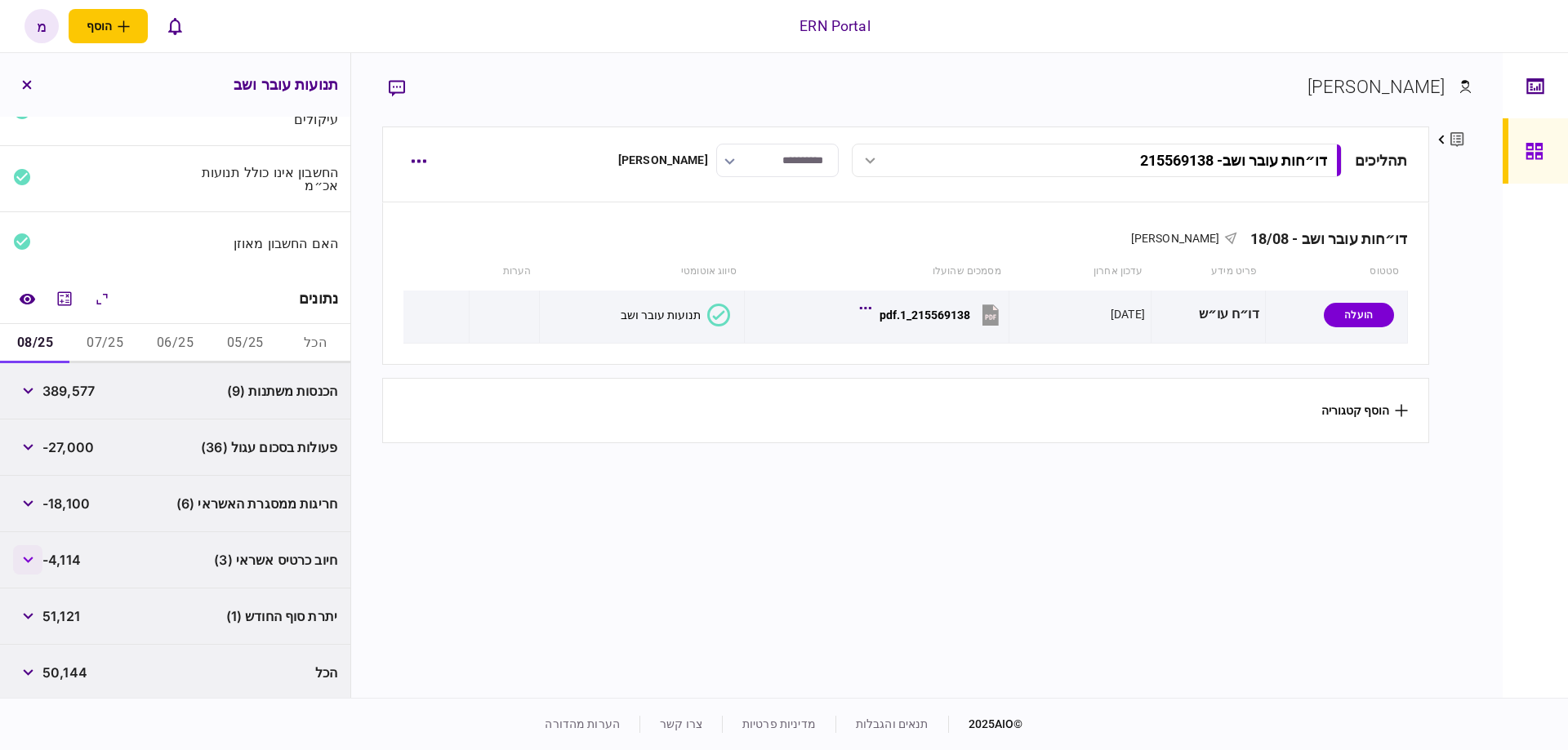
click at [31, 548] on button "button" at bounding box center [27, 560] width 29 height 29
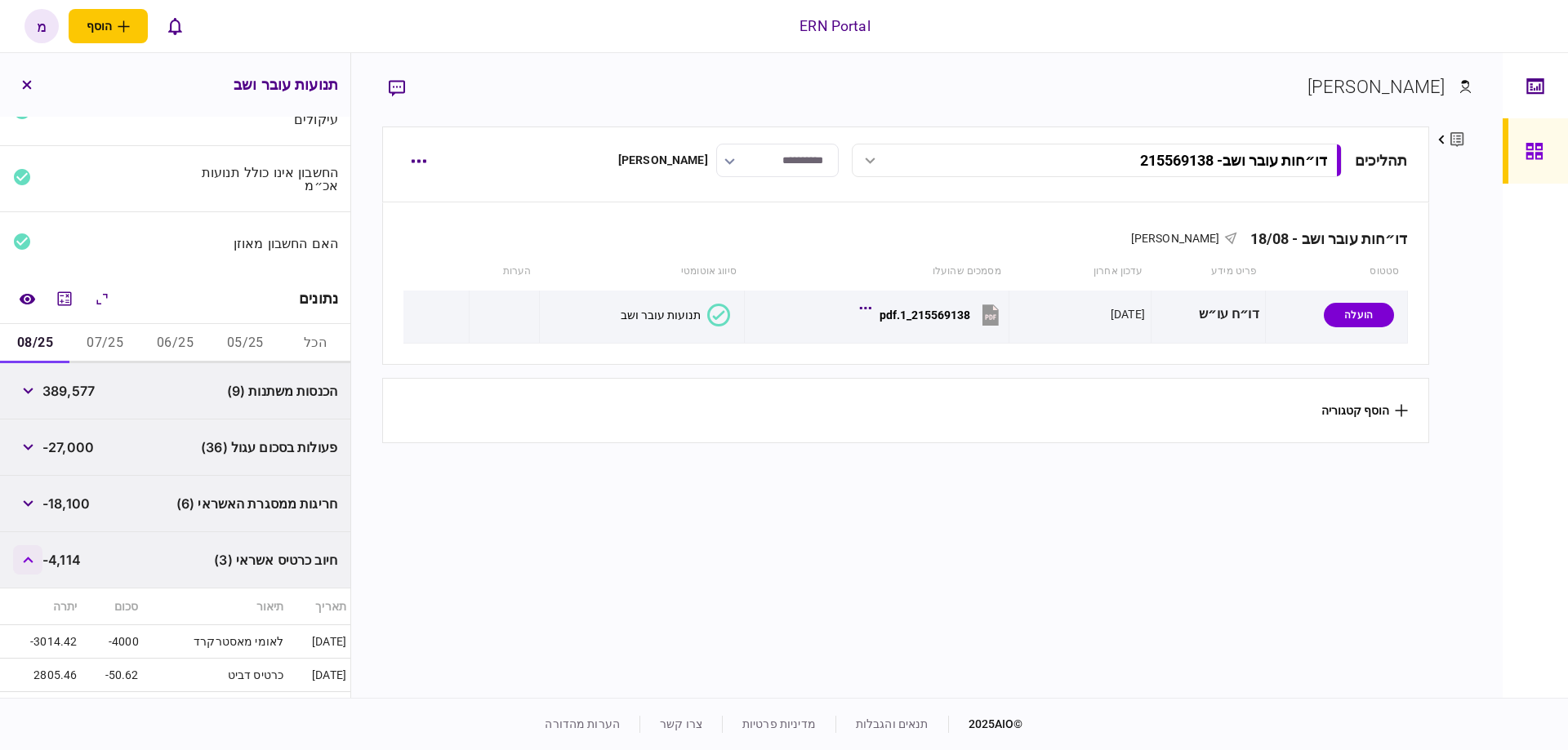
click at [31, 548] on button "button" at bounding box center [27, 560] width 29 height 29
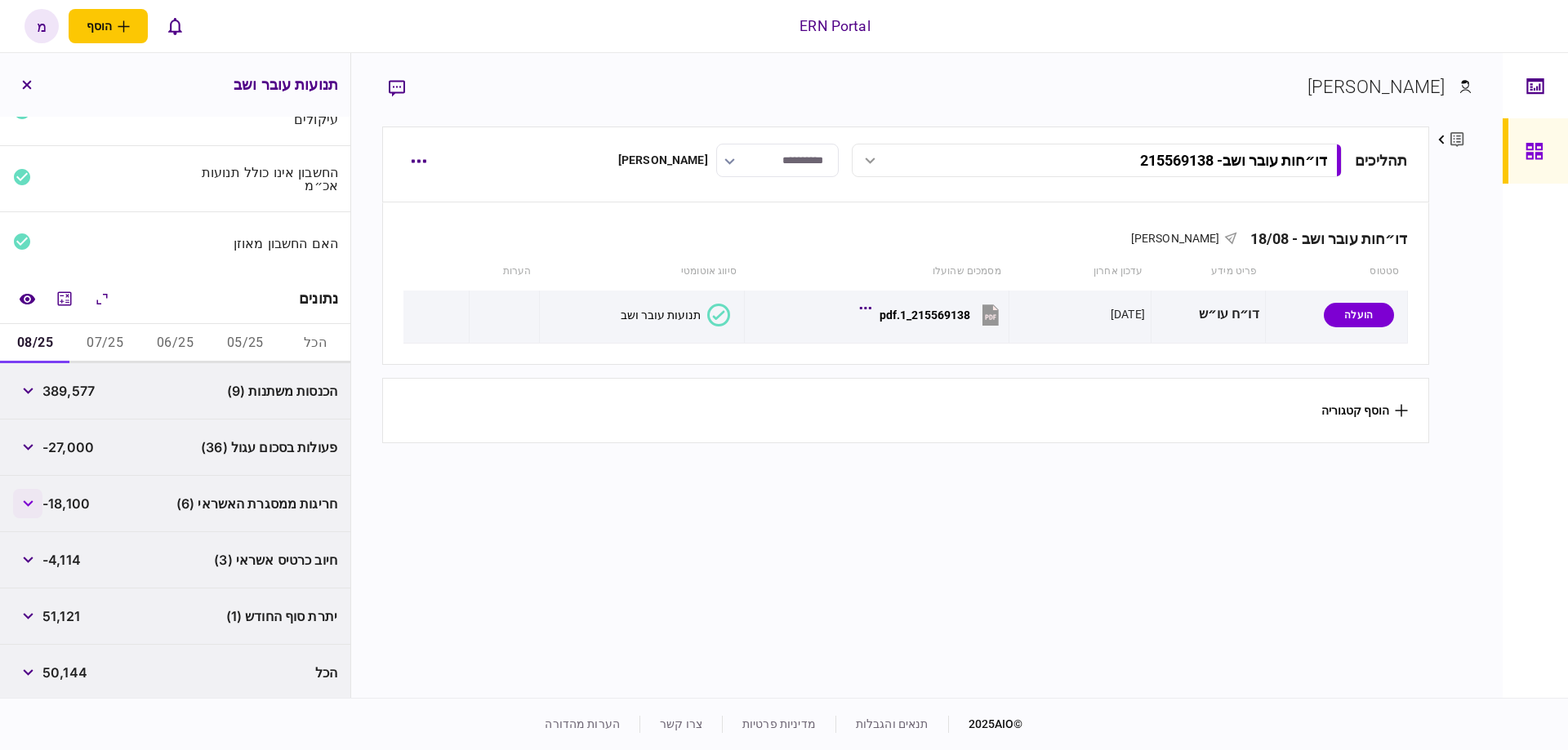
click at [33, 505] on button "button" at bounding box center [27, 504] width 29 height 29
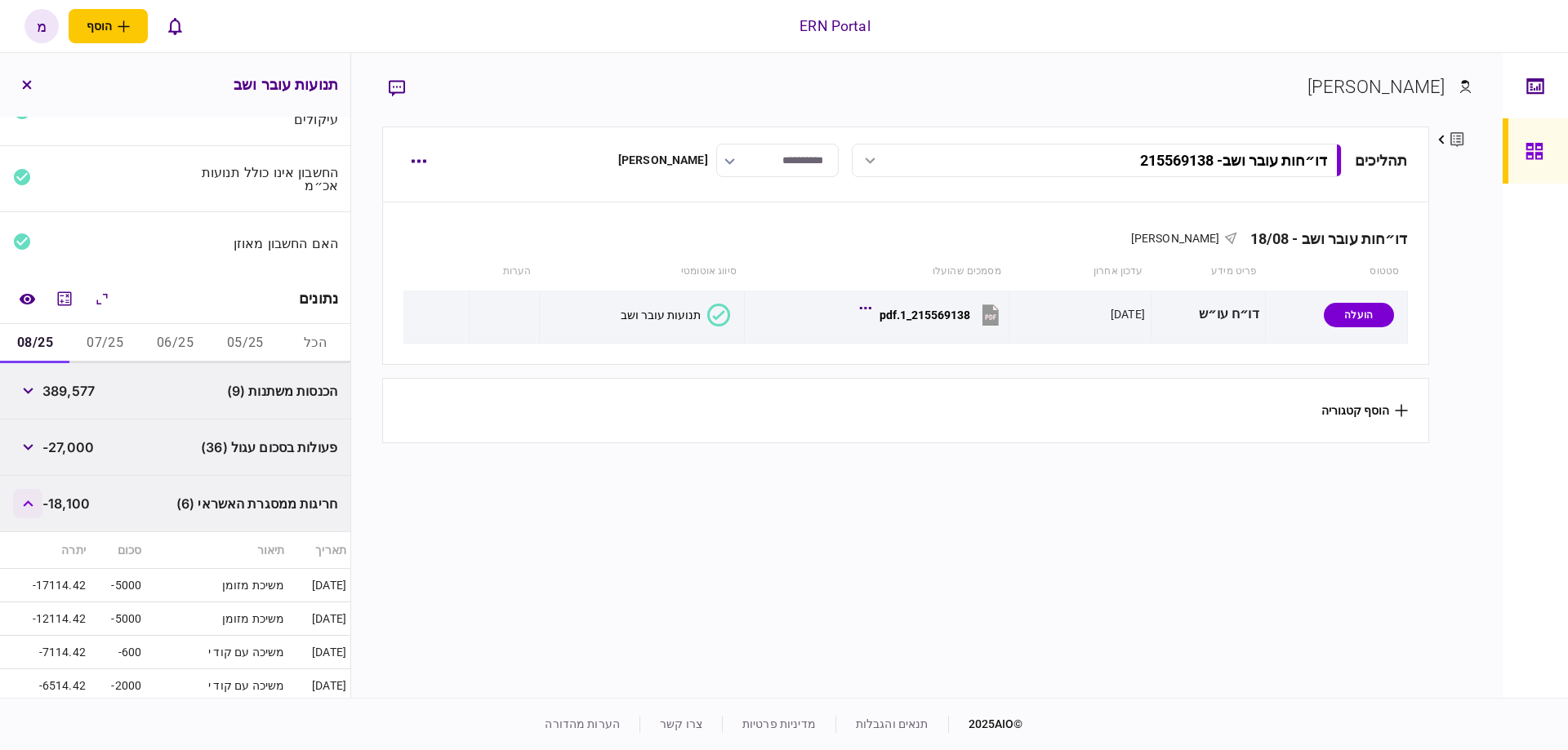
scroll to position [179, 0]
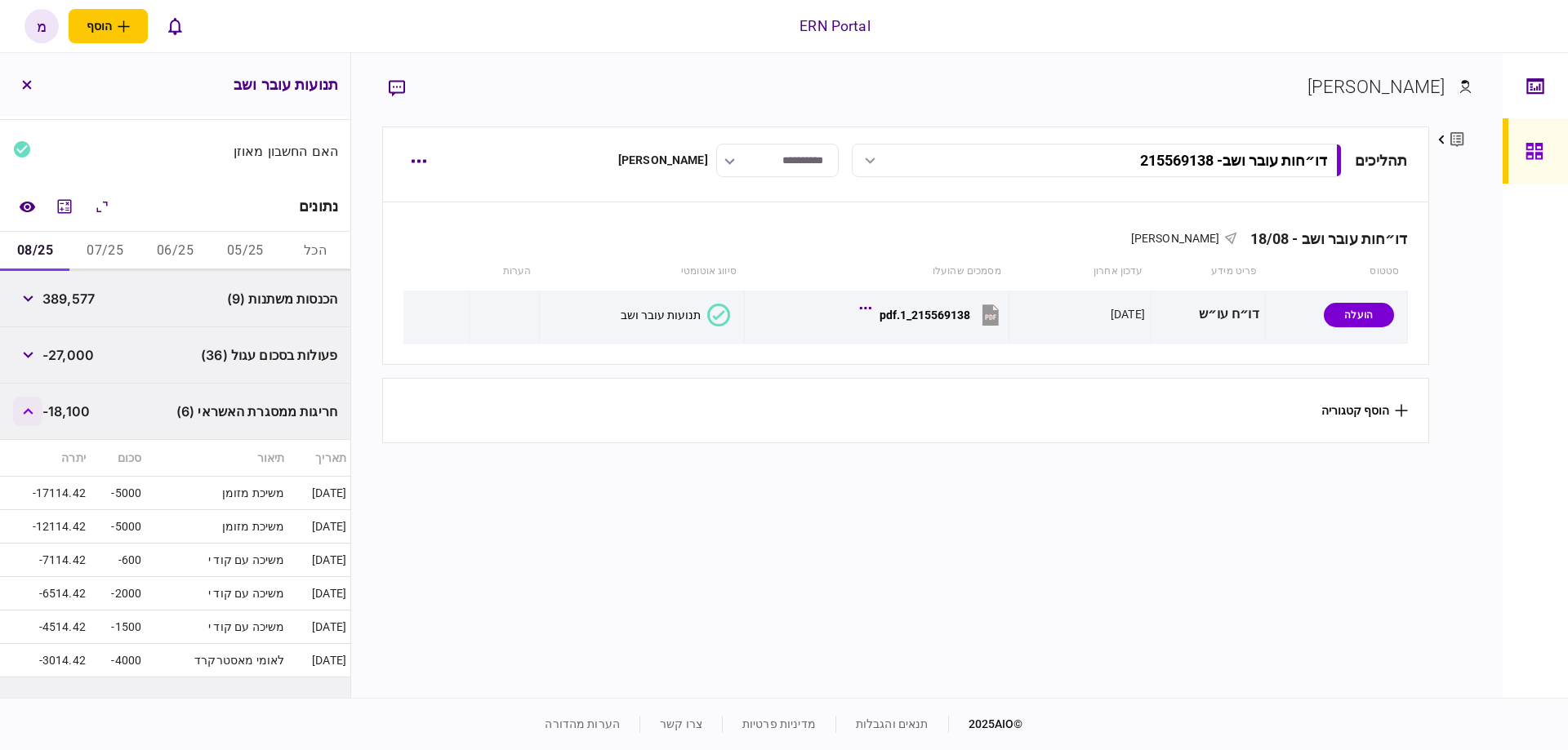
click at [35, 413] on button "button" at bounding box center [27, 411] width 29 height 29
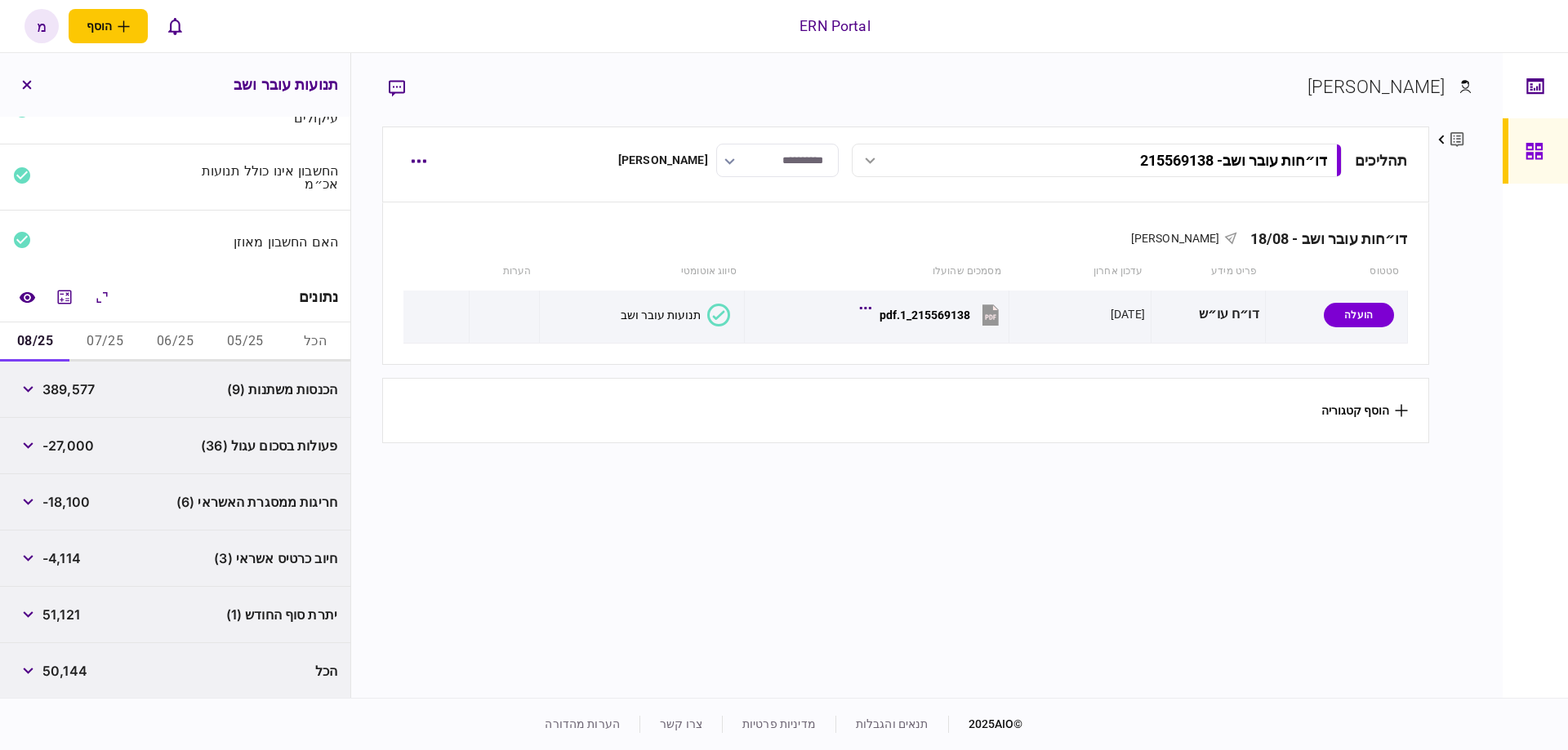
scroll to position [86, 0]
click at [39, 676] on button "button" at bounding box center [27, 672] width 29 height 29
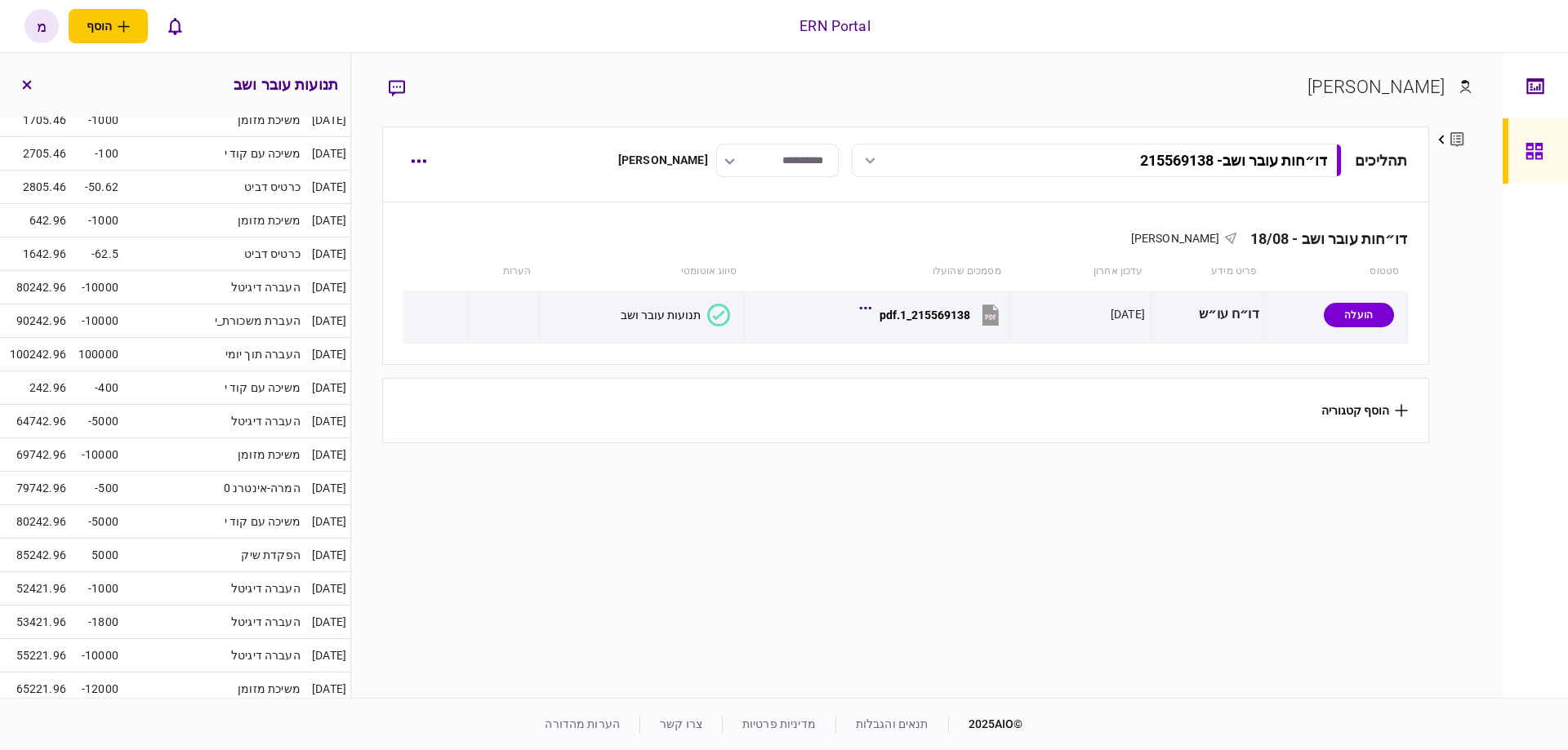
scroll to position [2835, 0]
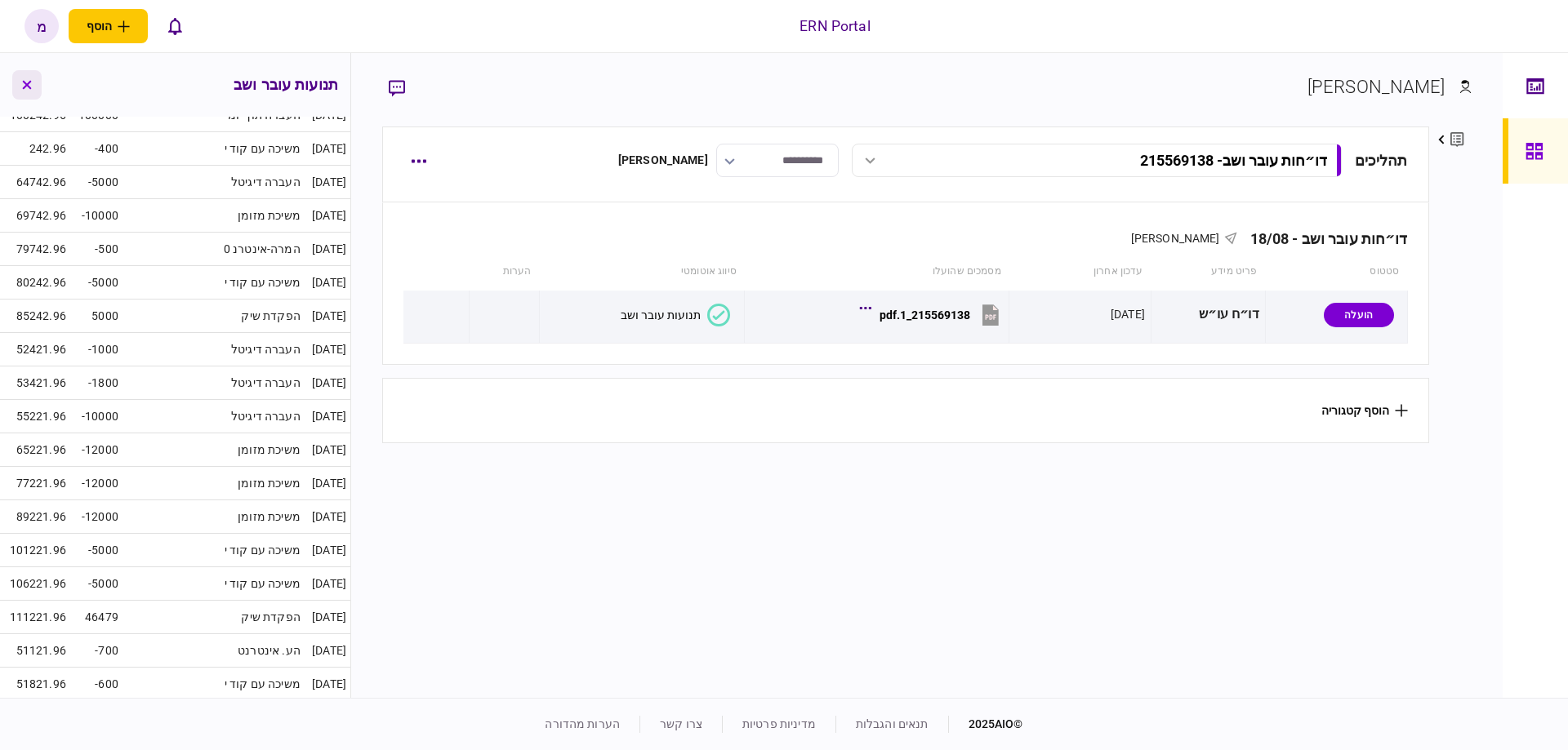
click at [26, 91] on button "button" at bounding box center [26, 85] width 29 height 29
